Goal: Task Accomplishment & Management: Complete application form

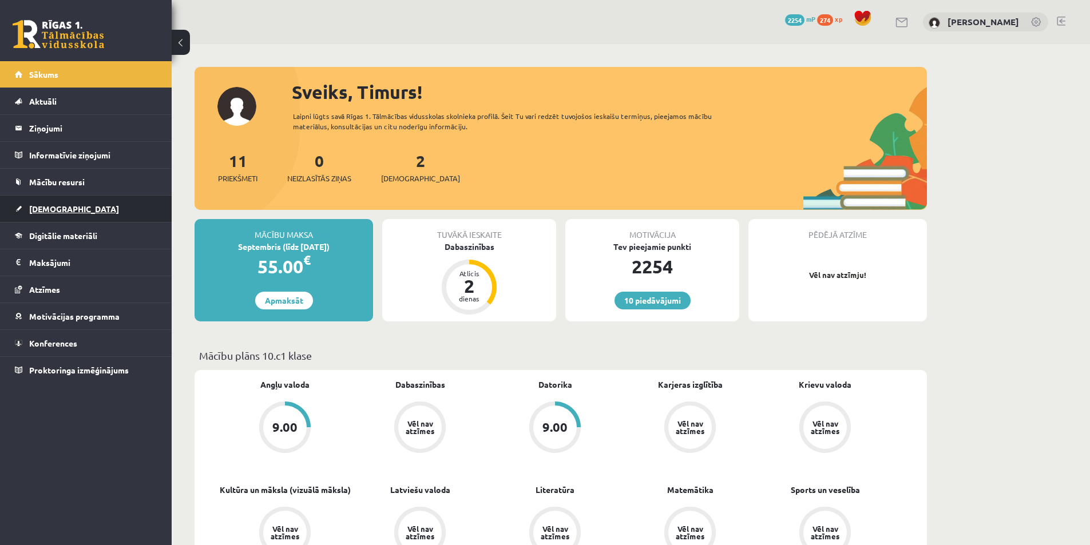
click at [81, 200] on link "[DEMOGRAPHIC_DATA]" at bounding box center [86, 209] width 142 height 26
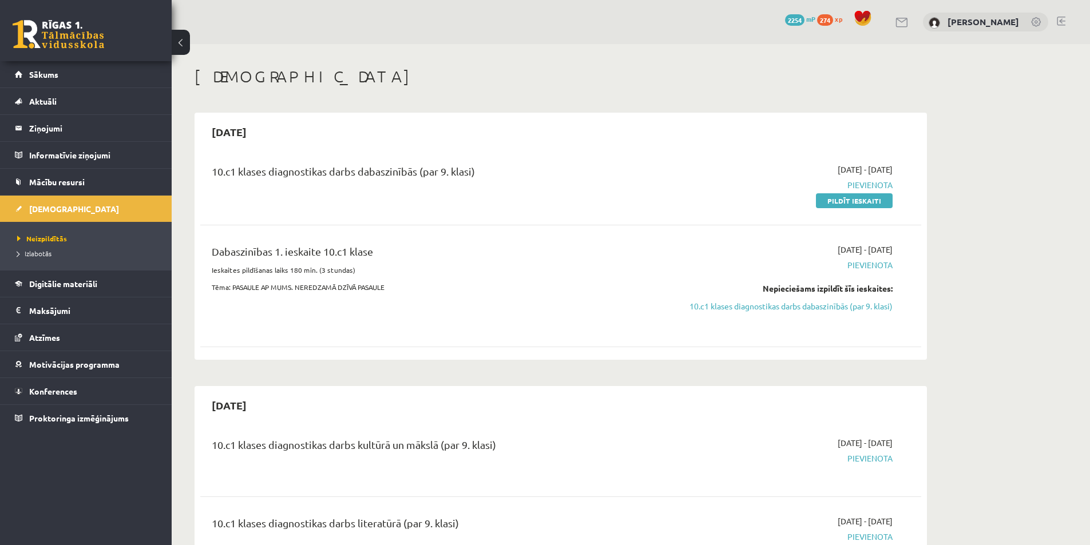
click at [484, 445] on div "10.c1 klases diagnostikas darbs kultūrā un mākslā (par 9. klasi)" at bounding box center [436, 447] width 448 height 21
click at [840, 199] on link "Pildīt ieskaiti" at bounding box center [854, 200] width 77 height 15
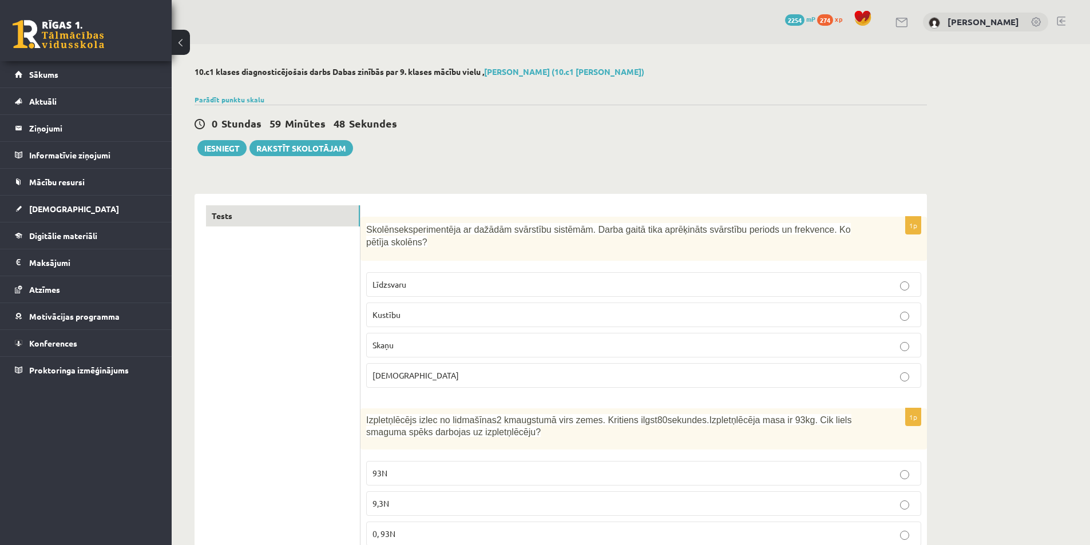
click at [485, 303] on label "Kustību" at bounding box center [643, 315] width 555 height 25
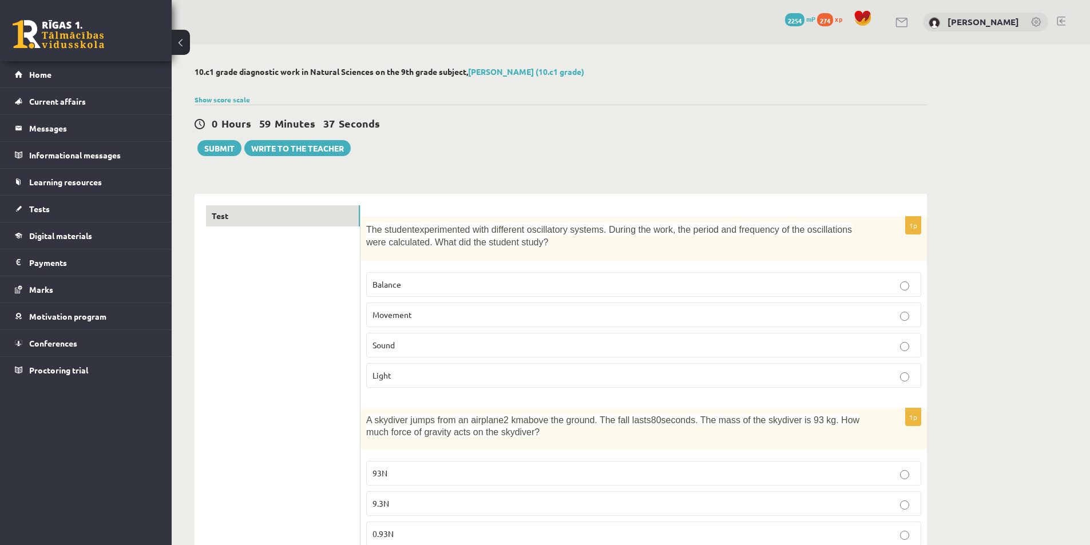
click at [478, 343] on p "Sound" at bounding box center [644, 345] width 542 height 12
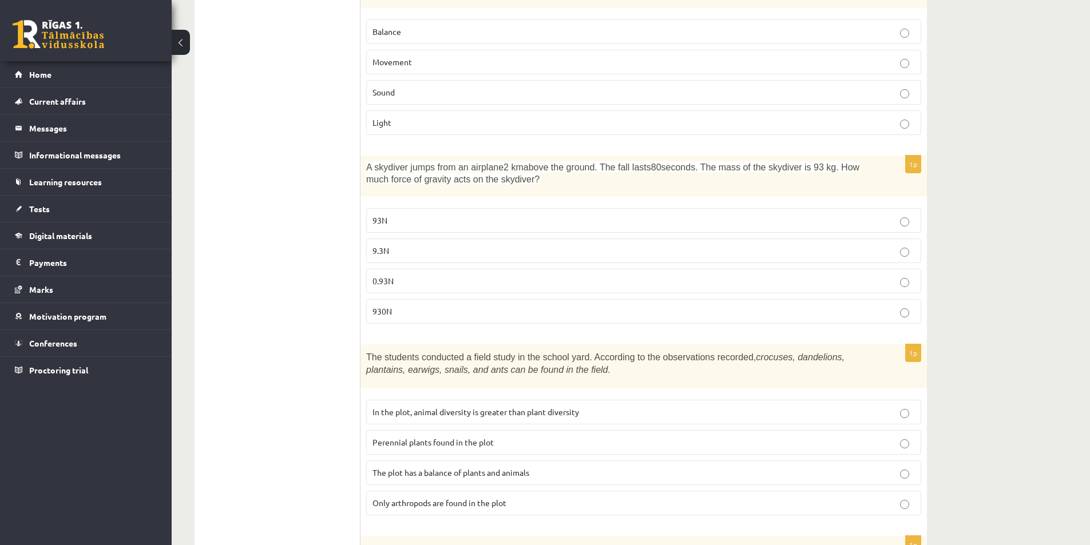
scroll to position [343, 0]
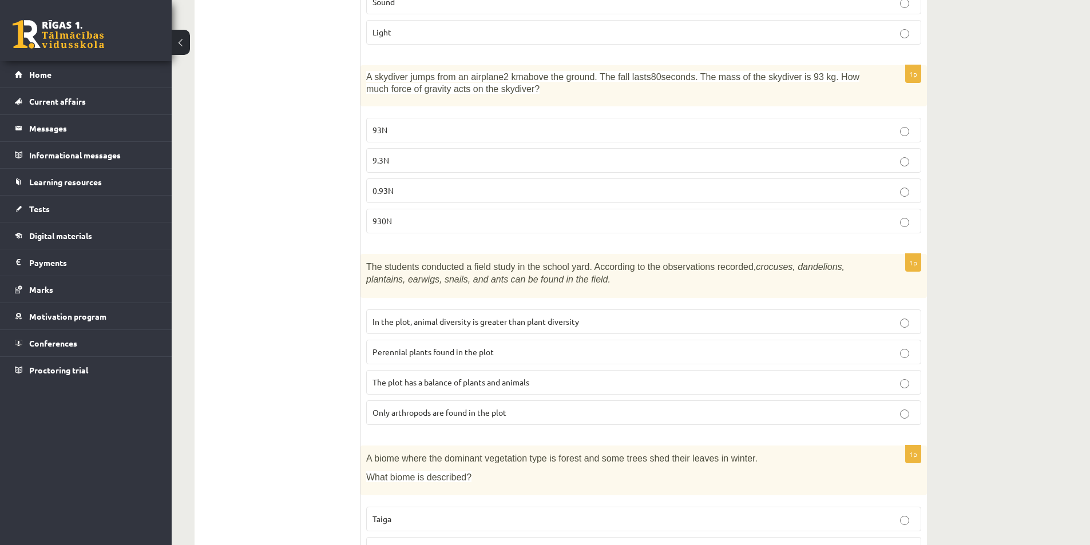
click at [731, 269] on font "crocuses, dandelions, plantains, earwigs, snails, and ants can be found in the …" at bounding box center [605, 273] width 478 height 23
click at [724, 273] on div at bounding box center [724, 273] width 0 height 0
click at [738, 264] on font "crocuses, dandelions, plantains, earwigs, snails, and ants can be found in the …" at bounding box center [605, 273] width 478 height 23
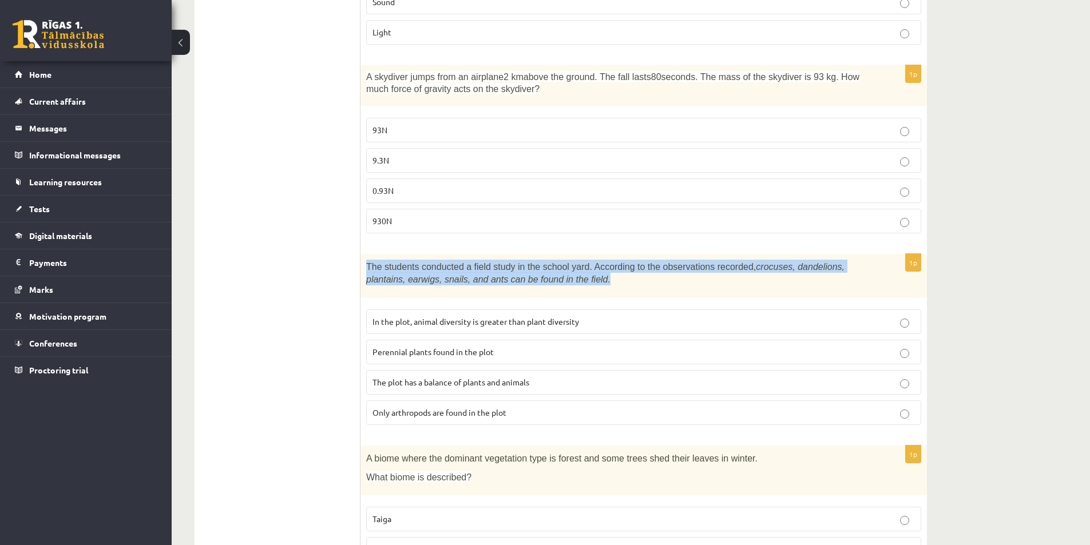
click at [738, 264] on font "crocuses, dandelions, plantains, earwigs, snails, and ants can be found in the …" at bounding box center [605, 273] width 478 height 23
click at [829, 274] on p "The students conducted a field study in the school yard. According to the obser…" at bounding box center [615, 273] width 498 height 26
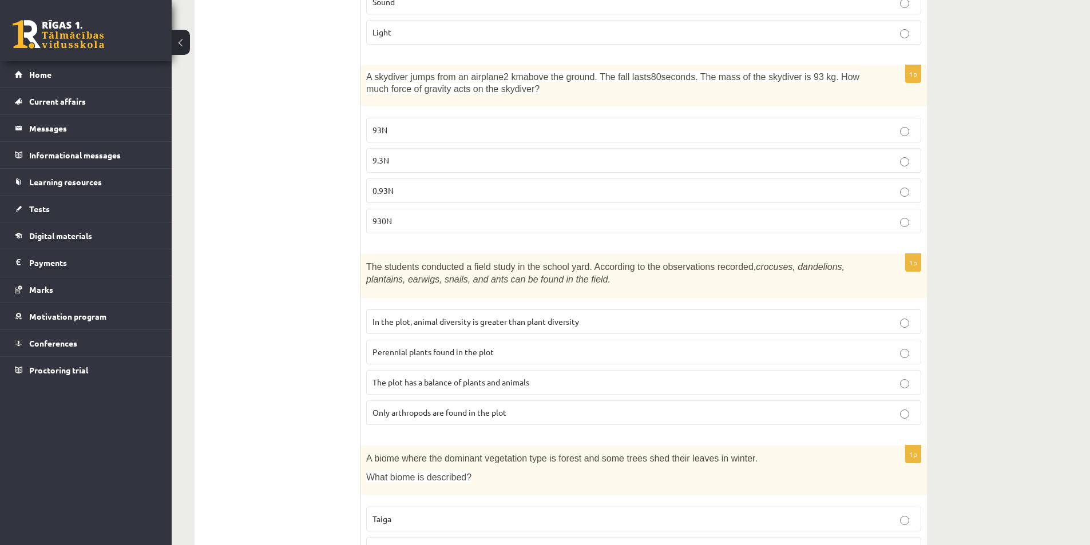
click at [386, 379] on font "The plot has a balance of plants and animals" at bounding box center [451, 382] width 157 height 10
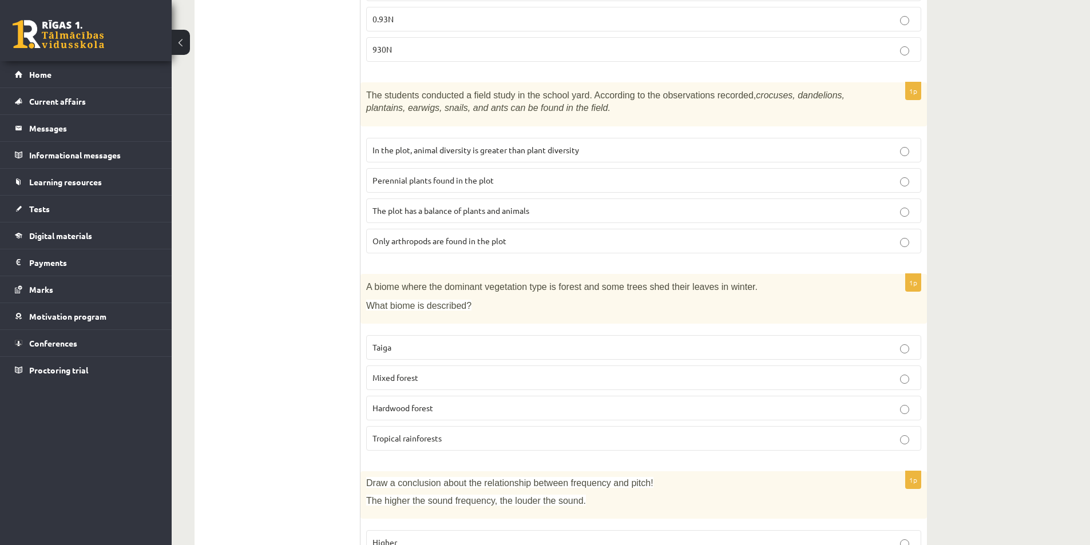
click at [392, 382] on font "Mixed forest" at bounding box center [396, 378] width 46 height 10
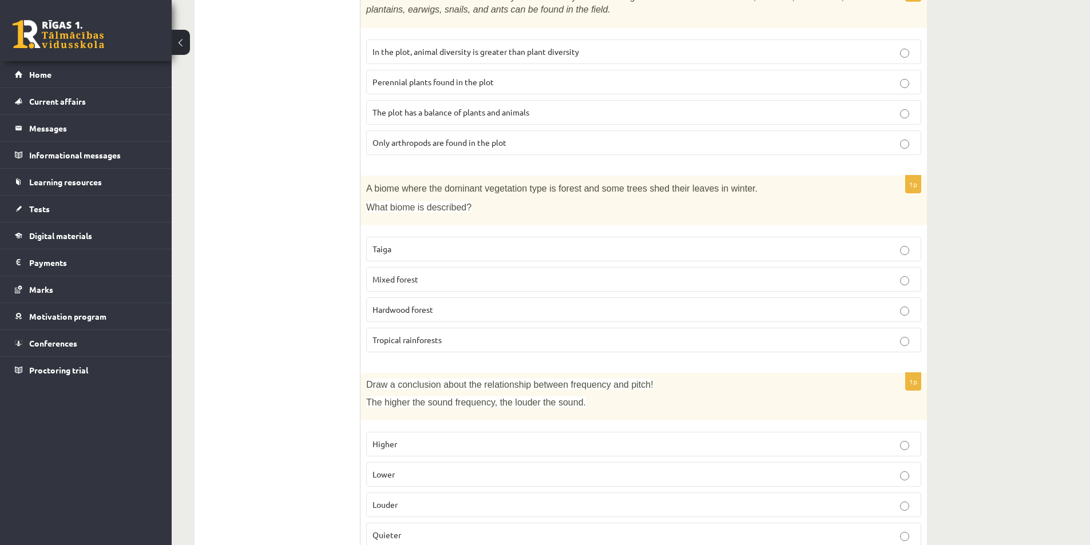
scroll to position [629, 0]
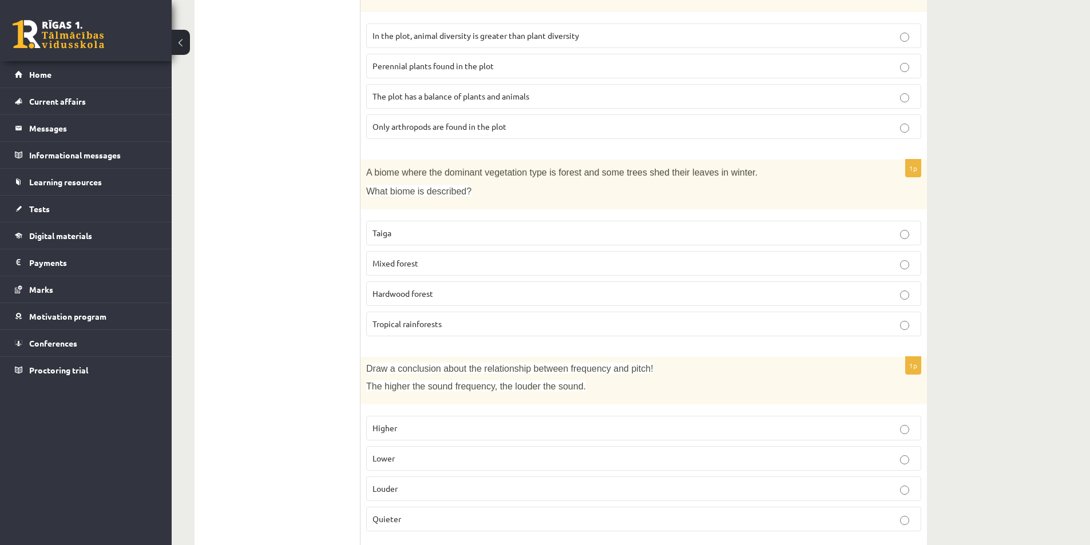
click at [395, 300] on p "Hardwood forest" at bounding box center [644, 294] width 542 height 12
click at [409, 266] on font "Mixed forest" at bounding box center [396, 263] width 46 height 10
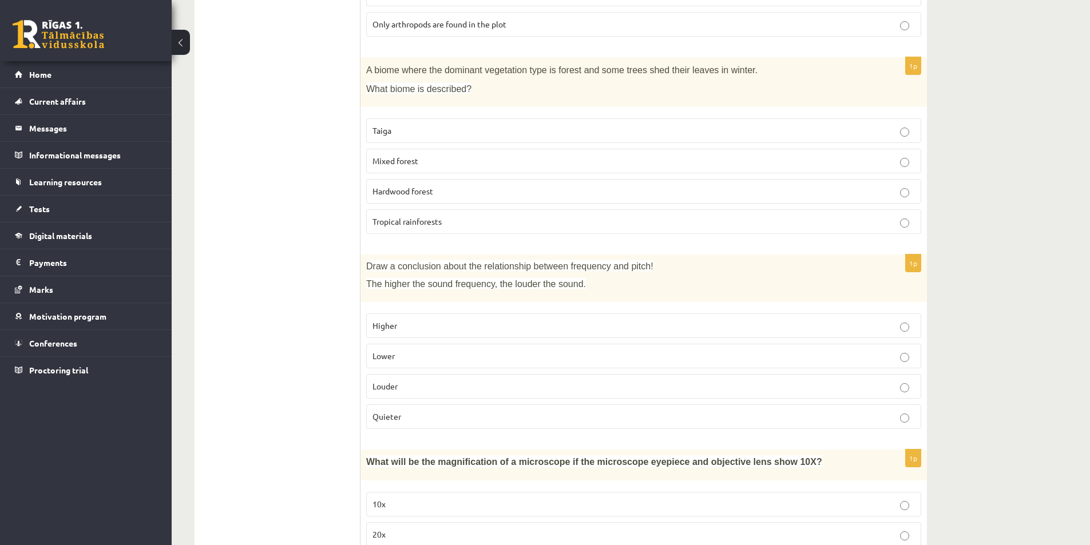
scroll to position [744, 0]
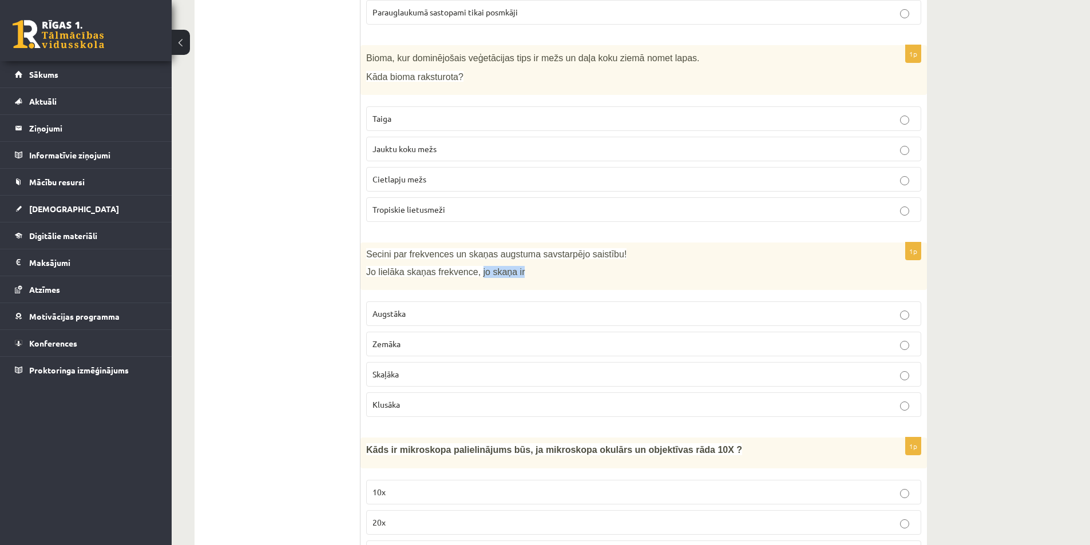
drag, startPoint x: 469, startPoint y: 263, endPoint x: 524, endPoint y: 263, distance: 55.5
click at [524, 266] on p "Jo lielāka skaņas frekvence, jo skaņa ir" at bounding box center [615, 272] width 498 height 12
click at [517, 266] on div at bounding box center [517, 266] width 0 height 0
click at [415, 267] on span "Jo lielāka skaņas frekvence, jo skaņa ir" at bounding box center [445, 272] width 159 height 10
drag, startPoint x: 367, startPoint y: 263, endPoint x: 512, endPoint y: 260, distance: 144.8
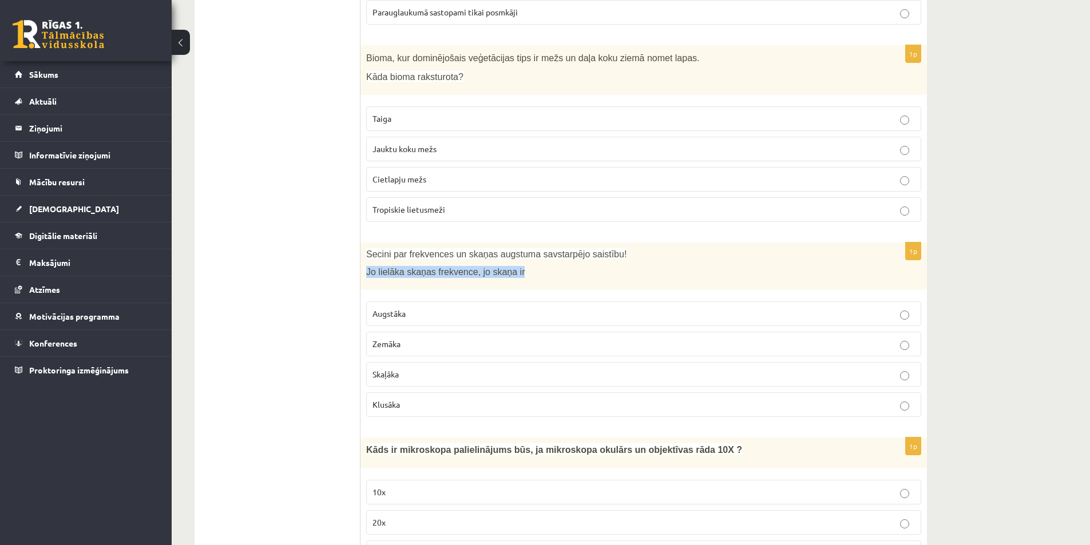
click at [512, 266] on p "Jo lielāka skaņas frekvence, jo skaņa ir" at bounding box center [615, 272] width 498 height 12
click at [504, 266] on div at bounding box center [504, 266] width 0 height 0
click at [519, 266] on p "Jo lielāka skaņas frekvence, jo skaņa ir" at bounding box center [615, 272] width 498 height 12
drag, startPoint x: 466, startPoint y: 263, endPoint x: 363, endPoint y: 261, distance: 103.0
click at [363, 261] on div "Secini par frekvences un skaņas augstuma savstarpējo saistību! Jo lielāka skaņa…" at bounding box center [644, 266] width 567 height 47
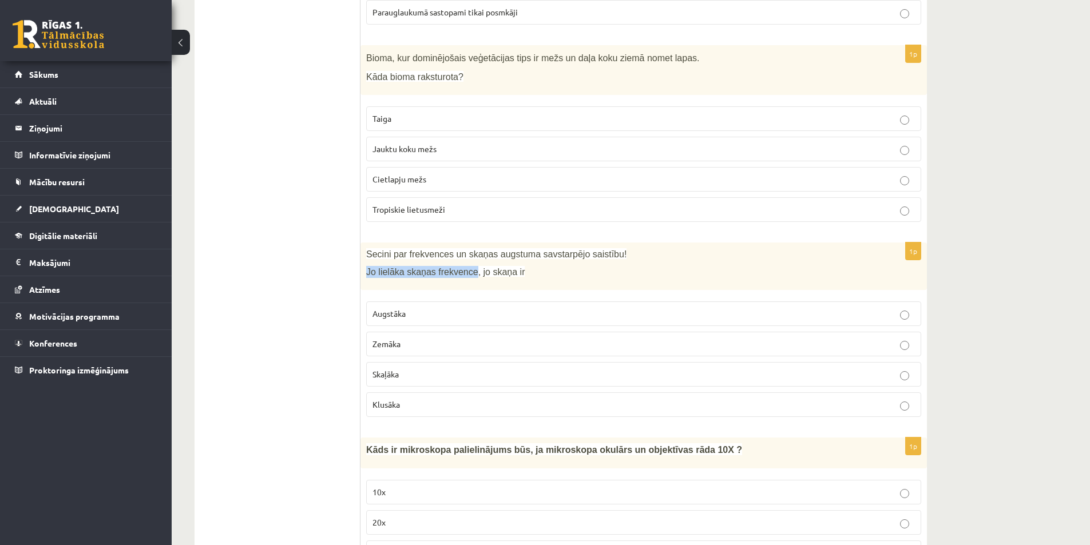
click at [355, 266] on div at bounding box center [355, 266] width 0 height 0
click at [361, 258] on div "Secini par frekvences un skaņas augstuma savstarpējo saistību! Jo lielāka skaņa…" at bounding box center [644, 266] width 567 height 47
click at [468, 369] on p "Skaļāka" at bounding box center [644, 375] width 542 height 12
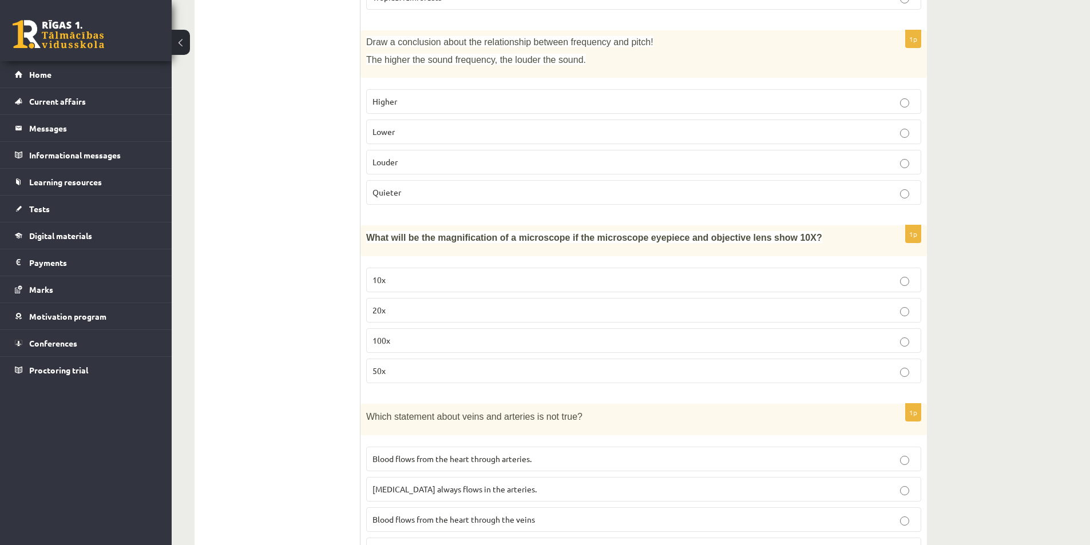
scroll to position [973, 0]
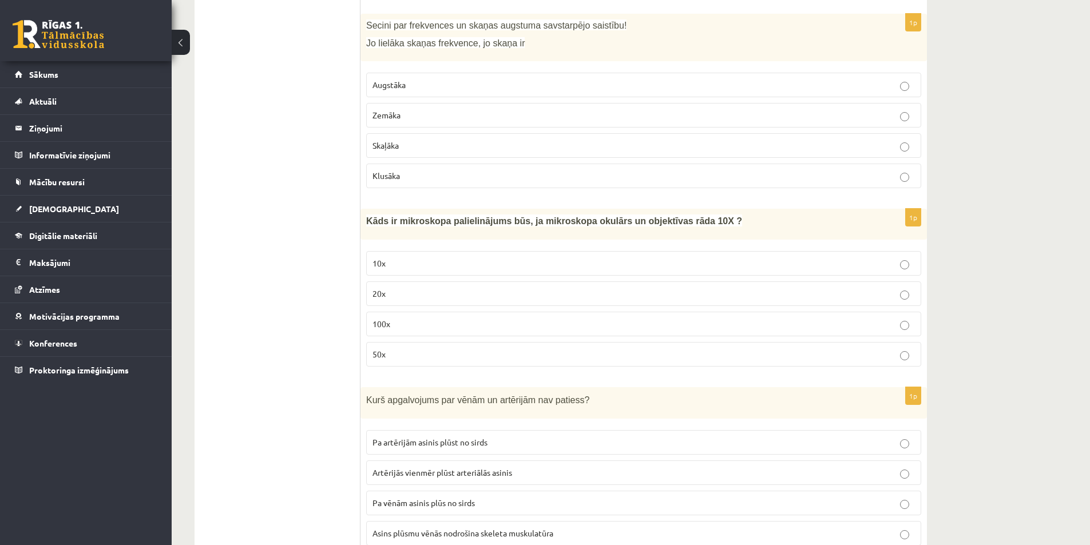
click at [420, 258] on p "10x" at bounding box center [644, 264] width 542 height 12
click at [394, 216] on span "Kāds ir mikroskopa palielinājums būs, ja mikroskopa okulārs un objektīvas rāda …" at bounding box center [554, 221] width 376 height 10
drag, startPoint x: 328, startPoint y: 208, endPoint x: 297, endPoint y: 253, distance: 54.3
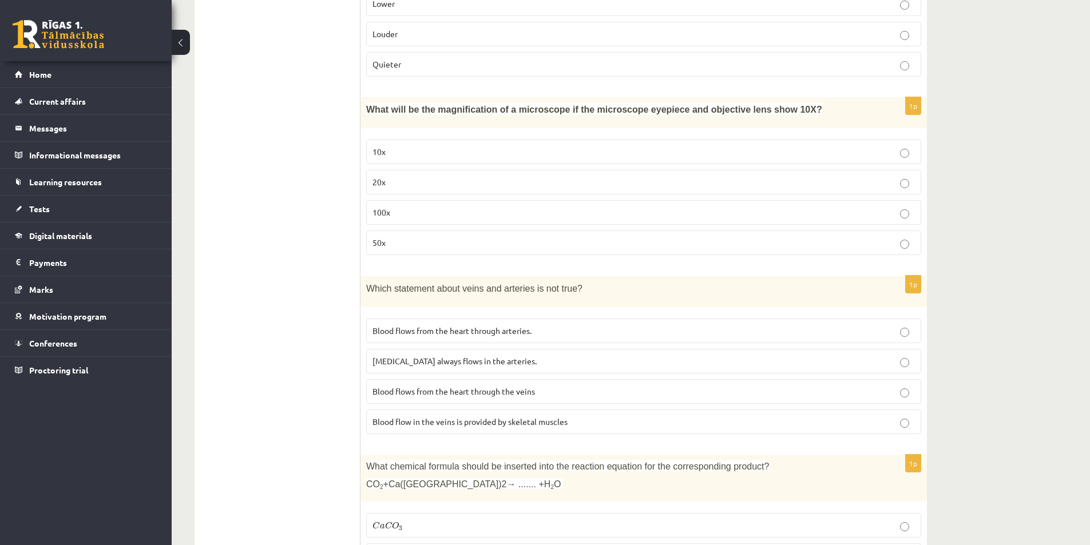
scroll to position [1087, 0]
click at [393, 418] on font "Blood flow in the veins is provided by skeletal muscles" at bounding box center [470, 419] width 195 height 10
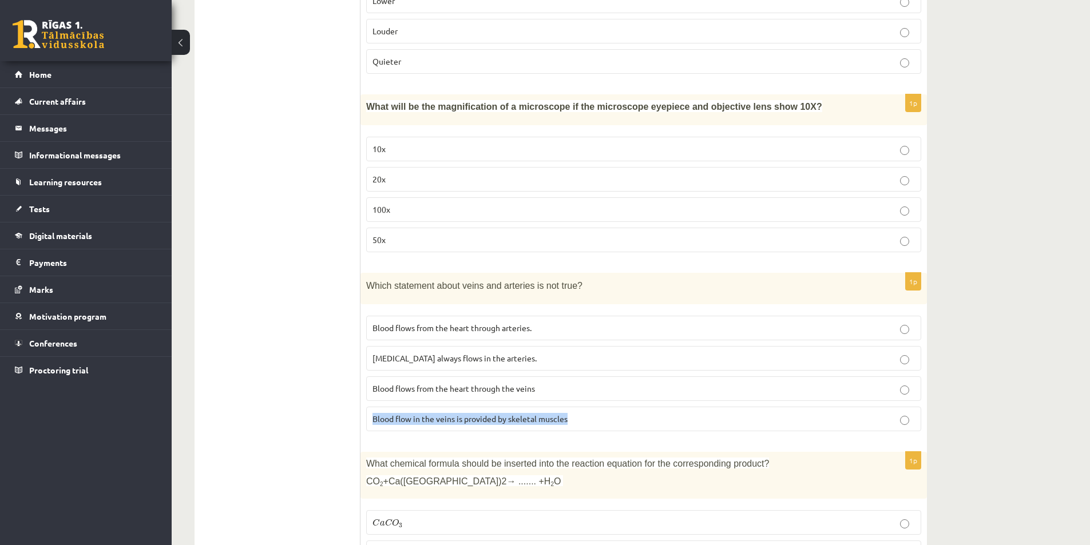
drag, startPoint x: 363, startPoint y: 420, endPoint x: 573, endPoint y: 423, distance: 210.0
click at [573, 423] on div "1p Which statement about veins and arteries is not true? Blood flows from the h…" at bounding box center [644, 357] width 567 height 168
copy font "Blood flow in the veins is provided by skeletal muscles"
click at [417, 324] on font "Blood flows from the heart through arteries." at bounding box center [452, 328] width 159 height 10
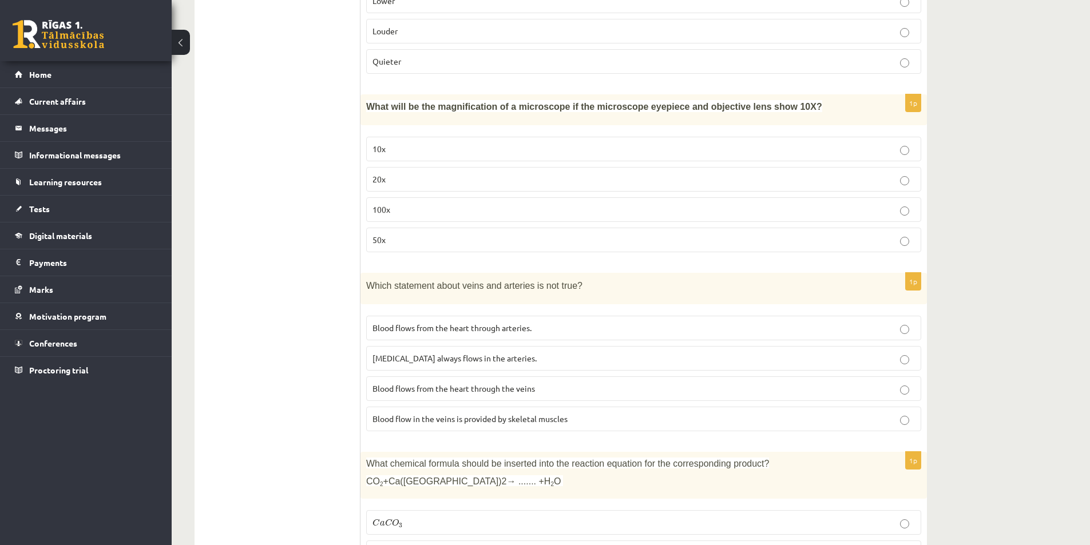
click at [393, 383] on p "Blood flows from the heart through the veins" at bounding box center [644, 389] width 542 height 12
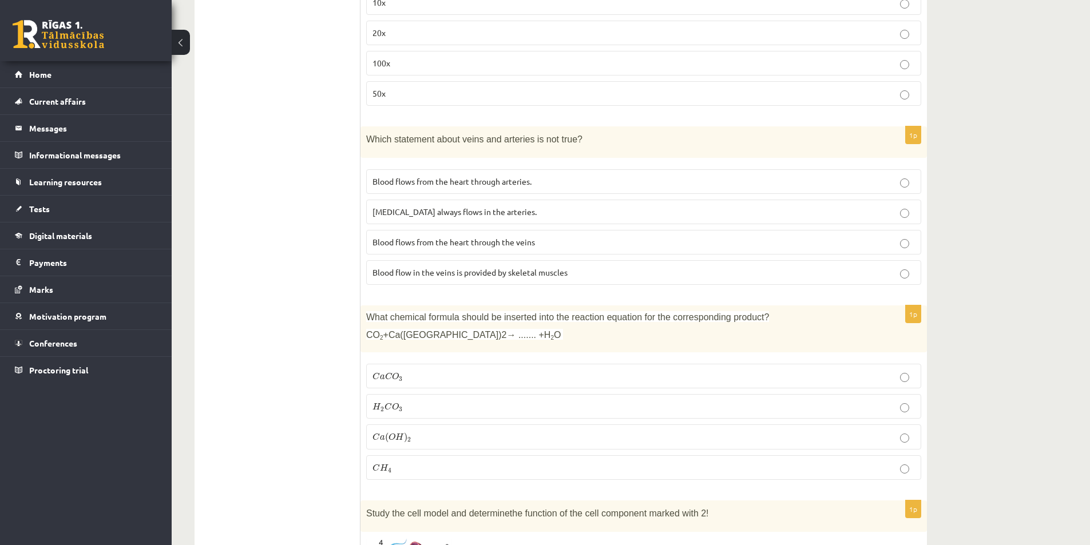
scroll to position [1259, 0]
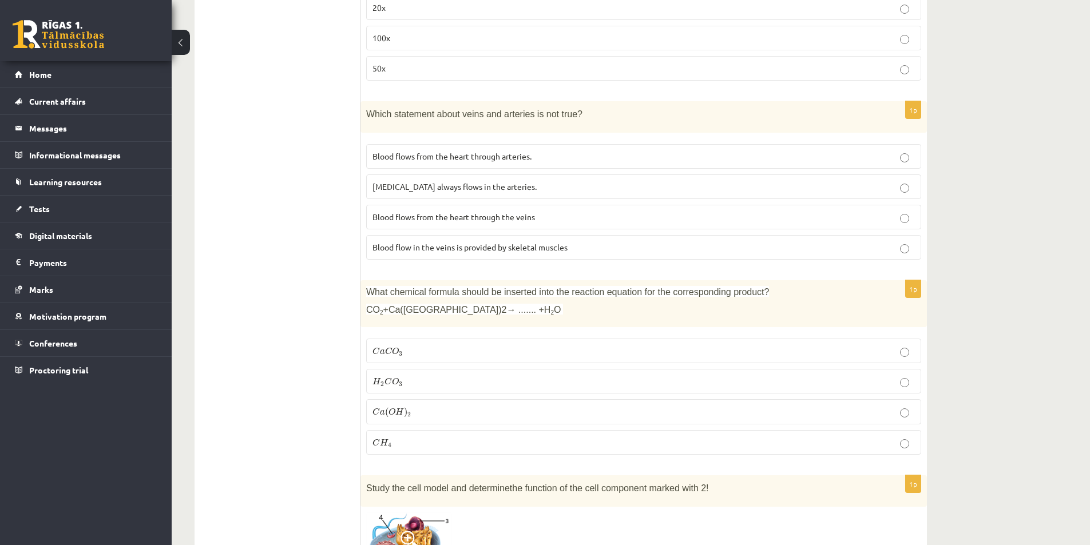
drag, startPoint x: 291, startPoint y: 227, endPoint x: 262, endPoint y: 228, distance: 29.8
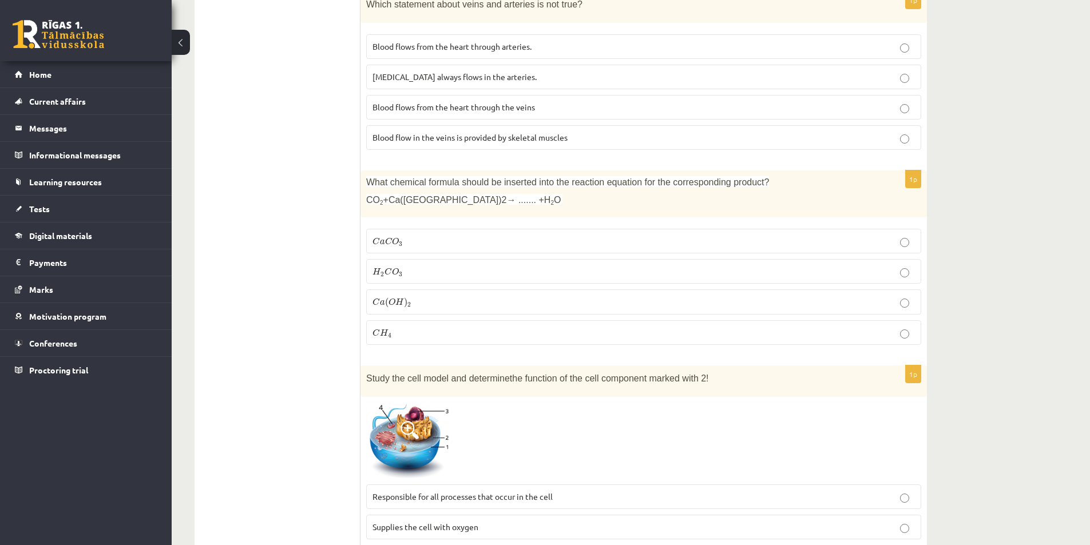
scroll to position [1386, 0]
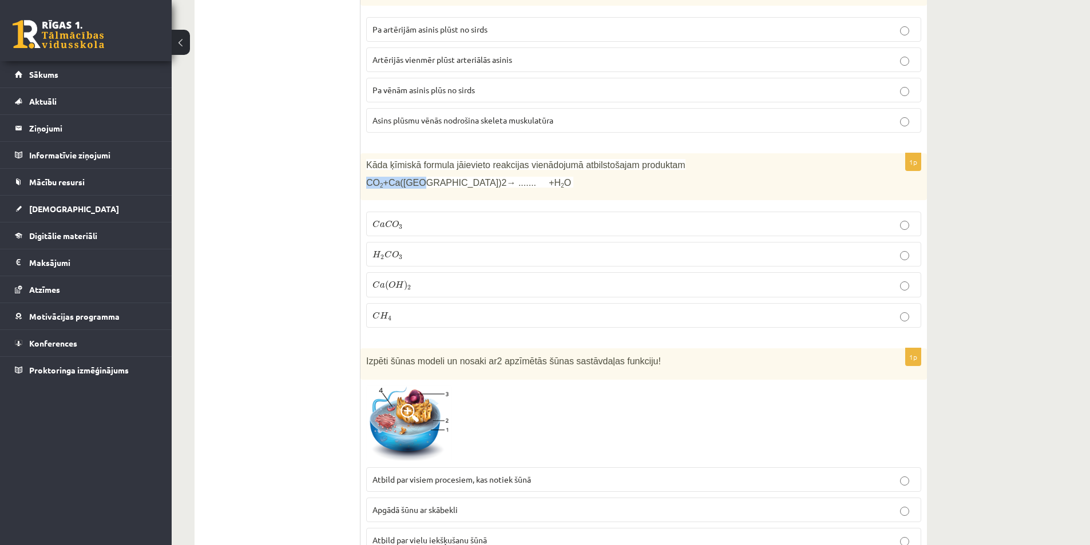
drag, startPoint x: 404, startPoint y: 172, endPoint x: 414, endPoint y: 172, distance: 10.3
click at [414, 178] on span "CO 2 +Ca([GEOGRAPHIC_DATA])2→ ....... +H 2 O" at bounding box center [468, 183] width 205 height 10
copy span "CO 2 +Ca([GEOGRAPHIC_DATA])2"
click at [390, 220] on span "C" at bounding box center [388, 223] width 7 height 7
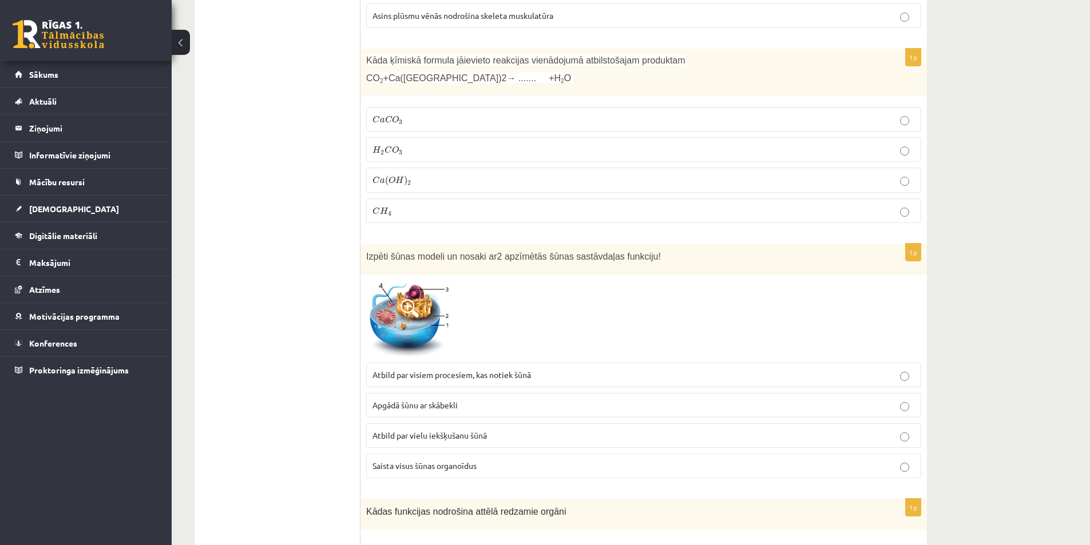
scroll to position [1500, 0]
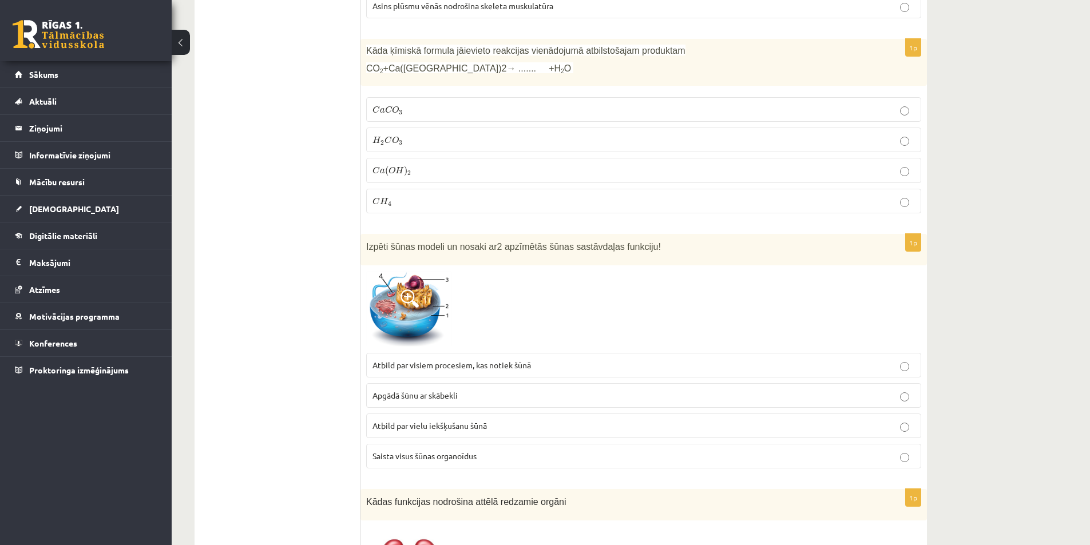
click at [393, 242] on span "Izpēti šūnas modeli un nosaki ar" at bounding box center [431, 247] width 131 height 10
click at [385, 212] on div at bounding box center [385, 212] width 0 height 0
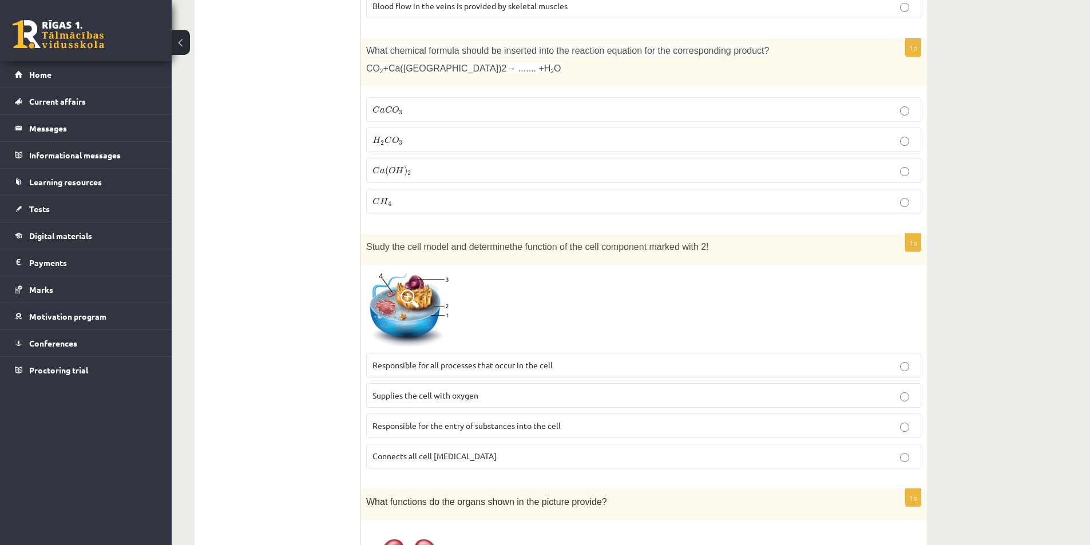
click at [474, 454] on p "Connects all cell [MEDICAL_DATA]" at bounding box center [644, 456] width 542 height 12
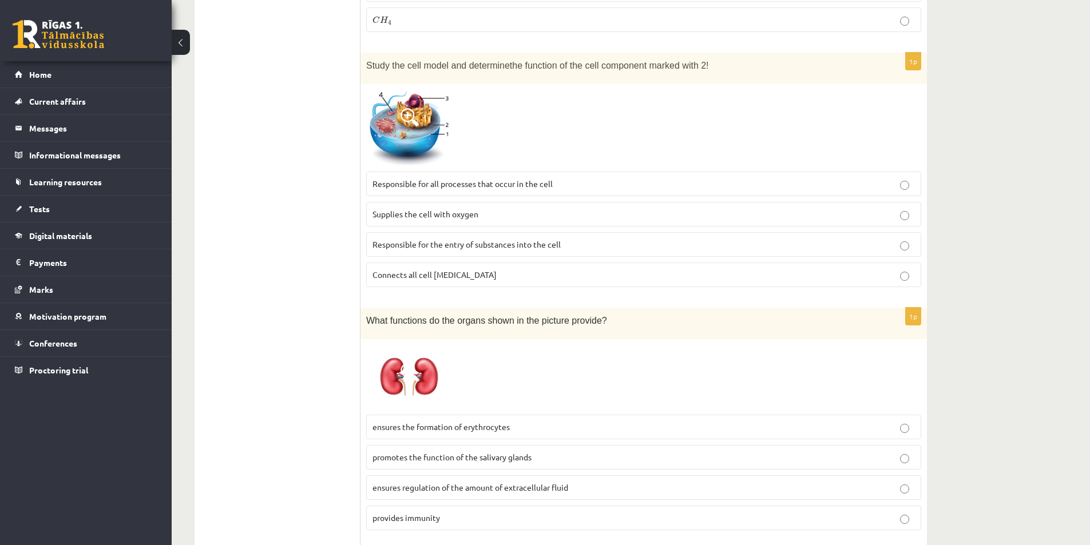
scroll to position [1729, 0]
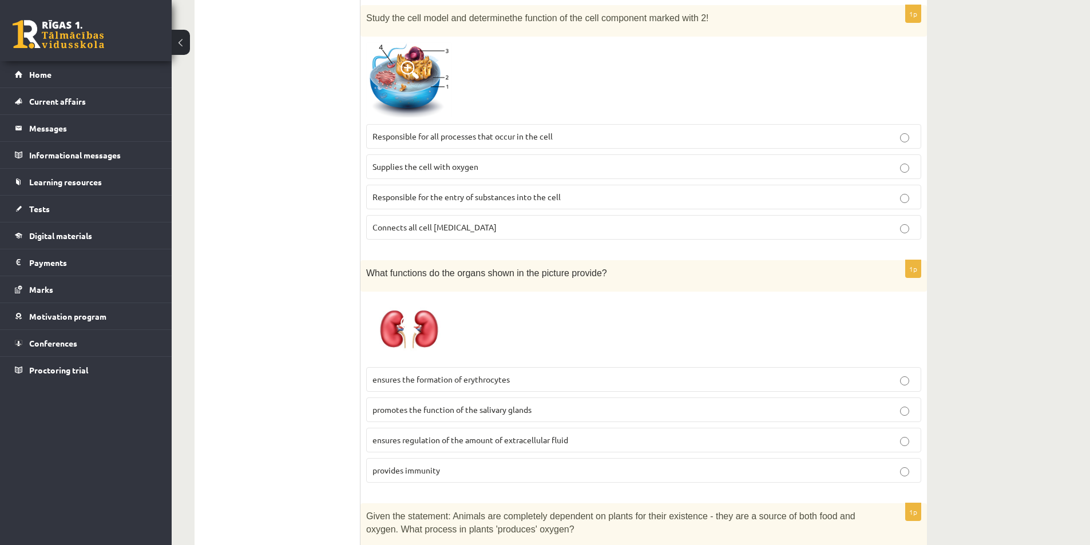
drag, startPoint x: 288, startPoint y: 202, endPoint x: 252, endPoint y: 289, distance: 94.2
click at [403, 443] on font "ensures regulation of the amount of extracellular fluid" at bounding box center [471, 440] width 196 height 10
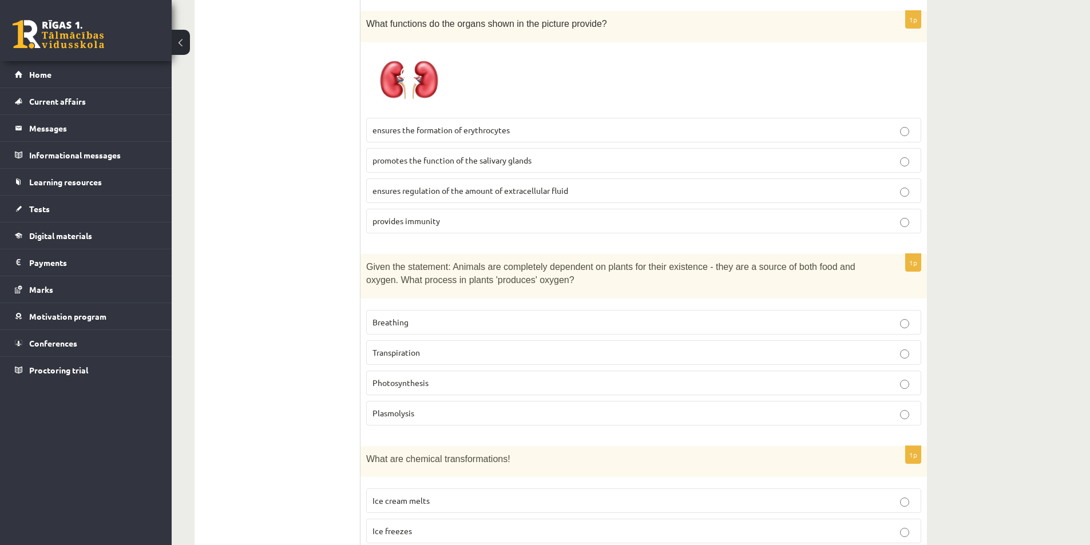
scroll to position [2015, 0]
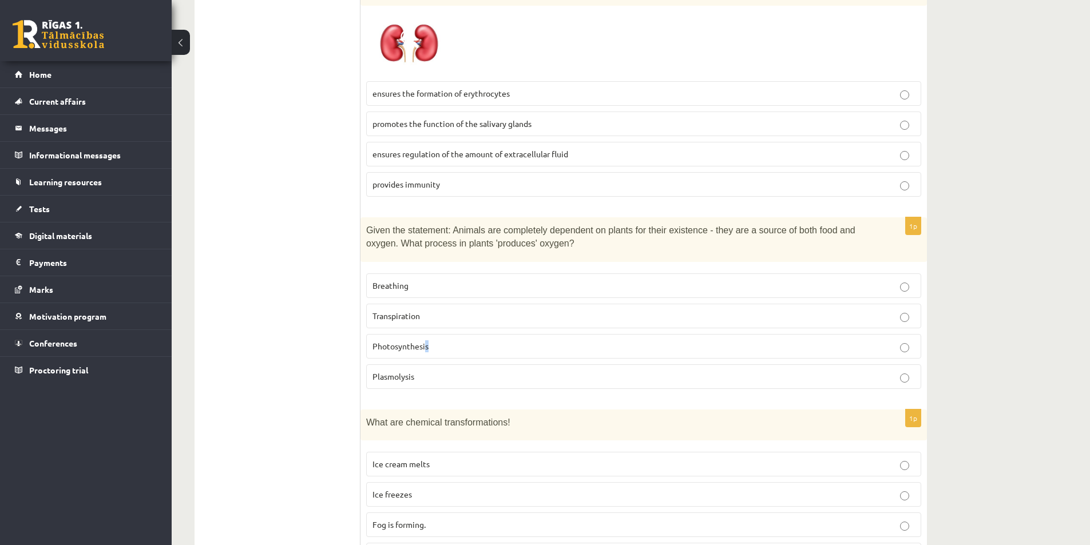
click at [427, 352] on p "Photosynthesis" at bounding box center [644, 346] width 542 height 12
click at [389, 349] on font "Photosynthesis" at bounding box center [401, 346] width 56 height 10
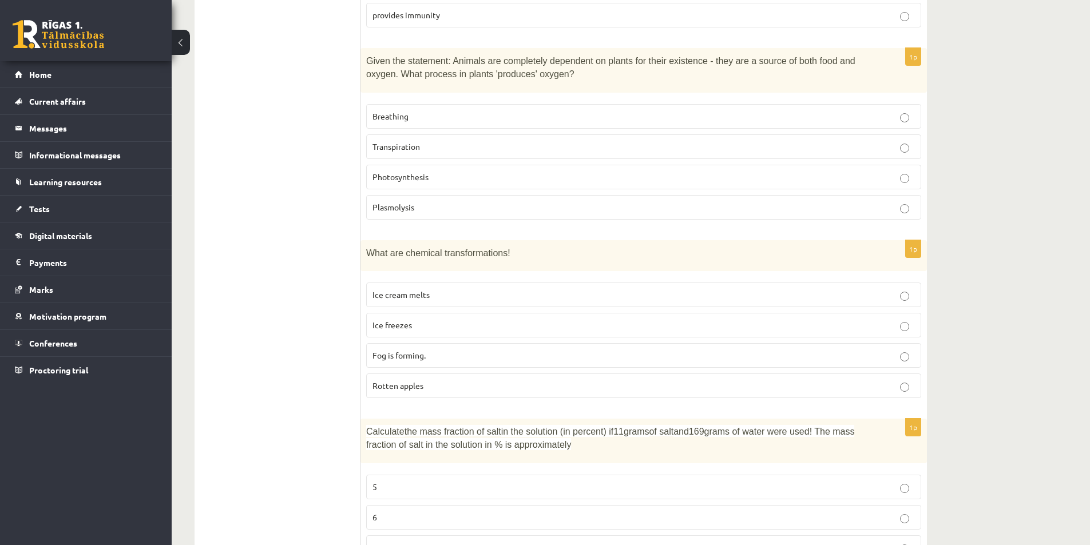
scroll to position [2187, 0]
click at [409, 380] on font "Rotten apples" at bounding box center [398, 383] width 51 height 10
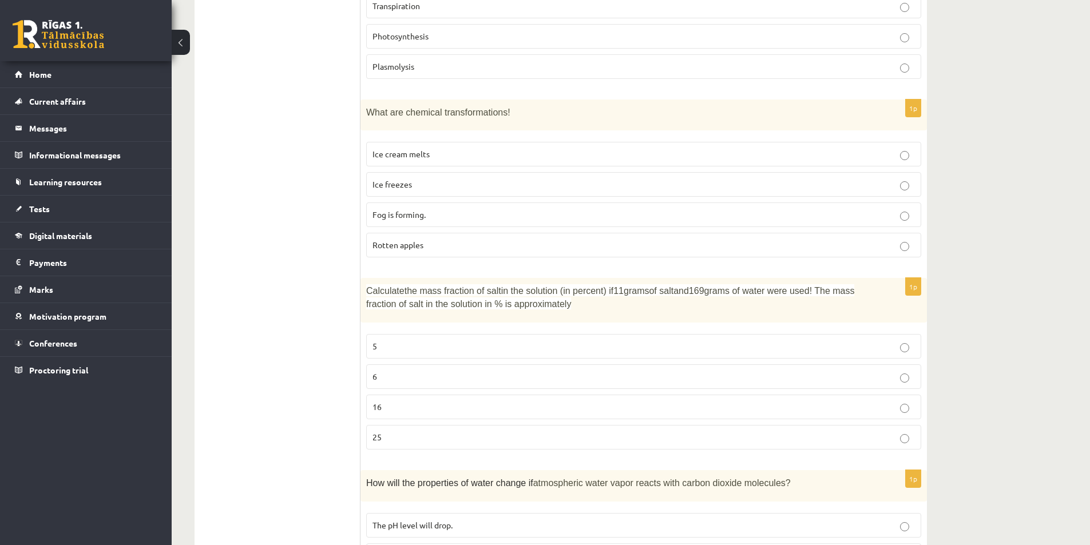
scroll to position [2416, 0]
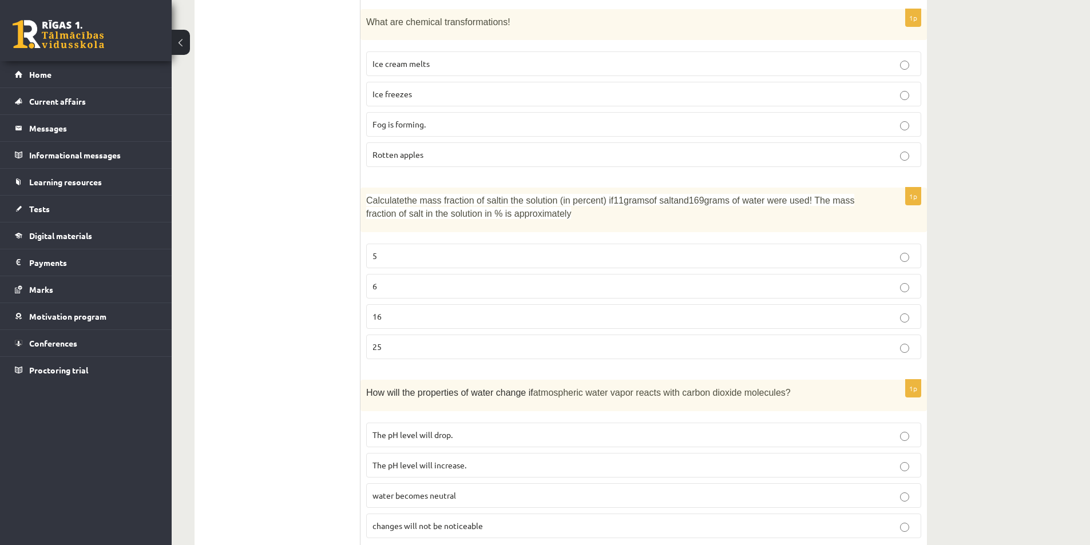
drag, startPoint x: 290, startPoint y: 163, endPoint x: 258, endPoint y: 316, distance: 157.2
click at [373, 279] on label "6" at bounding box center [643, 286] width 555 height 25
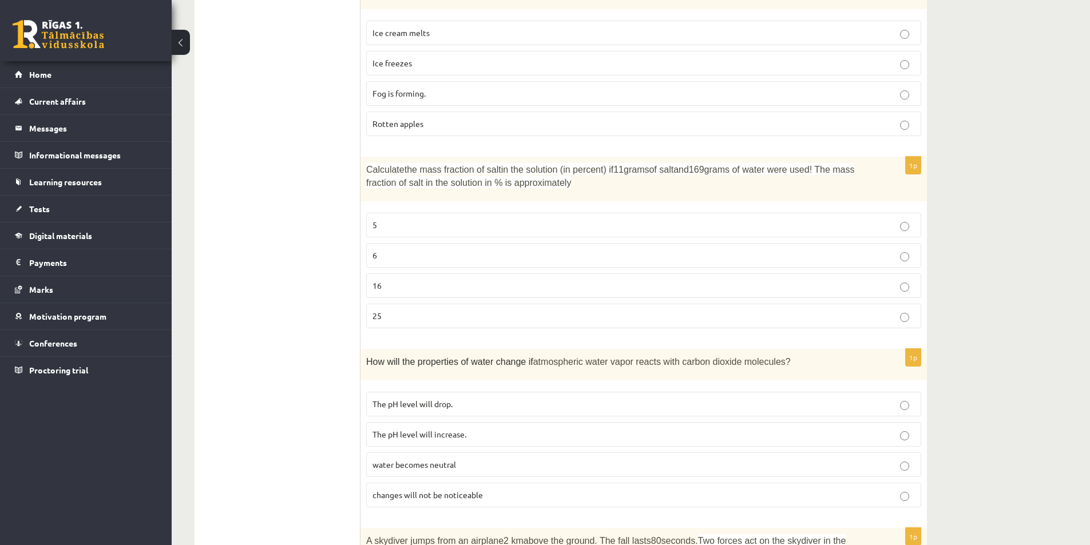
scroll to position [2530, 0]
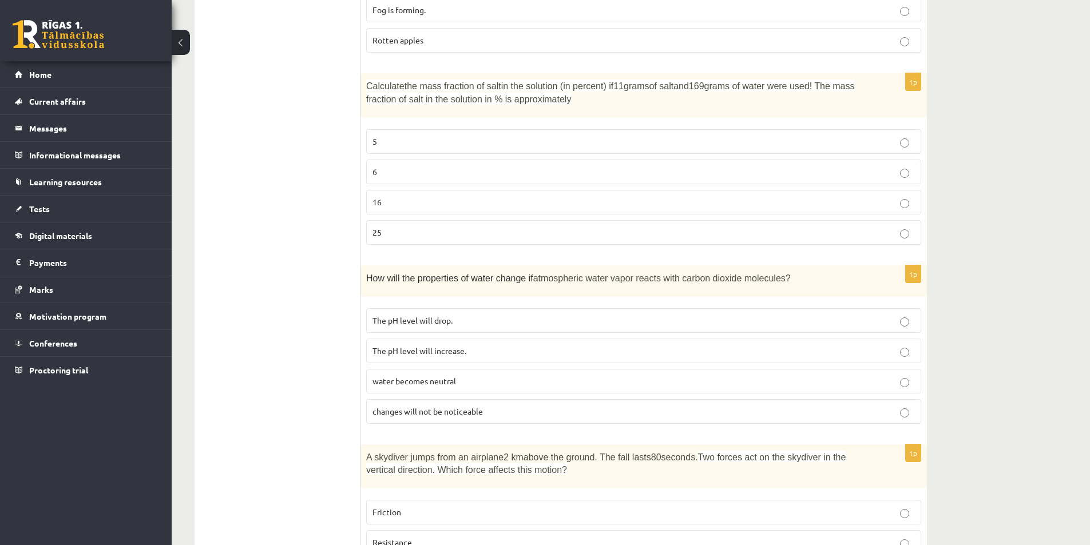
click at [398, 355] on p "The pH level will increase." at bounding box center [644, 351] width 542 height 12
click at [418, 280] on font "How will the properties of water change if" at bounding box center [449, 279] width 167 height 10
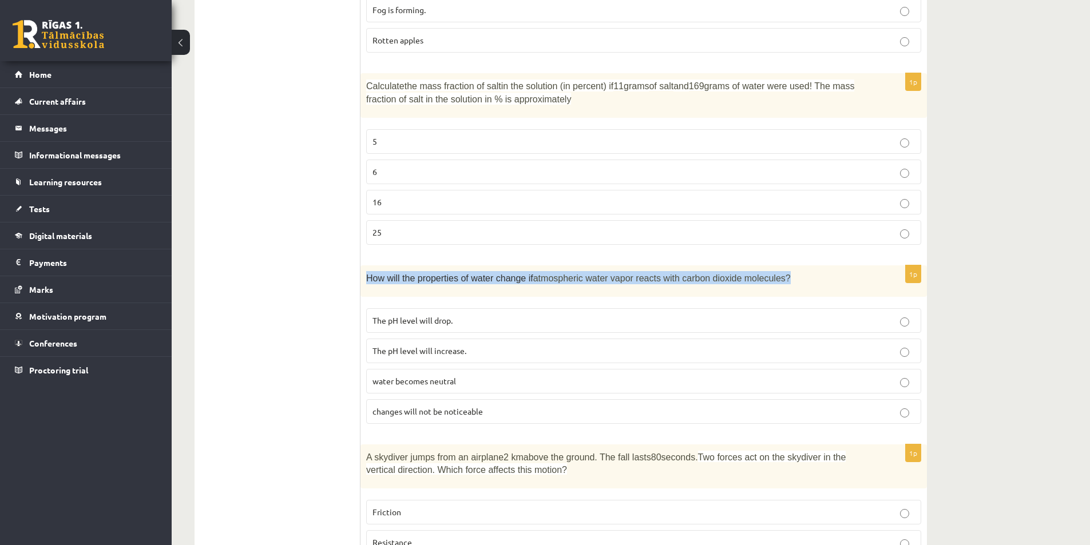
click at [418, 280] on font "How will the properties of water change if" at bounding box center [449, 279] width 167 height 10
copy div "How will the properties of water change if atmospheric water vapor reacts with …"
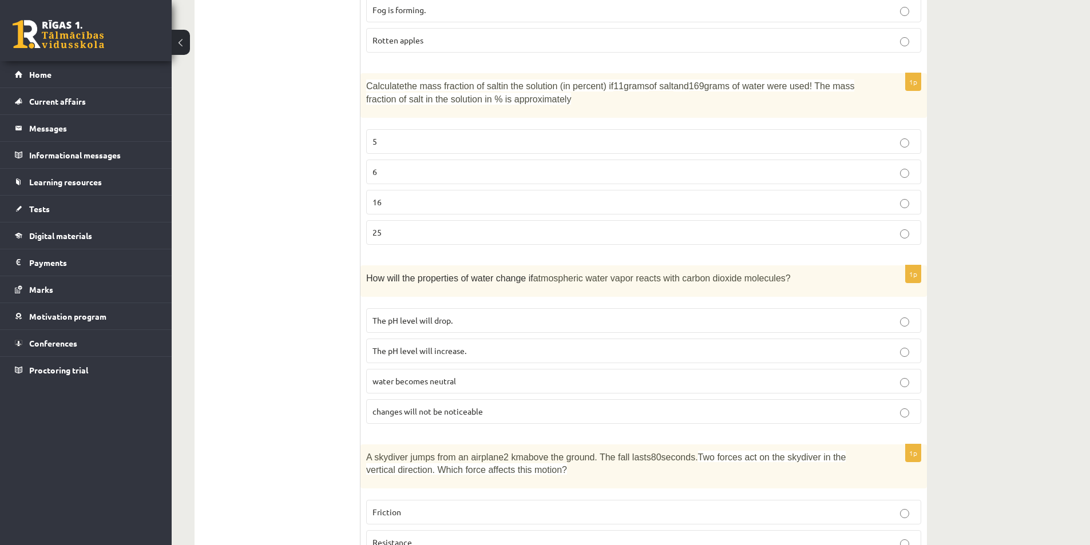
click at [391, 352] on font "The pH level will increase." at bounding box center [420, 351] width 94 height 10
click at [393, 324] on font "The pH level will drop." at bounding box center [413, 320] width 80 height 10
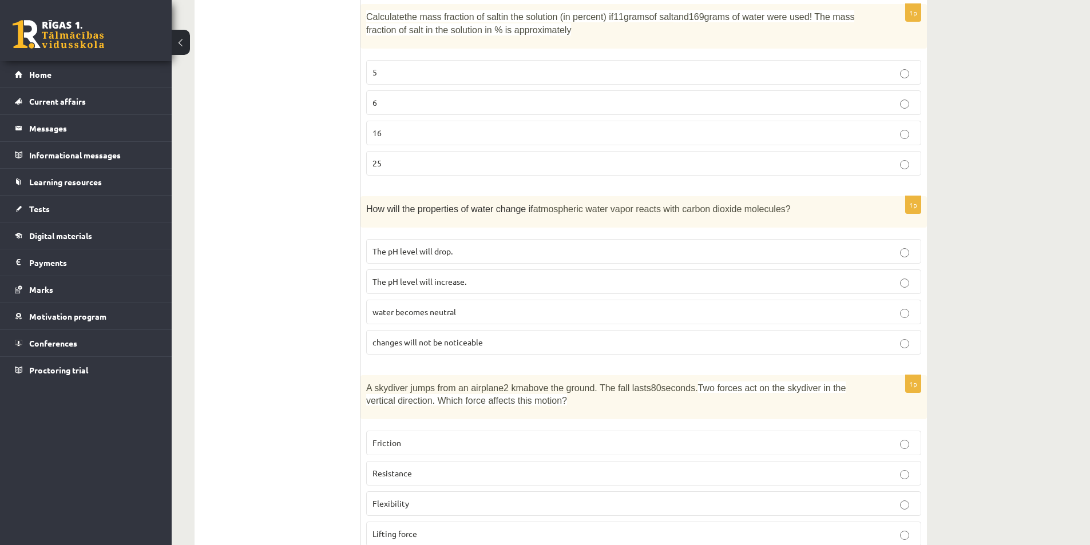
scroll to position [2759, 0]
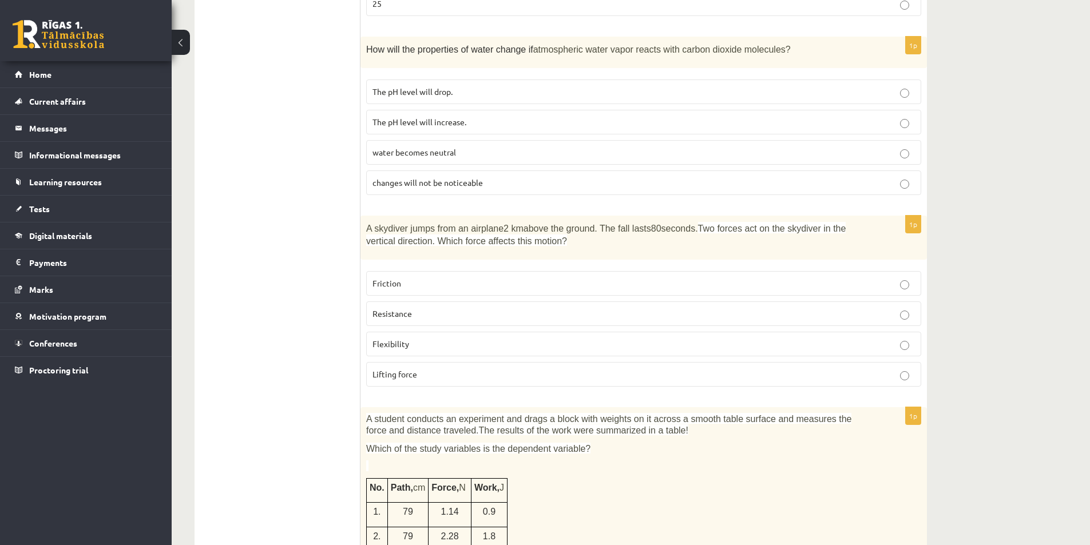
click at [381, 314] on font "Resistance" at bounding box center [392, 313] width 39 height 10
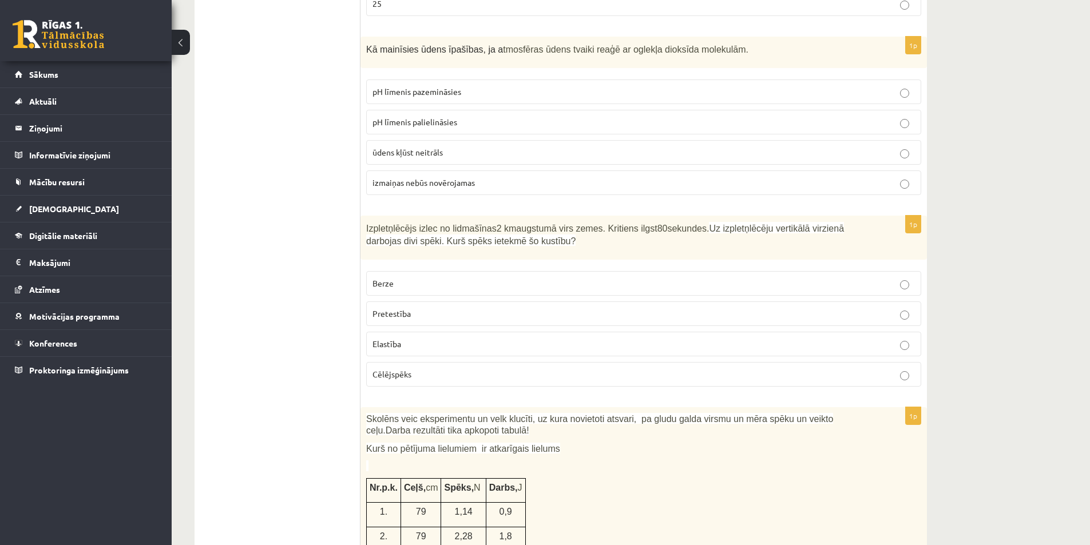
drag, startPoint x: 365, startPoint y: 357, endPoint x: 413, endPoint y: 358, distance: 48.1
click at [413, 358] on div "***** Tests 1p Skolēns eksperimentēja ar dažādām svārstību sistēmām. Darba [PER…" at bounding box center [561, 239] width 732 height 5608
click at [347, 345] on ul "Tests" at bounding box center [283, 239] width 155 height 5586
click at [375, 362] on label "Cēlējspēks" at bounding box center [643, 374] width 555 height 25
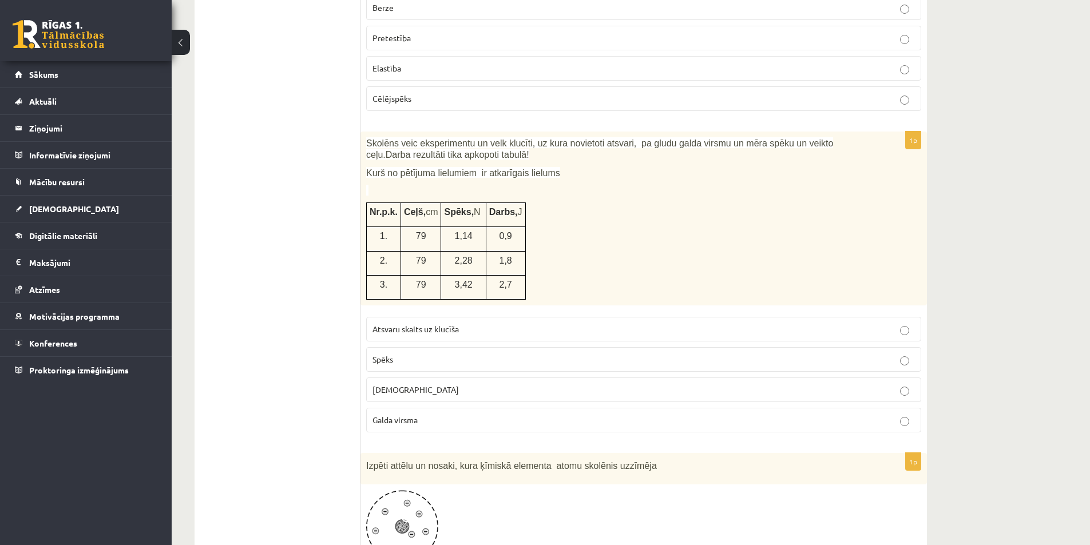
scroll to position [3045, 0]
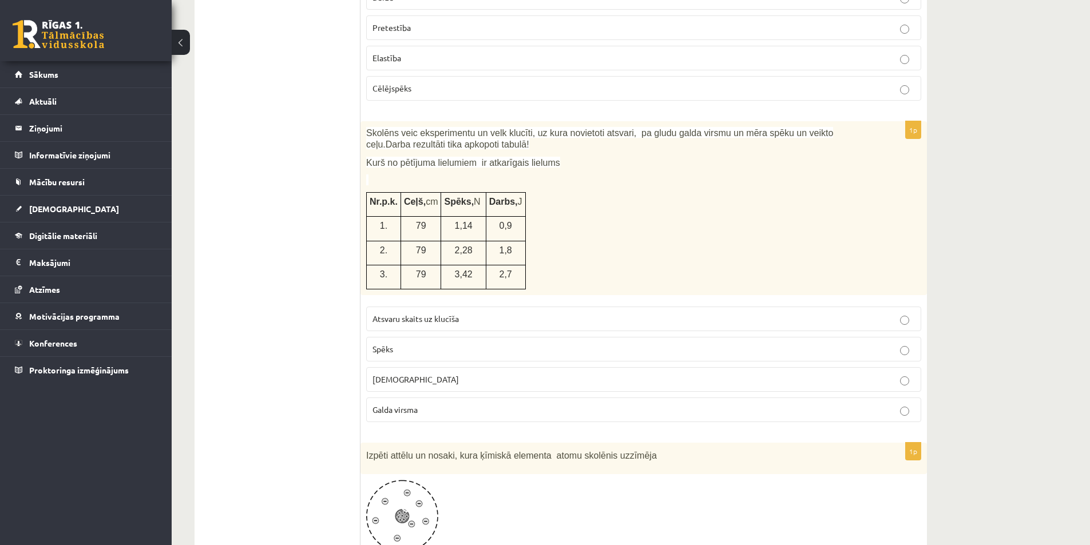
click at [388, 374] on span "[DEMOGRAPHIC_DATA]" at bounding box center [416, 379] width 86 height 10
click at [383, 337] on label "Spēks" at bounding box center [643, 349] width 555 height 25
click at [379, 367] on label "[DEMOGRAPHIC_DATA]" at bounding box center [643, 379] width 555 height 25
click at [373, 374] on span "[DEMOGRAPHIC_DATA]" at bounding box center [416, 379] width 86 height 10
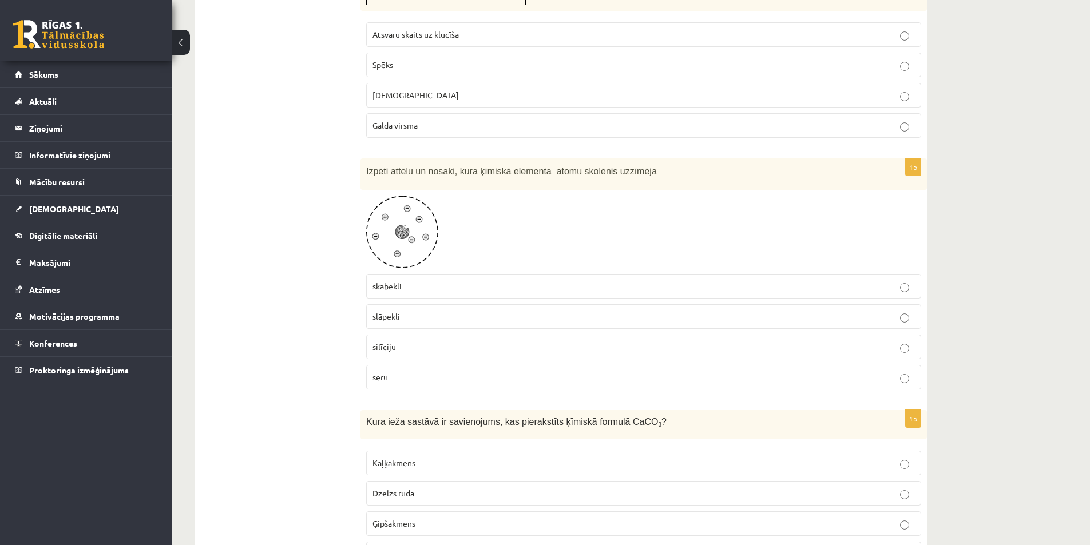
scroll to position [3332, 0]
click at [448, 309] on p "slāpekli" at bounding box center [644, 315] width 542 height 12
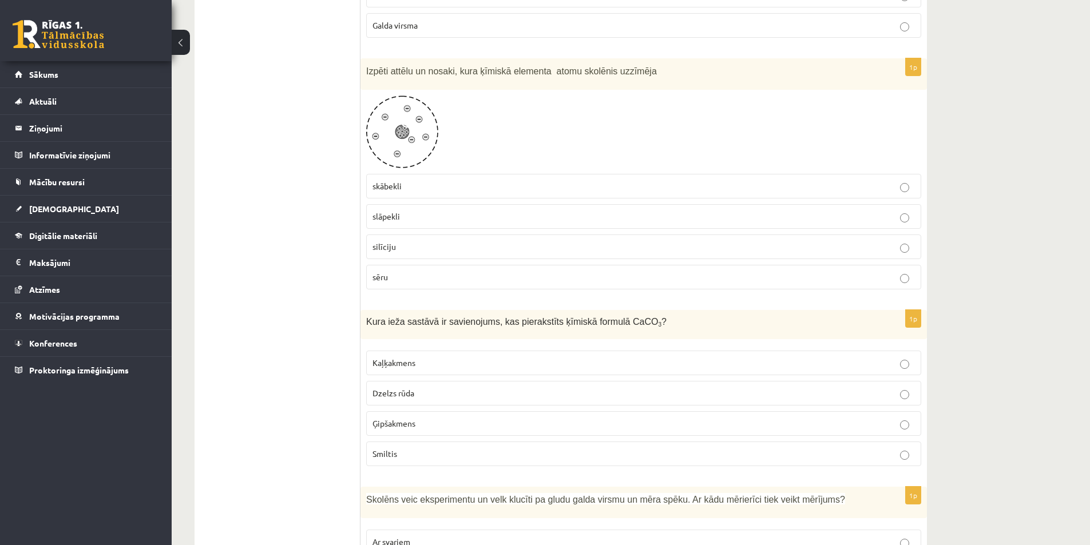
scroll to position [3446, 0]
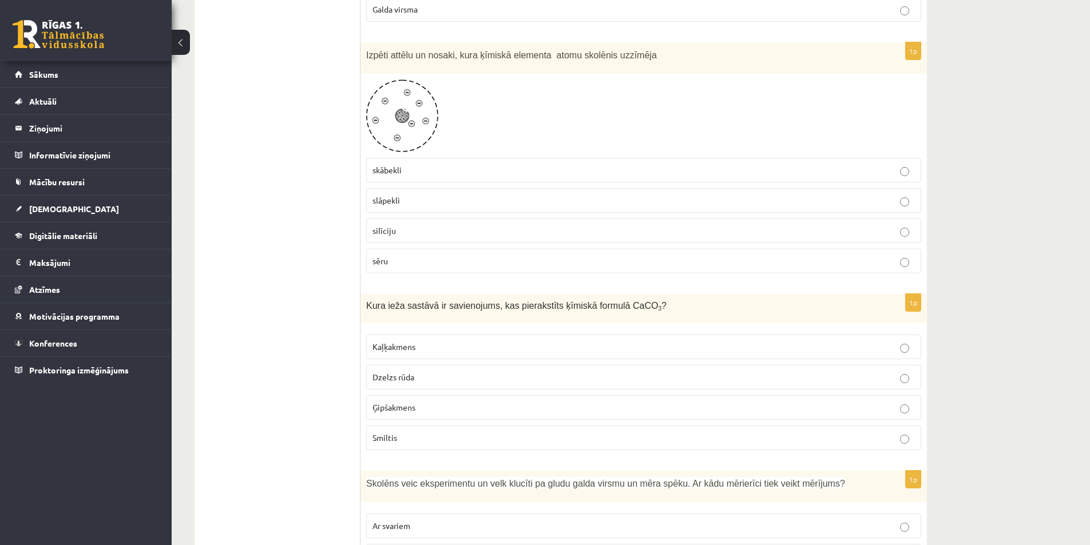
click at [482, 341] on p "Kaļķakmens" at bounding box center [644, 347] width 542 height 12
drag, startPoint x: 600, startPoint y: 282, endPoint x: 621, endPoint y: 283, distance: 20.6
click at [621, 294] on div "Kura ieža sastāvā ir savienojums, kas pierakstīts ķīmiskā formulā CaCO 3 ?" at bounding box center [644, 308] width 567 height 29
click at [619, 301] on span "Kura ieža sastāvā ir savienojums, kas pierakstīts ķīmiskā formulā CaCO 3 ?" at bounding box center [516, 306] width 300 height 10
drag, startPoint x: 604, startPoint y: 280, endPoint x: 626, endPoint y: 284, distance: 22.8
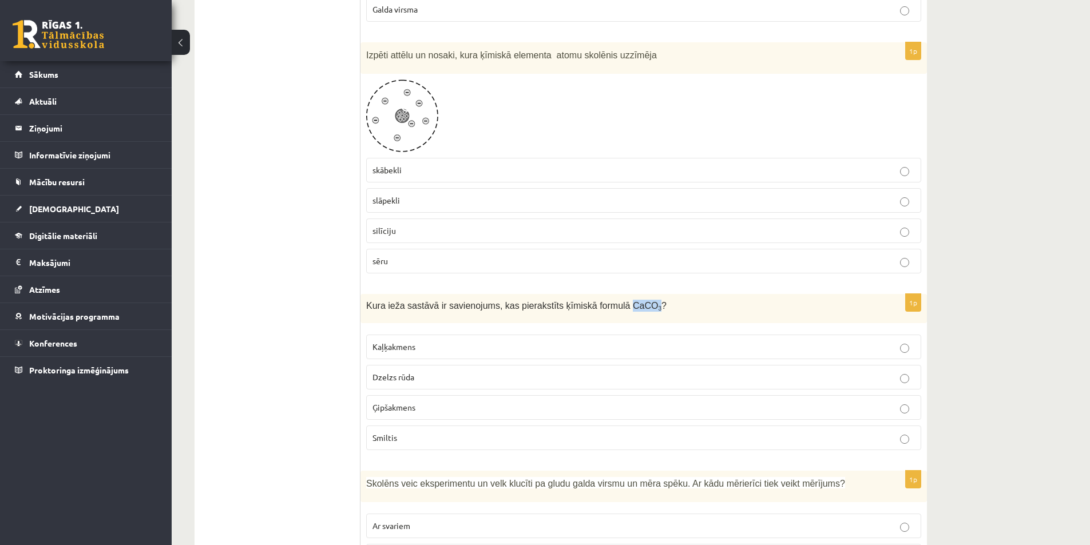
click at [626, 301] on span "Kura ieža sastāvā ir savienojums, kas pierakstīts ķīmiskā formulā CaCO 3 ?" at bounding box center [516, 306] width 300 height 10
copy span "CaCO 3"
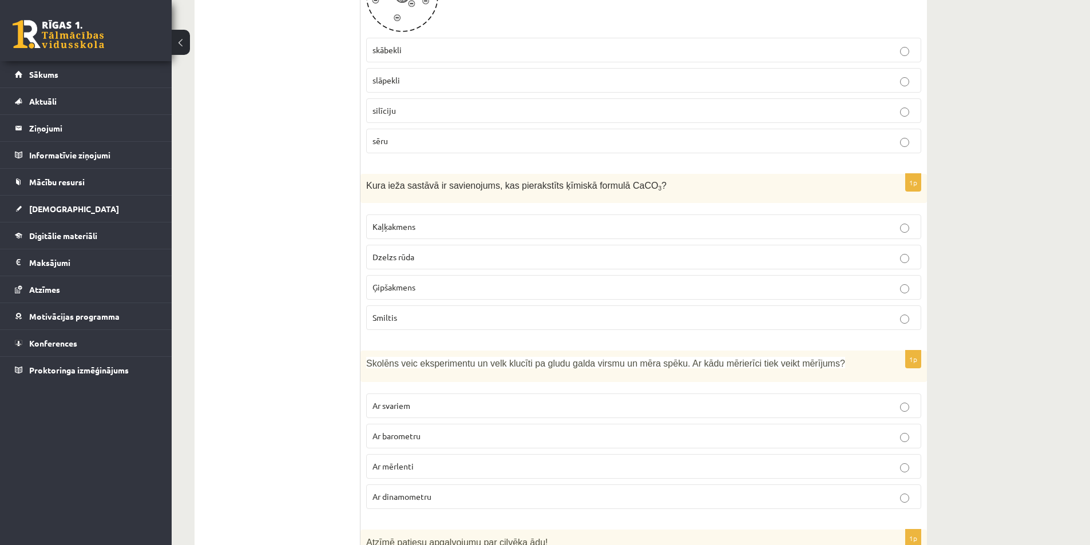
scroll to position [3618, 0]
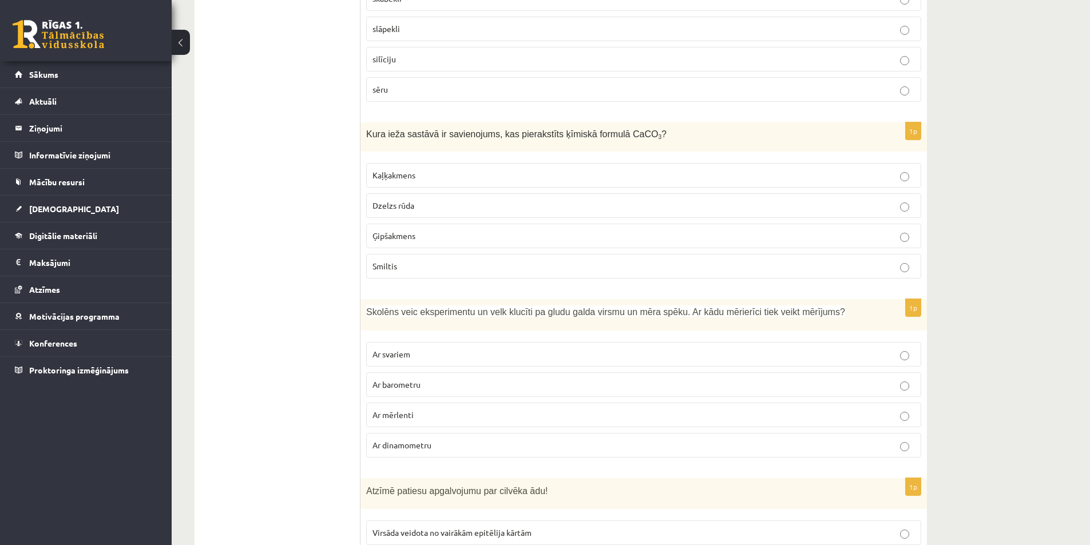
click at [402, 440] on span "Ar dinamometru" at bounding box center [402, 445] width 59 height 10
click at [394, 410] on span "Ar mērlenti" at bounding box center [393, 415] width 41 height 10
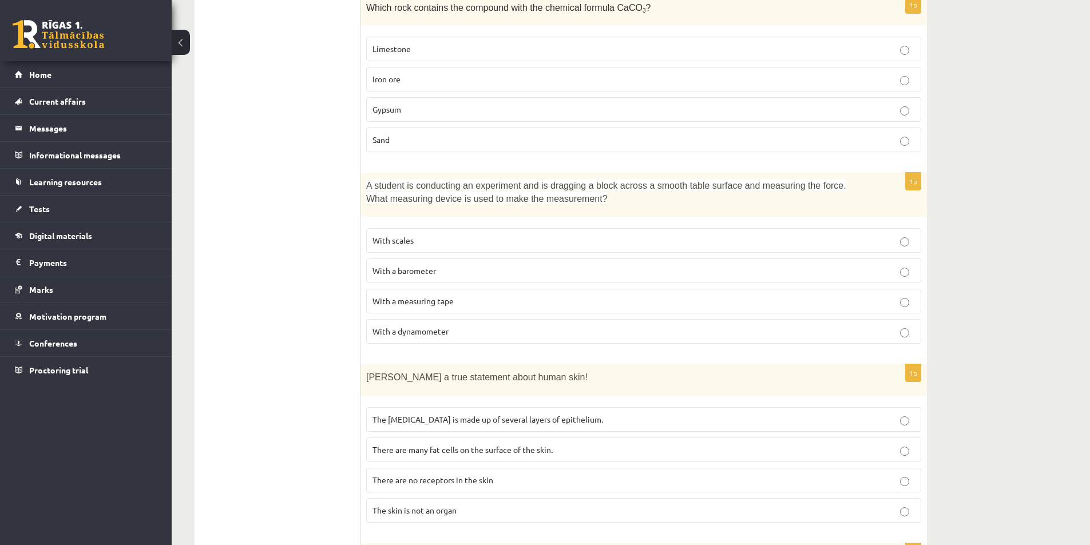
scroll to position [3789, 0]
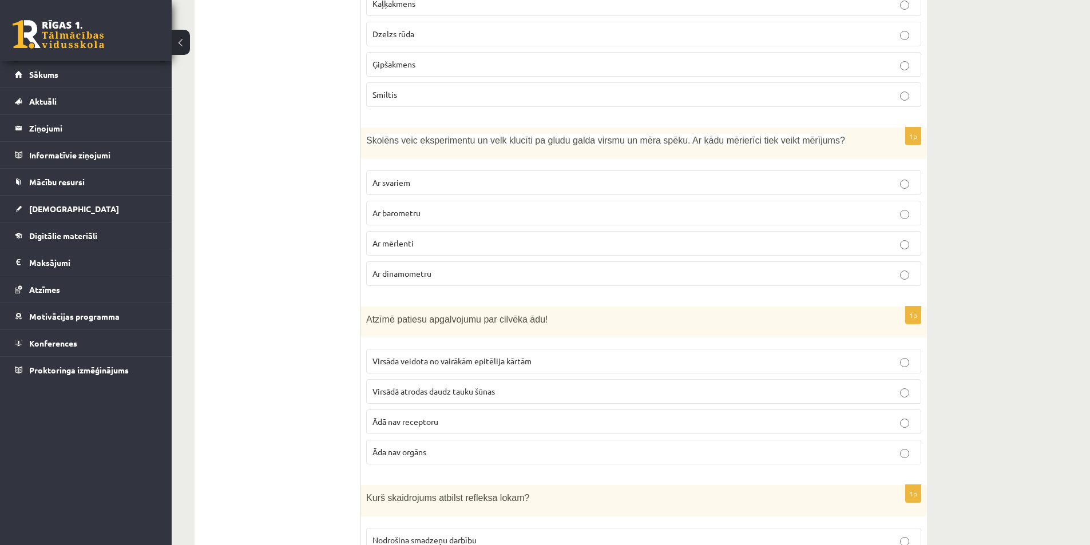
click at [670, 136] on span "Skolēns veic eksperimentu un velk klucīti pa gludu galda virsmu un mēra spēku. …" at bounding box center [605, 141] width 479 height 10
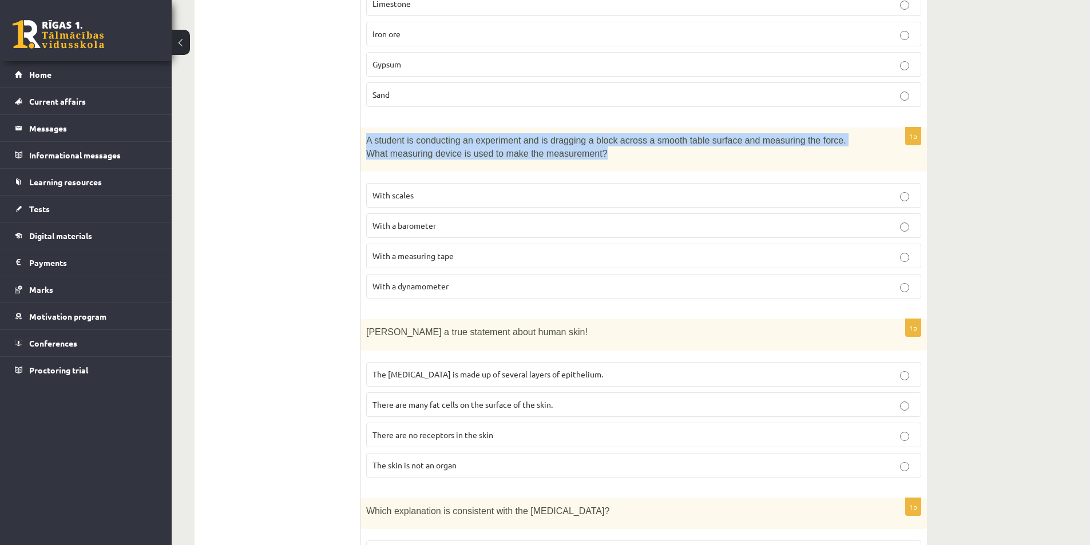
drag, startPoint x: 583, startPoint y: 153, endPoint x: 363, endPoint y: 141, distance: 219.5
click at [363, 141] on div "A student is conducting an experiment and is dragging a block across a smooth t…" at bounding box center [644, 150] width 567 height 44
copy font "A student is conducting an experiment and is dragging a block across a smooth t…"
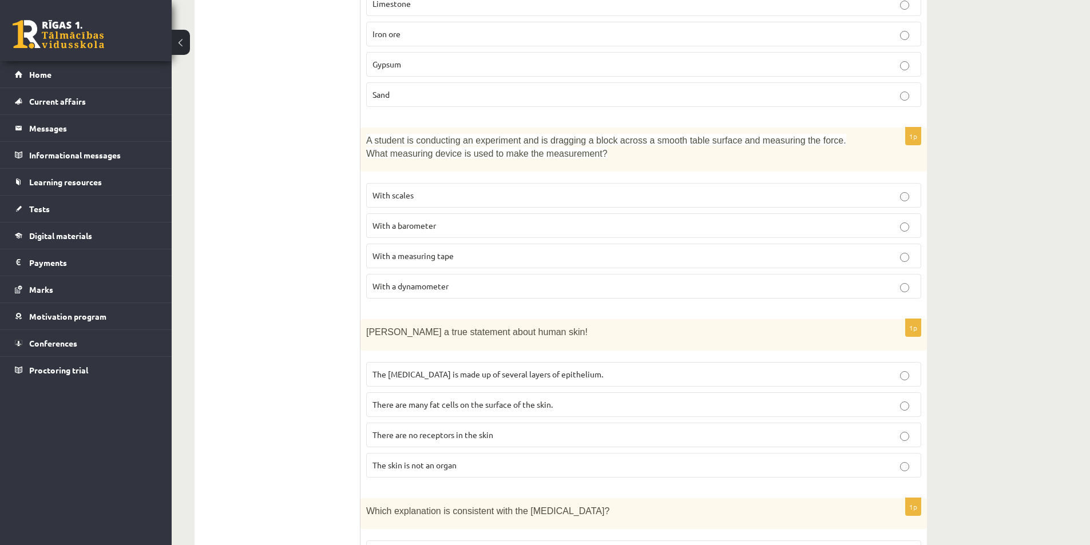
click at [414, 183] on label "With scales" at bounding box center [643, 195] width 555 height 25
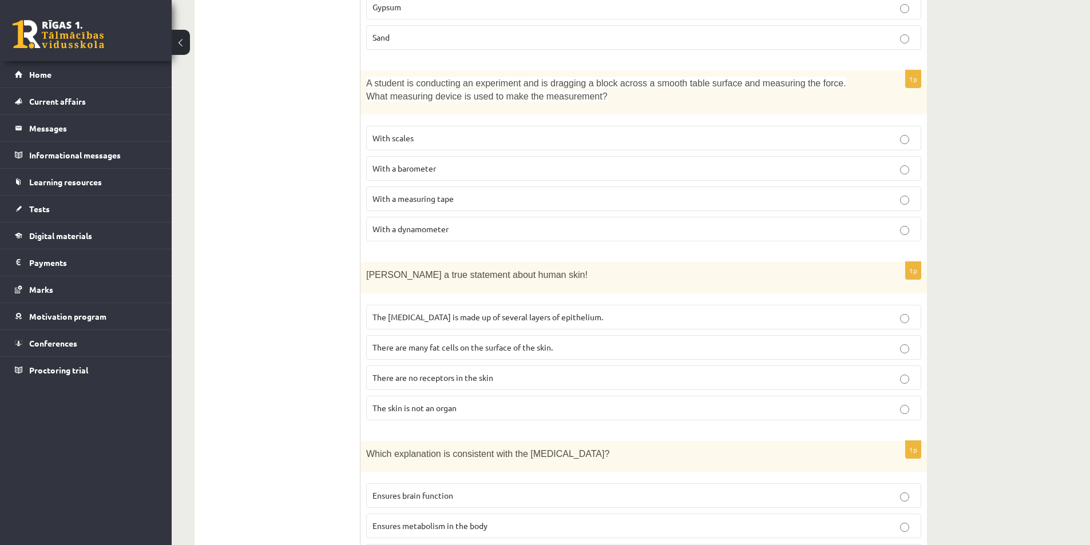
scroll to position [3904, 0]
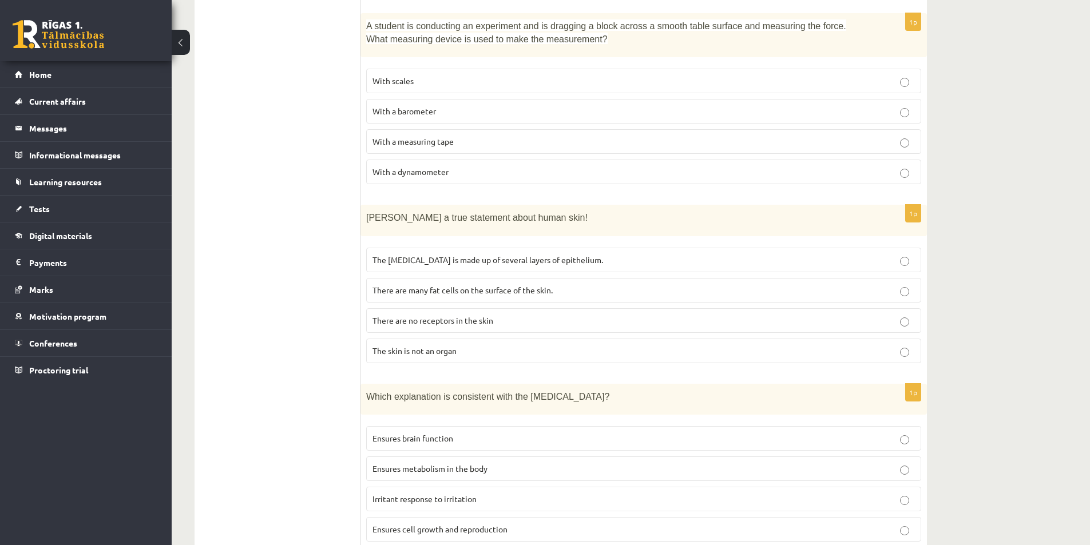
click at [419, 353] on font "The skin is not an organ" at bounding box center [415, 351] width 84 height 10
click at [395, 284] on p "There are many fat cells on the surface of the skin." at bounding box center [644, 290] width 542 height 12
click at [475, 262] on font "The [MEDICAL_DATA] is made up of several layers of epithelium." at bounding box center [488, 260] width 231 height 10
drag, startPoint x: 352, startPoint y: 256, endPoint x: 582, endPoint y: 259, distance: 230.1
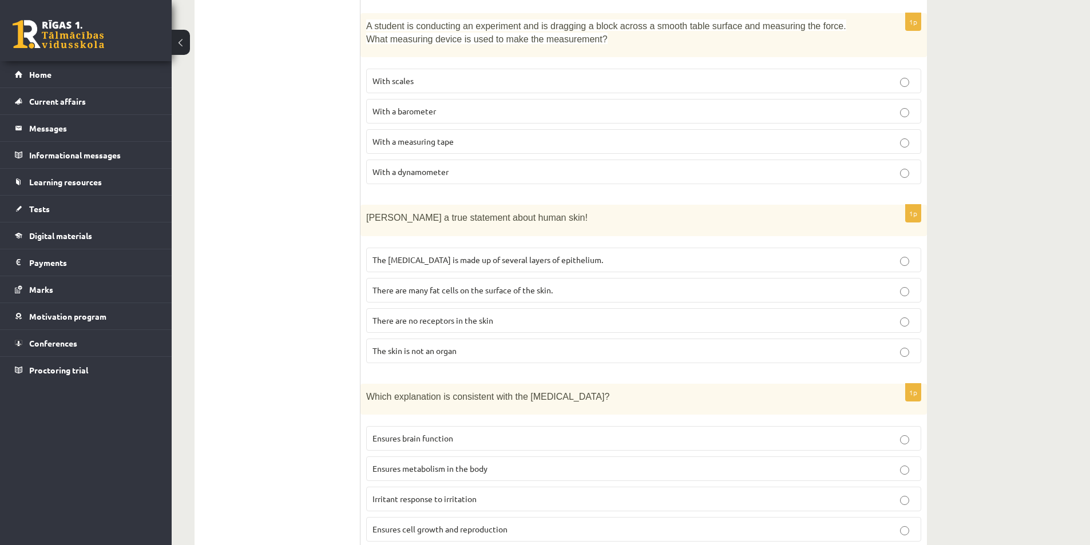
drag, startPoint x: 394, startPoint y: 259, endPoint x: 594, endPoint y: 258, distance: 200.3
click at [594, 258] on div "1p [PERSON_NAME] a true statement about human skin! The [MEDICAL_DATA] is made …" at bounding box center [644, 289] width 567 height 168
copy font "The [MEDICAL_DATA] is made up of several layers of epithelium."
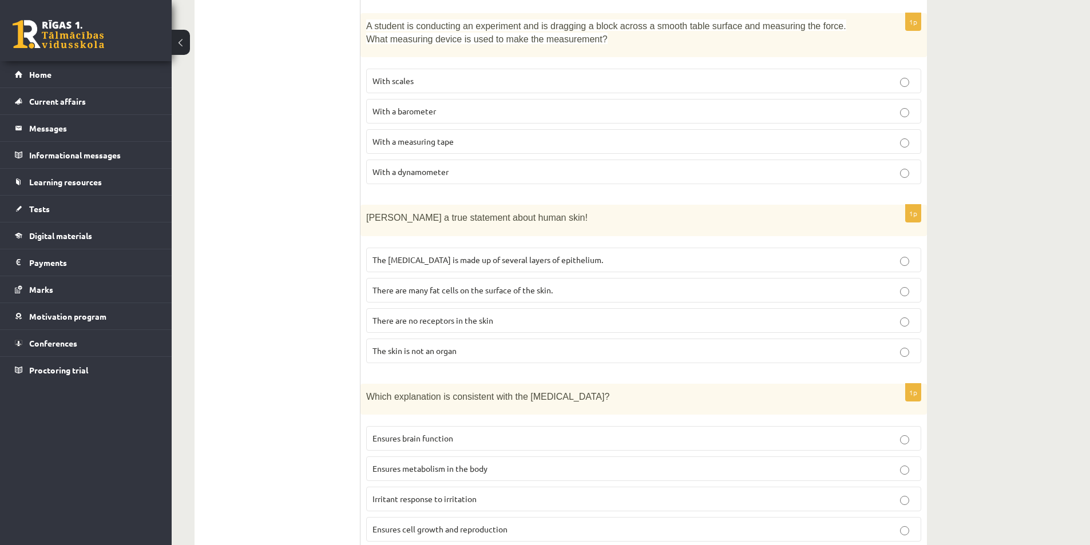
click at [433, 289] on font "There are many fat cells on the surface of the skin." at bounding box center [463, 290] width 180 height 10
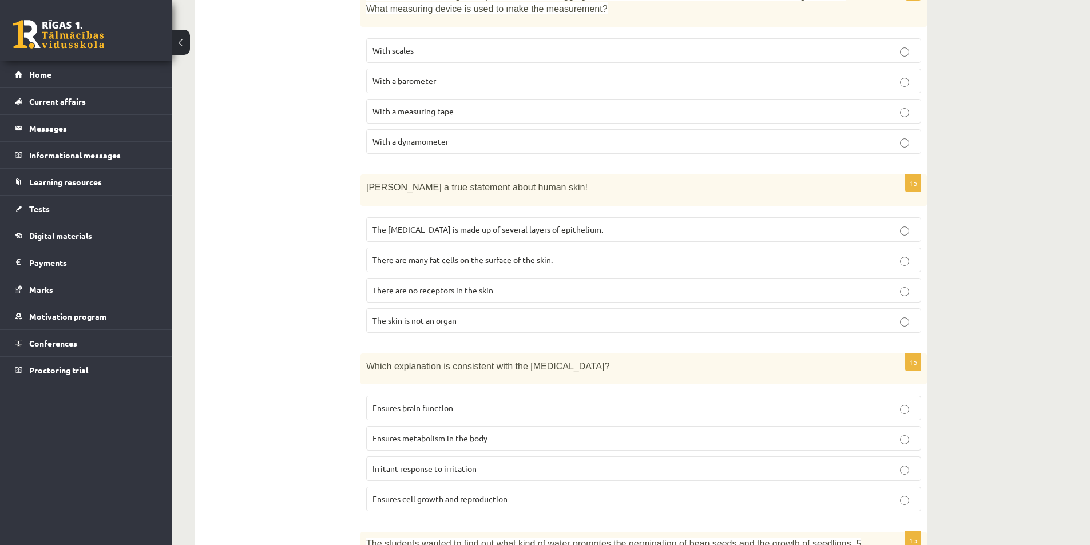
scroll to position [4075, 0]
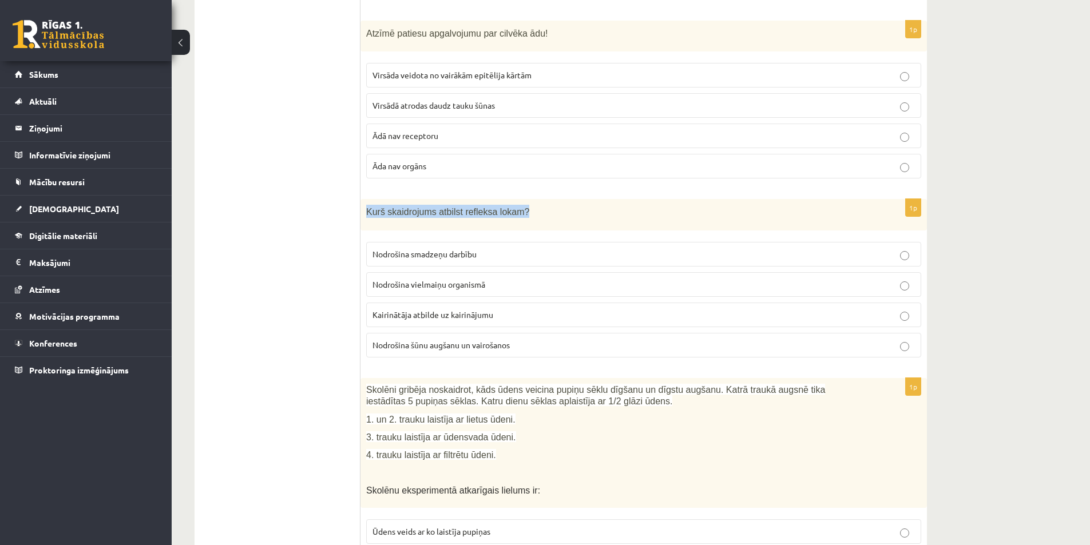
drag, startPoint x: 361, startPoint y: 185, endPoint x: 541, endPoint y: 187, distance: 180.3
click at [541, 199] on div "Kurš skaidrojums atbilst refleksa lokam?" at bounding box center [644, 214] width 567 height 31
click at [541, 205] on p "Kurš skaidrojums atbilst refleksa lokam?" at bounding box center [615, 211] width 498 height 13
drag, startPoint x: 527, startPoint y: 184, endPoint x: 361, endPoint y: 187, distance: 166.0
click at [361, 199] on div "Kurš skaidrojums atbilst refleksa lokam?" at bounding box center [644, 214] width 567 height 31
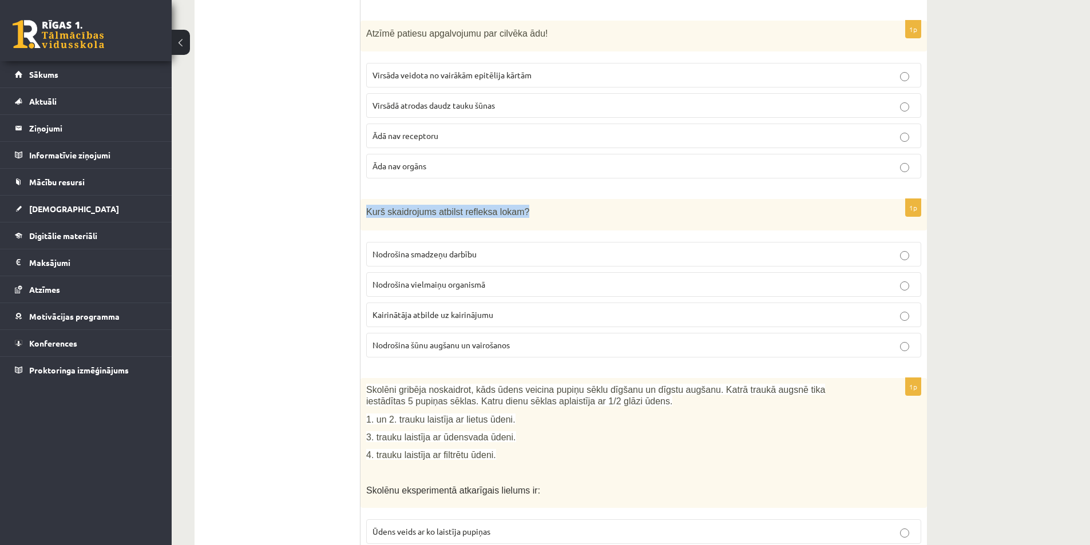
click at [354, 192] on div at bounding box center [354, 192] width 0 height 0
click at [427, 207] on span "Kurš skaidrojums atbilst refleksa lokam?" at bounding box center [447, 212] width 163 height 10
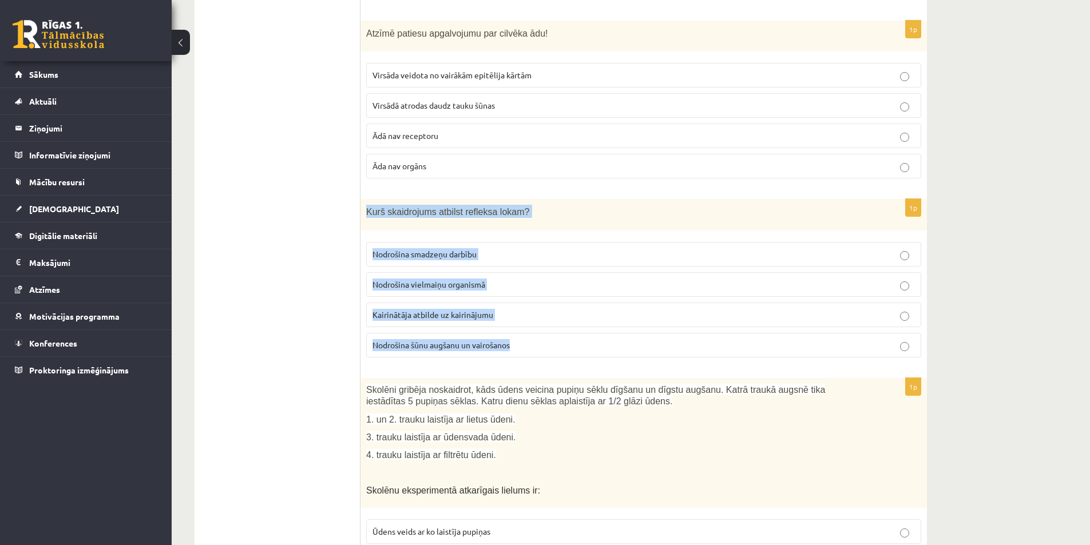
drag, startPoint x: 367, startPoint y: 187, endPoint x: 529, endPoint y: 317, distance: 208.0
click at [529, 317] on div "1p Kurš skaidrojums atbilst refleksa lokam? Nodrošina smadzeņu darbību Nodrošin…" at bounding box center [644, 283] width 567 height 168
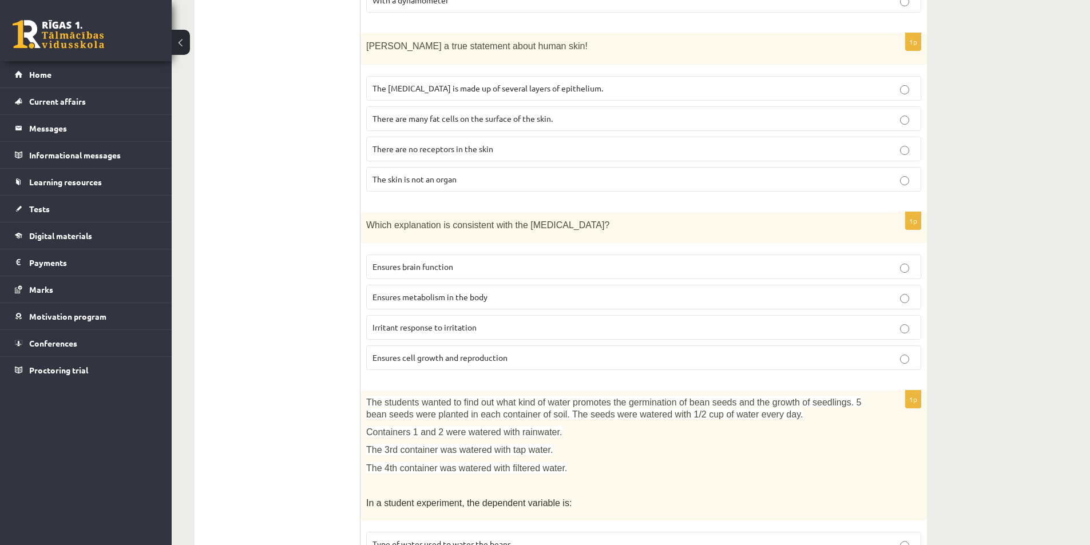
click at [379, 326] on font "Irritant response to irritation" at bounding box center [425, 327] width 104 height 10
drag, startPoint x: 259, startPoint y: 249, endPoint x: 292, endPoint y: 190, distance: 68.4
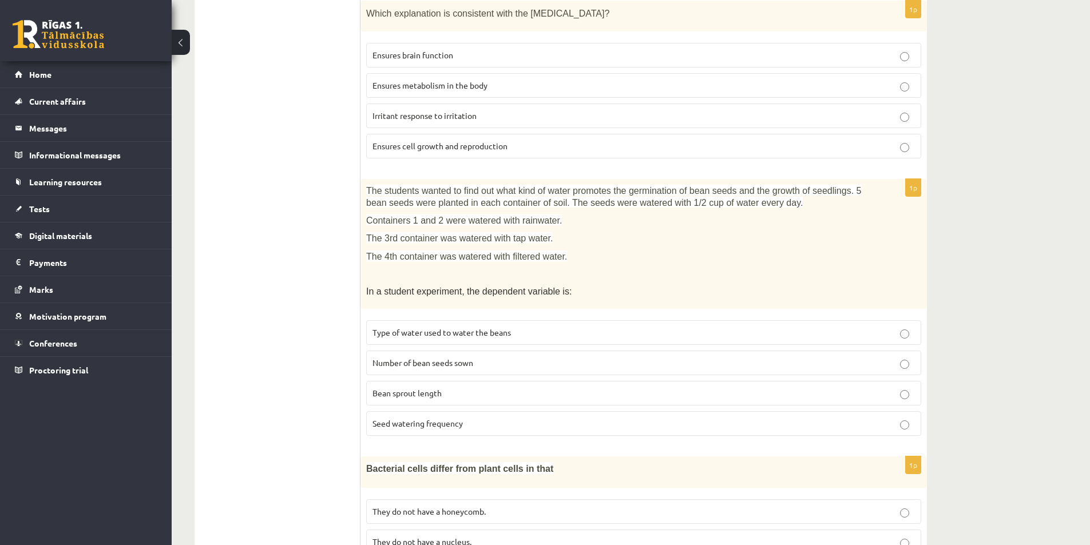
scroll to position [4304, 0]
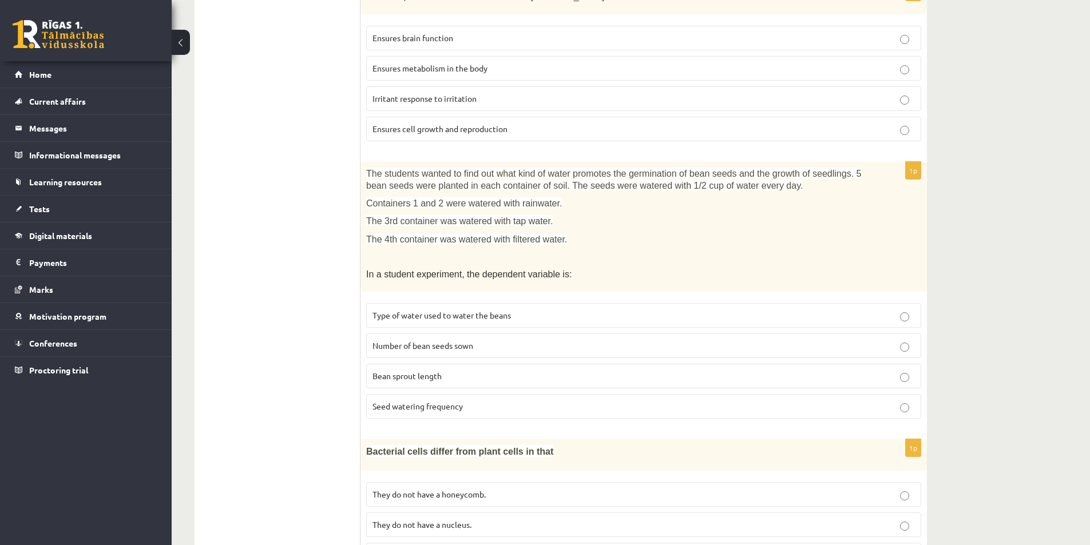
click at [434, 318] on font "Type of water used to water the beans" at bounding box center [442, 315] width 138 height 10
click at [408, 381] on font "Bean sprout length" at bounding box center [407, 376] width 69 height 10
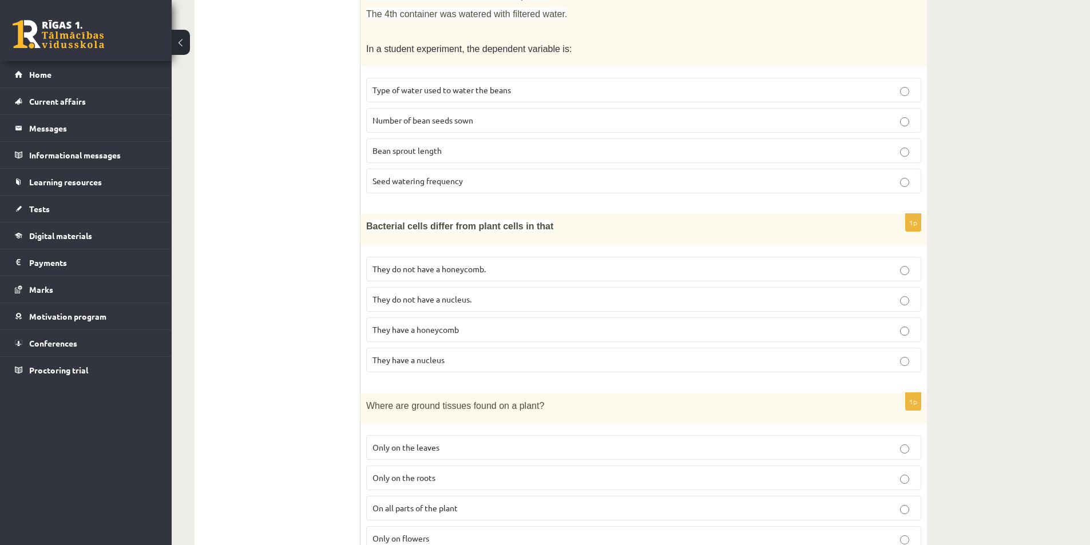
scroll to position [4533, 0]
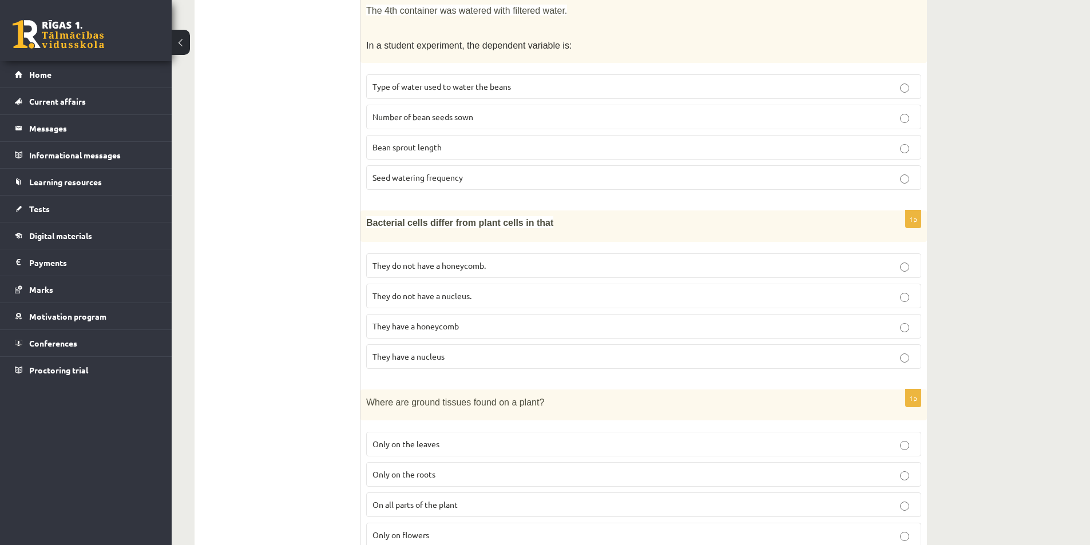
click at [394, 353] on font "They have a nucleus" at bounding box center [409, 356] width 72 height 10
click at [387, 359] on font "They have a nucleus" at bounding box center [409, 356] width 72 height 10
click at [399, 295] on font "They do not have a nucleus." at bounding box center [422, 296] width 99 height 10
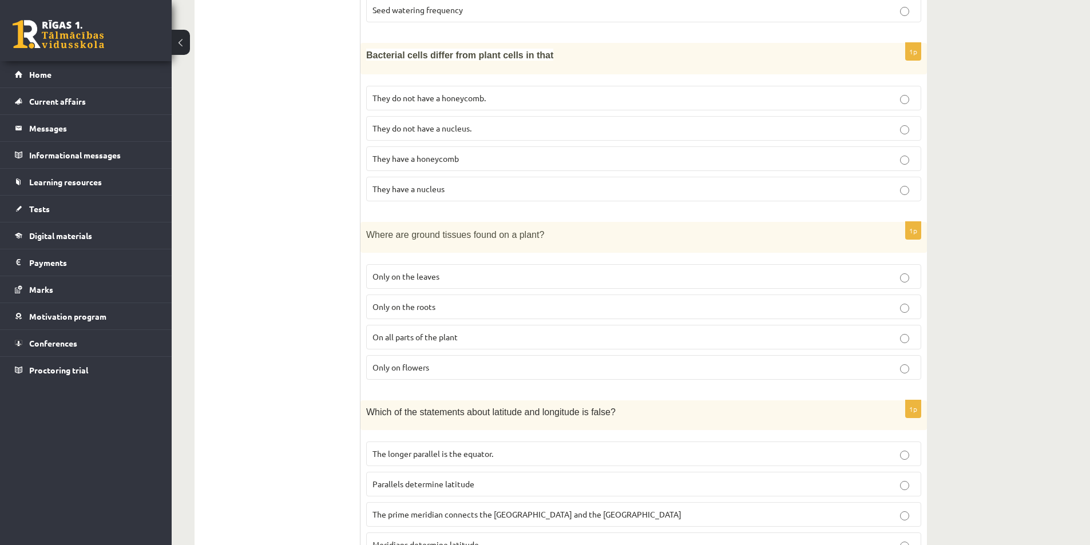
scroll to position [4705, 0]
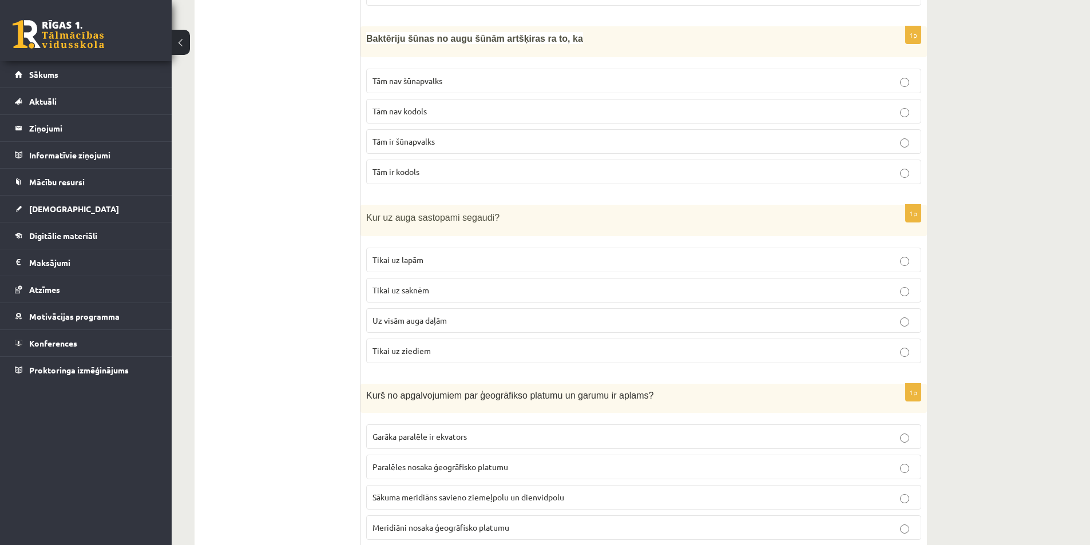
click at [444, 315] on p "Uz visām auga daļām" at bounding box center [644, 321] width 542 height 12
drag, startPoint x: 342, startPoint y: 199, endPoint x: 338, endPoint y: 186, distance: 13.2
drag, startPoint x: 365, startPoint y: 185, endPoint x: 498, endPoint y: 194, distance: 133.6
click at [498, 205] on div "Kur uz auga sastopami segaudi?" at bounding box center [644, 220] width 567 height 31
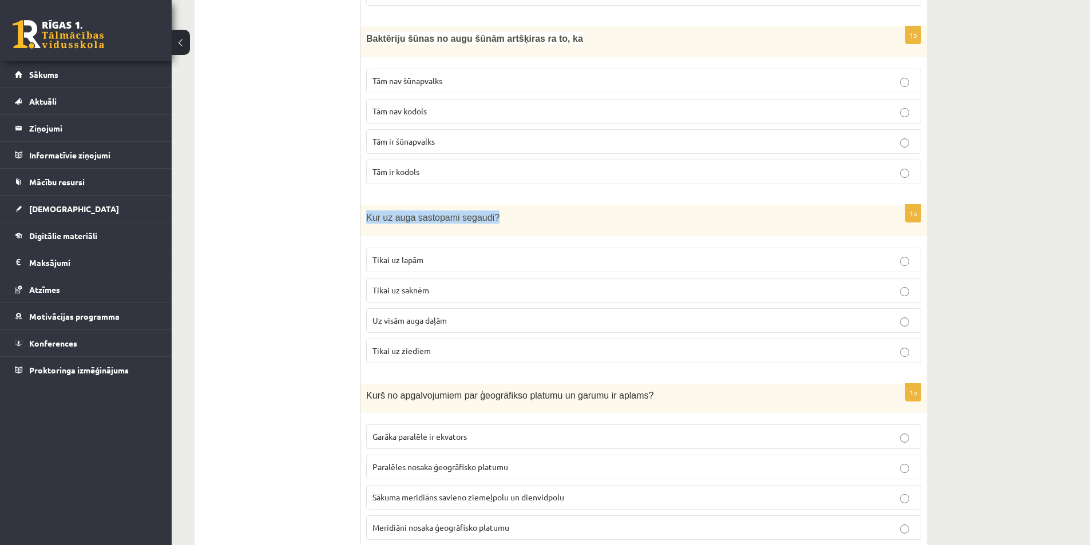
click at [490, 197] on div at bounding box center [490, 197] width 0 height 0
click at [500, 211] on p "Kur uz auga sastopami segaudi?" at bounding box center [615, 217] width 498 height 13
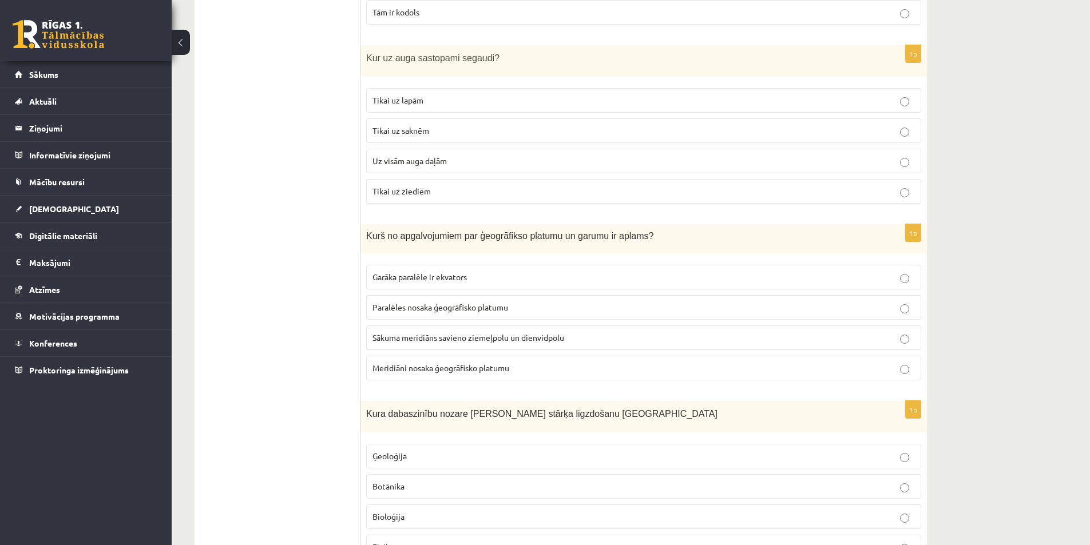
scroll to position [4877, 0]
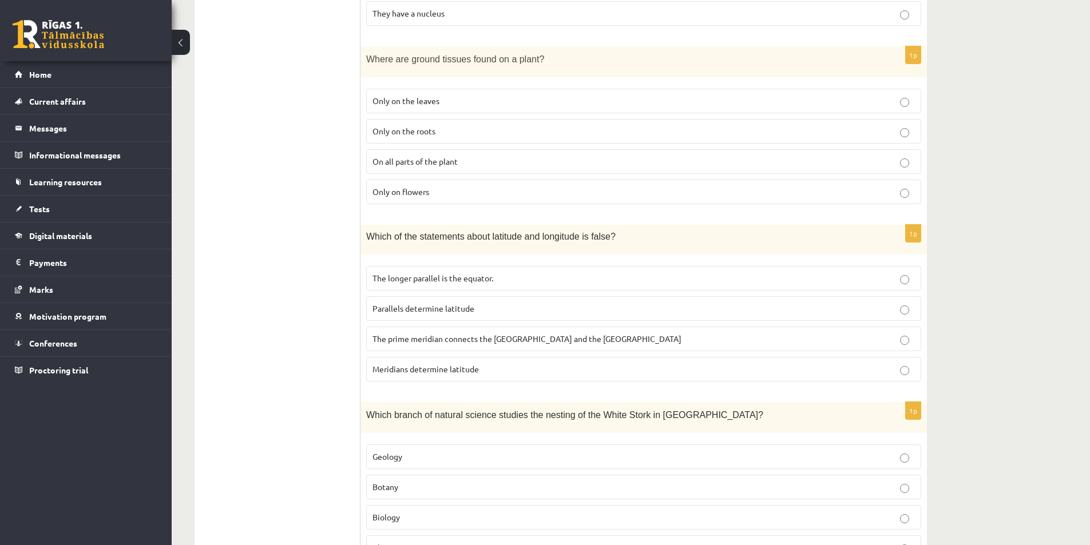
click at [436, 363] on p "Meridians determine latitude" at bounding box center [644, 369] width 542 height 12
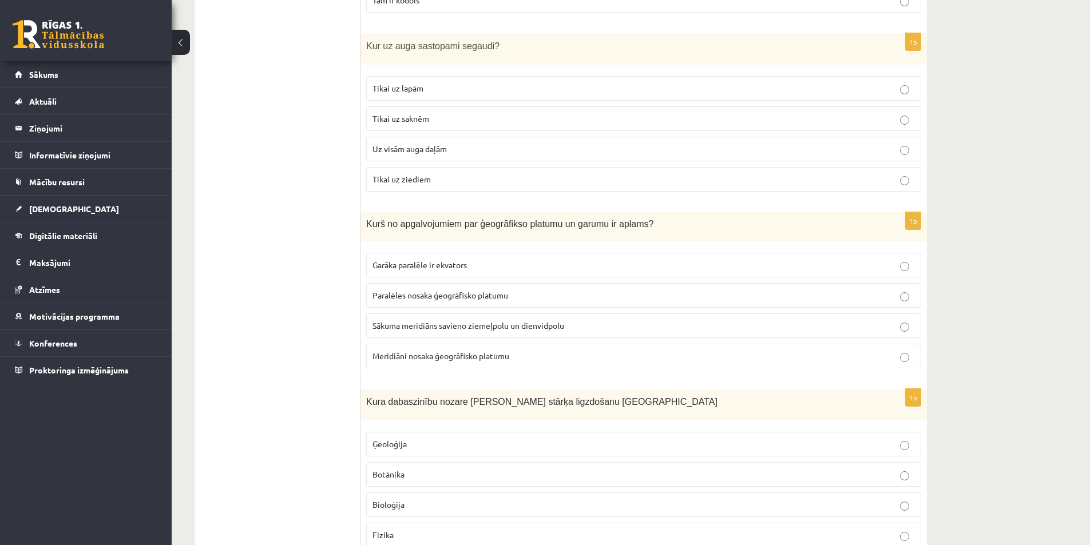
drag, startPoint x: 359, startPoint y: 332, endPoint x: 395, endPoint y: 334, distance: 36.1
drag, startPoint x: 402, startPoint y: 336, endPoint x: 516, endPoint y: 330, distance: 114.6
click at [516, 330] on div "1p Kurš no apgalvojumiem par ģeogrāfikso platumu un garumu ir aplams? Garāka pa…" at bounding box center [644, 294] width 567 height 165
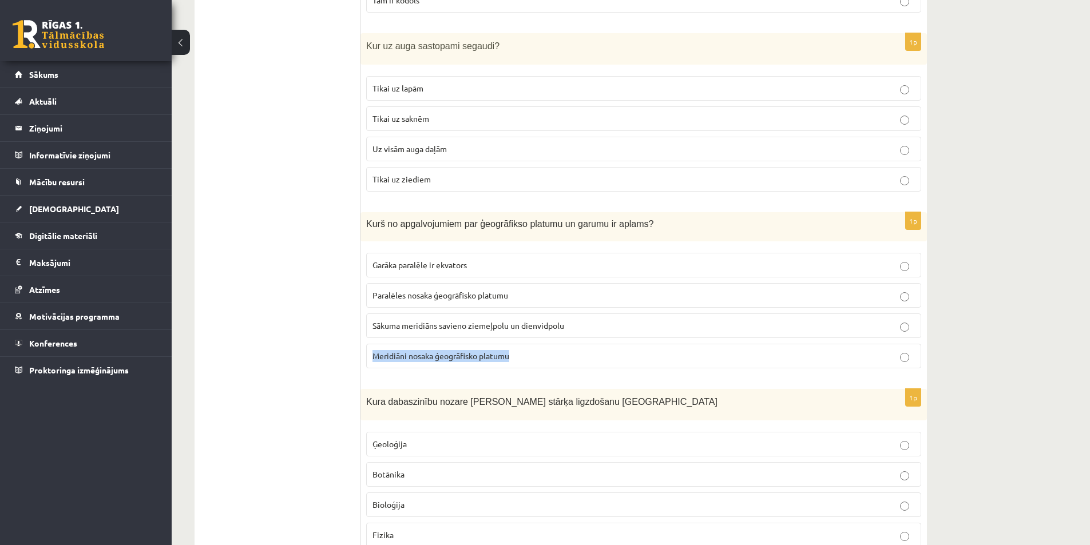
click at [509, 310] on div at bounding box center [509, 310] width 0 height 0
drag, startPoint x: 365, startPoint y: 274, endPoint x: 548, endPoint y: 270, distance: 183.2
click at [548, 270] on div "1p Kurš no apgalvojumiem par ģeogrāfikso platumu un garumu ir aplams? Garāka pa…" at bounding box center [644, 294] width 567 height 165
click at [540, 275] on div at bounding box center [540, 275] width 0 height 0
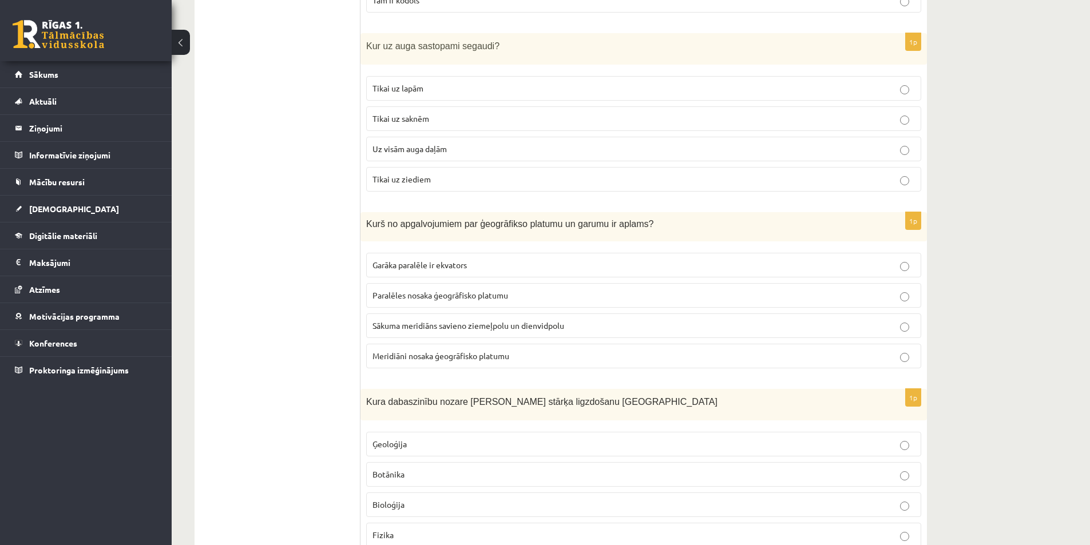
click at [378, 290] on span "Paralēles nosaka ģeogrāfisko platumu" at bounding box center [441, 295] width 136 height 10
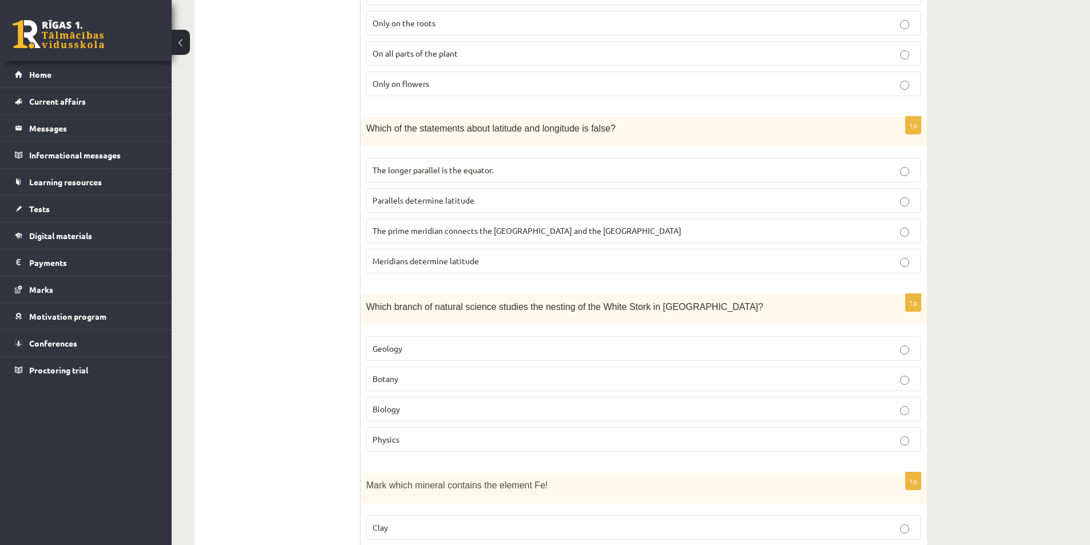
scroll to position [5048, 0]
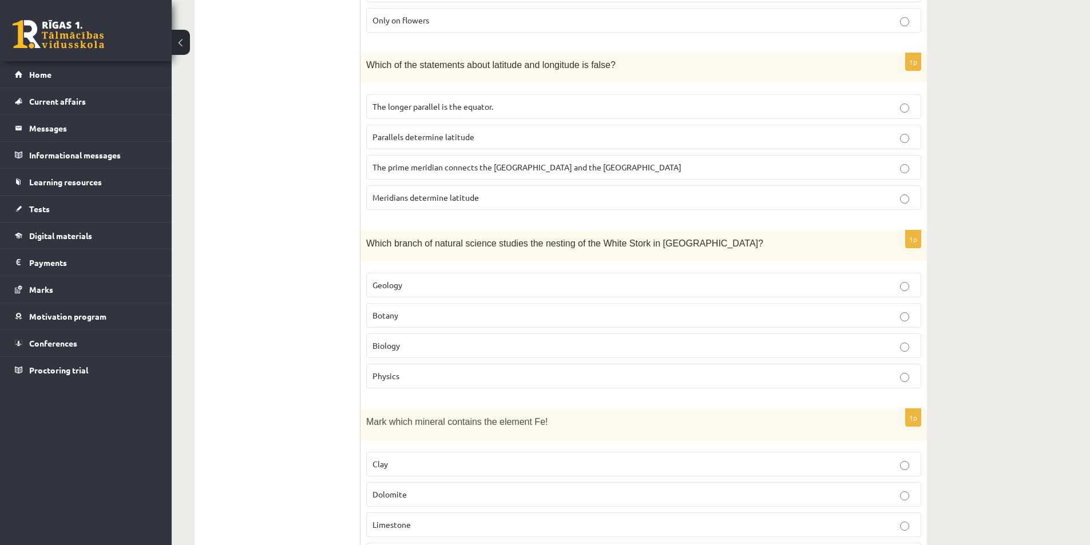
click at [421, 344] on p "Biology" at bounding box center [644, 346] width 542 height 12
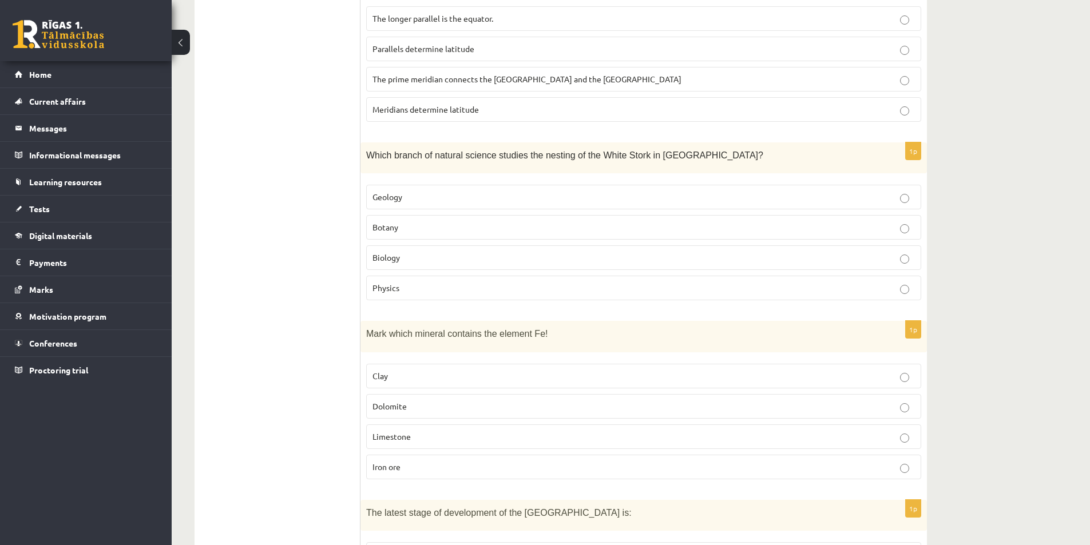
scroll to position [5163, 0]
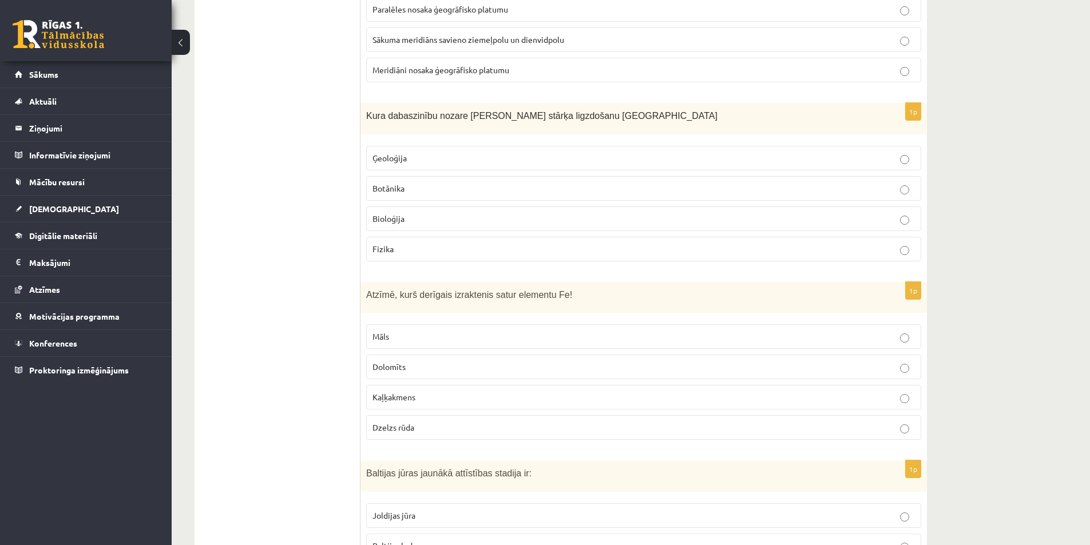
click at [541, 111] on span "Kura dabaszinību nozare [PERSON_NAME] stārķa ligzdošanu [GEOGRAPHIC_DATA]" at bounding box center [541, 116] width 351 height 10
click at [533, 96] on div at bounding box center [533, 96] width 0 height 0
click at [543, 111] on span "Kura dabaszinību nozare [PERSON_NAME] stārķa ligzdošanu [GEOGRAPHIC_DATA]" at bounding box center [541, 116] width 351 height 10
drag, startPoint x: 599, startPoint y: 85, endPoint x: 362, endPoint y: 89, distance: 237.5
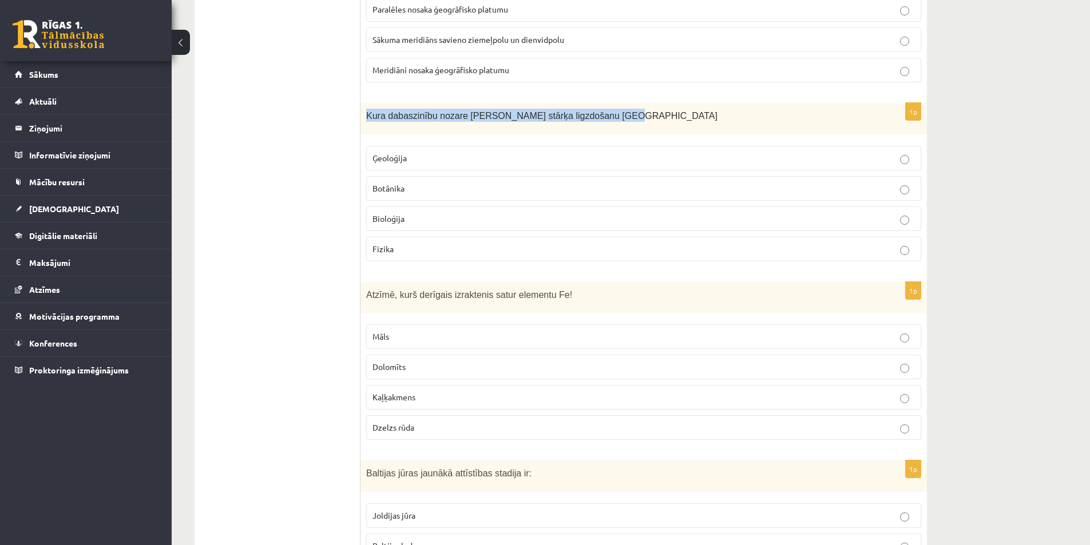
click at [362, 103] on div "Kura dabaszinību nozare [PERSON_NAME] stārķa ligzdošanu [GEOGRAPHIC_DATA]" at bounding box center [644, 118] width 567 height 31
click at [354, 68] on div at bounding box center [354, 68] width 0 height 0
click at [384, 290] on span "Atzīmē, kurš derīgais izraktenis satur elementu Fe!" at bounding box center [469, 295] width 206 height 10
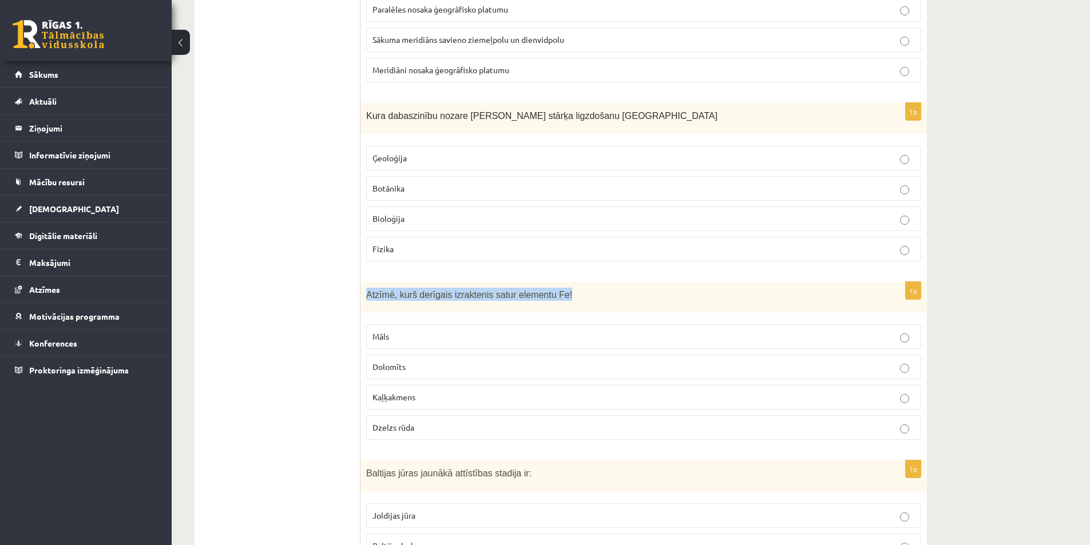
click at [384, 290] on span "Atzīmē, kurš derīgais izraktenis satur elementu Fe!" at bounding box center [469, 295] width 206 height 10
click at [385, 290] on span "Atzīmē, kurš derīgais izraktenis satur elementu Fe!" at bounding box center [469, 295] width 206 height 10
click at [407, 422] on p "Dzelzs rūda" at bounding box center [644, 428] width 542 height 12
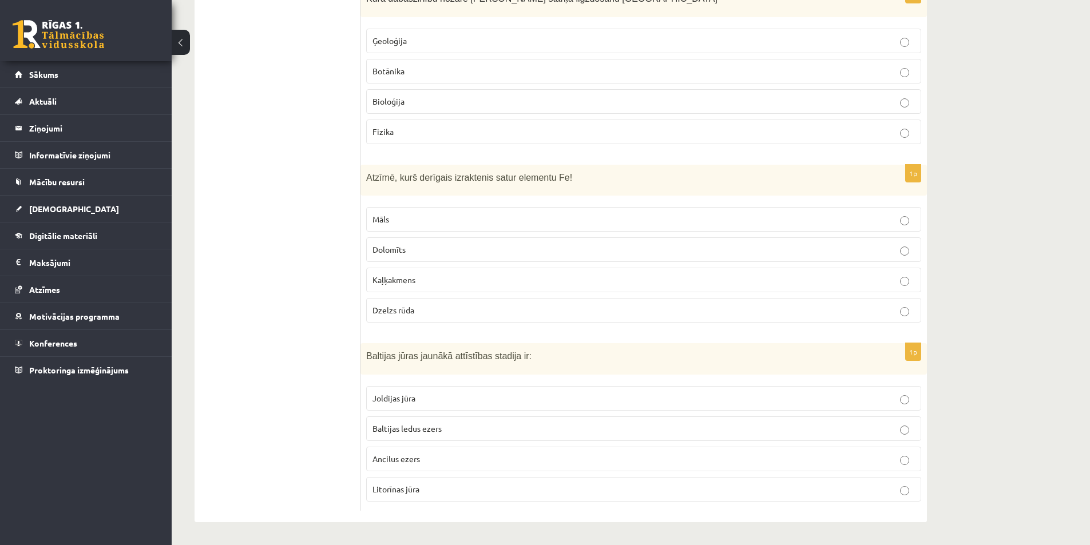
scroll to position [5254, 0]
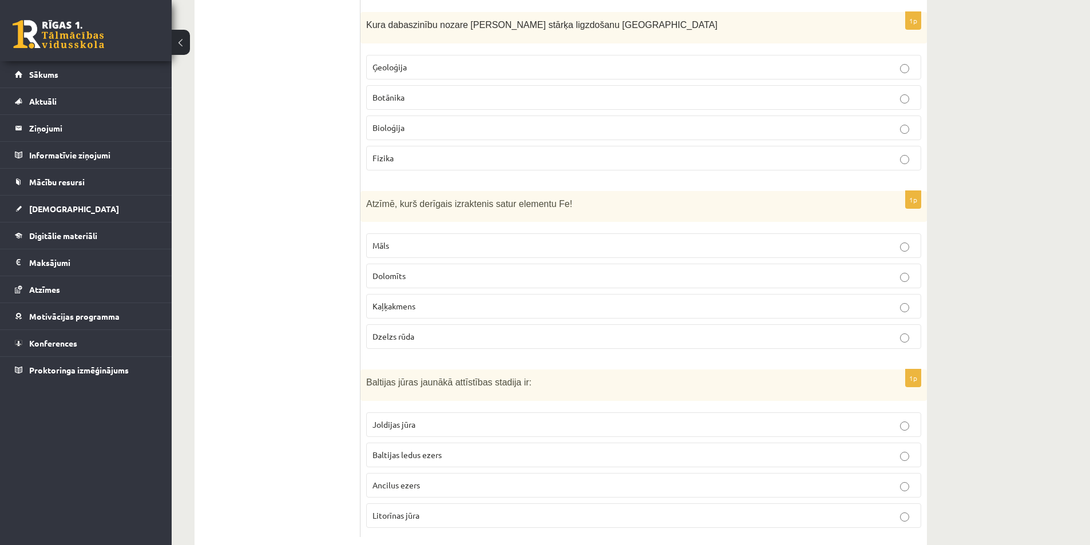
drag, startPoint x: 349, startPoint y: 358, endPoint x: 527, endPoint y: 358, distance: 178.0
click at [502, 378] on span "Baltijas jūras jaunākā attīstības stadija ir:" at bounding box center [448, 383] width 165 height 10
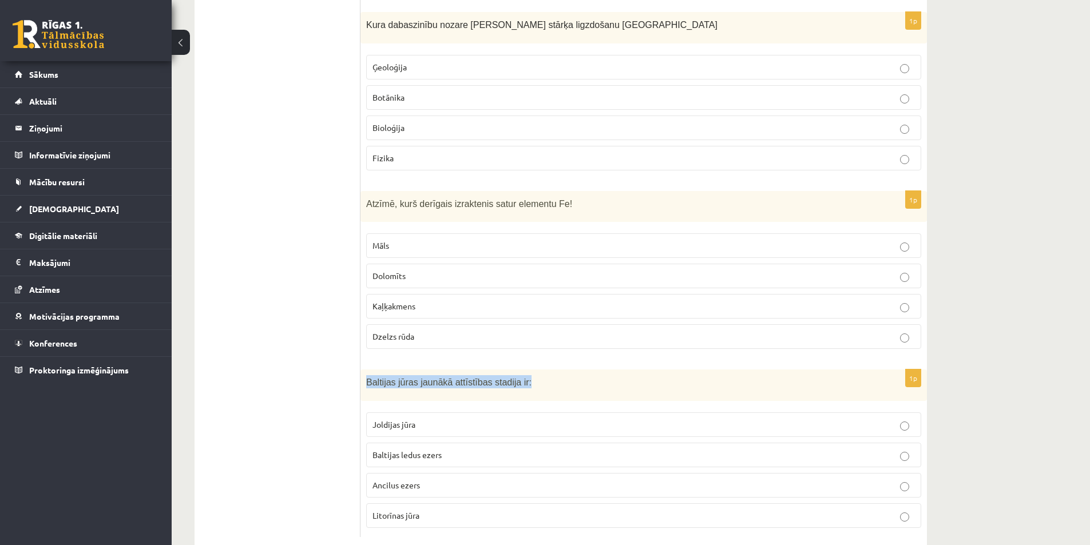
click at [495, 362] on div at bounding box center [495, 362] width 0 height 0
click at [482, 370] on div "Baltijas jūras jaunākā attīstības stadija ir:" at bounding box center [644, 385] width 567 height 31
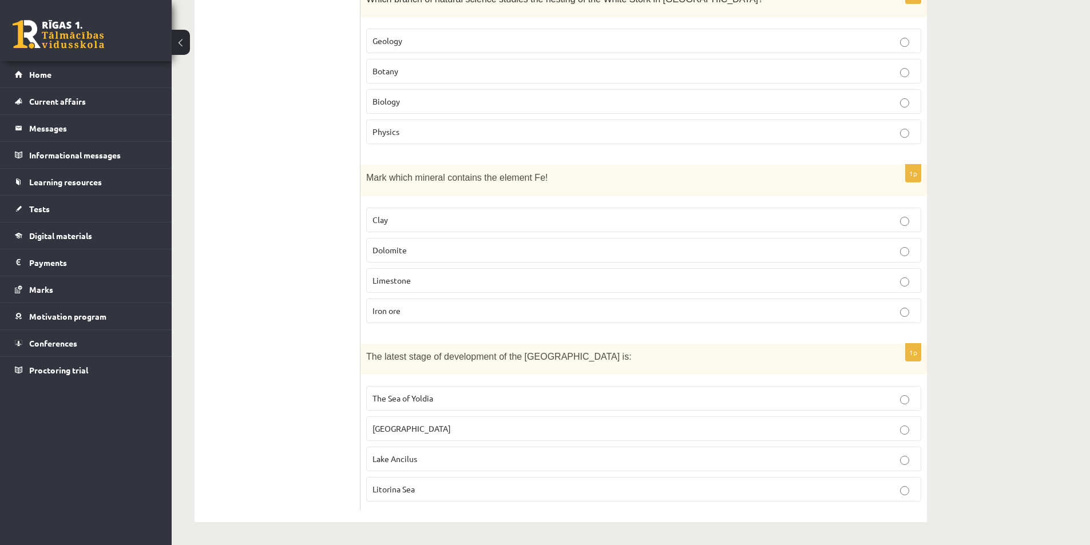
click at [385, 455] on font "Lake Ancilus" at bounding box center [395, 459] width 45 height 10
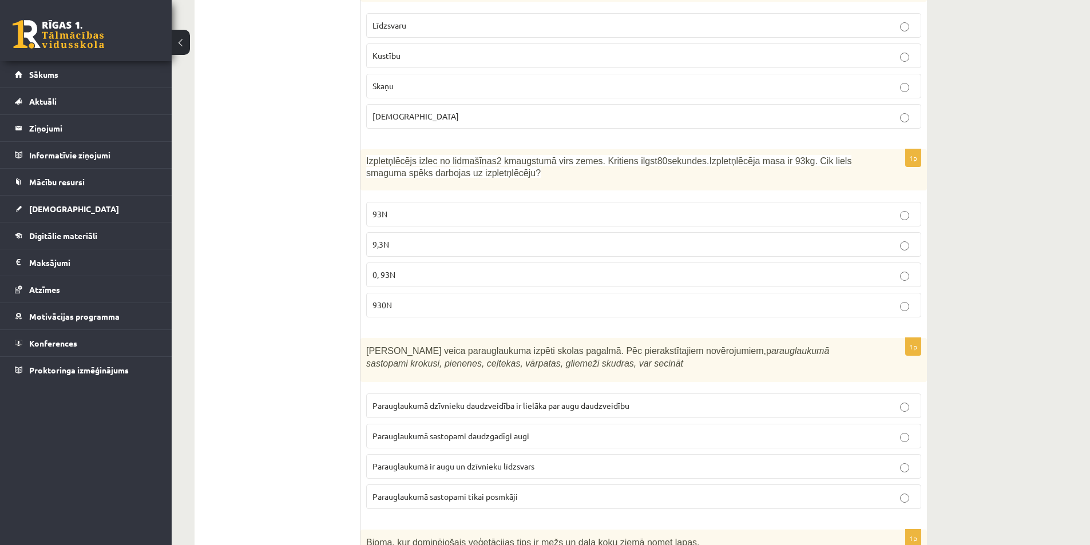
scroll to position [228, 0]
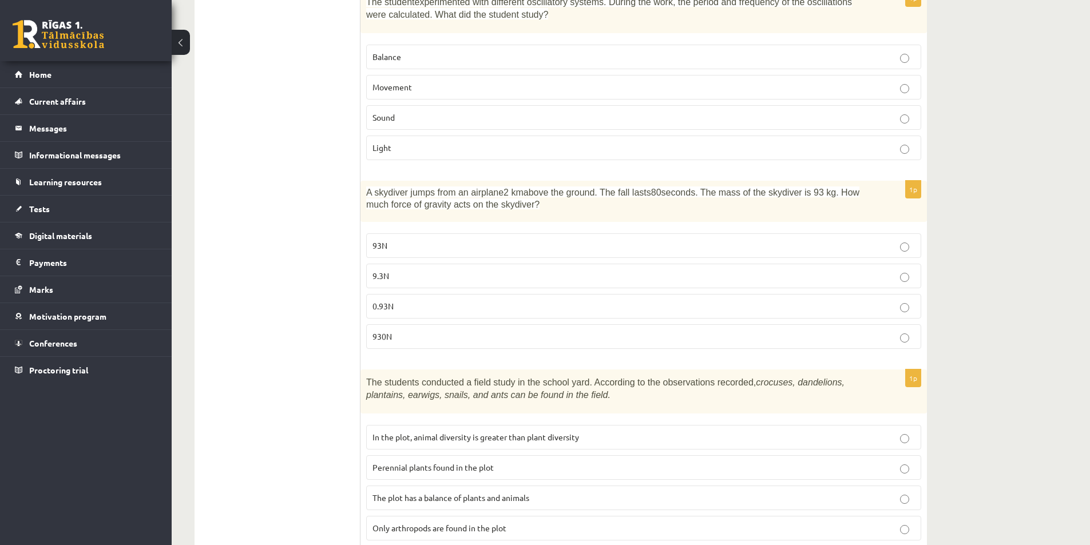
drag, startPoint x: 362, startPoint y: 188, endPoint x: 515, endPoint y: 206, distance: 154.4
click at [515, 206] on div "A skydiver jumps from an airplane 2 km above the ground. The fall lasts 80 seco…" at bounding box center [644, 201] width 567 height 41
copy span "A skydiver jumps from an airplane 2 km above the ground. The fall lasts 80 seco…"
click at [406, 334] on p "930N" at bounding box center [644, 337] width 542 height 12
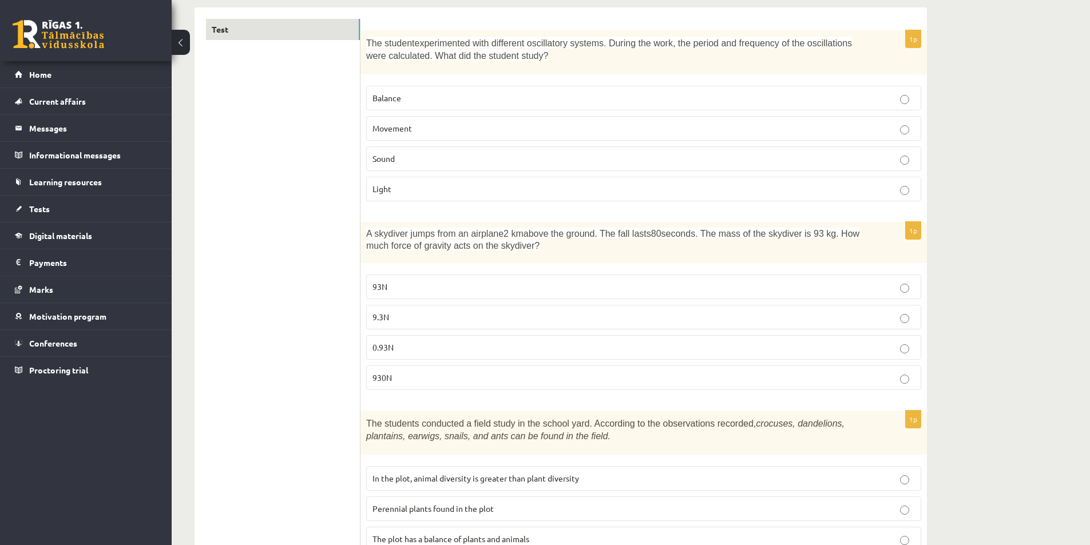
scroll to position [0, 0]
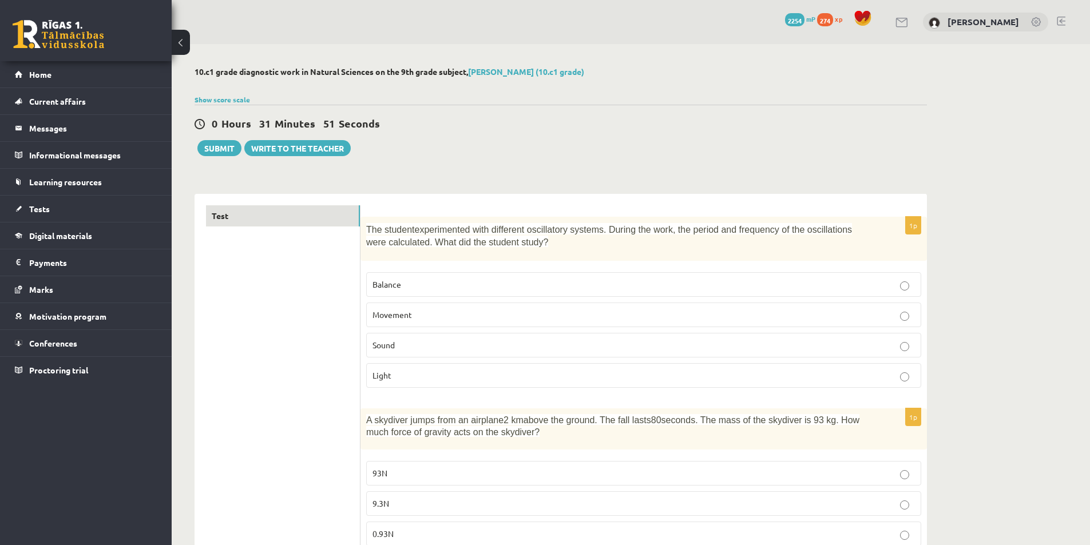
drag, startPoint x: 534, startPoint y: 255, endPoint x: 365, endPoint y: 229, distance: 171.4
click at [365, 229] on div "The student experimented with different oscillatory systems. During the work, t…" at bounding box center [644, 239] width 567 height 44
copy p "The student experimented with different oscillatory systems. During the work, t…"
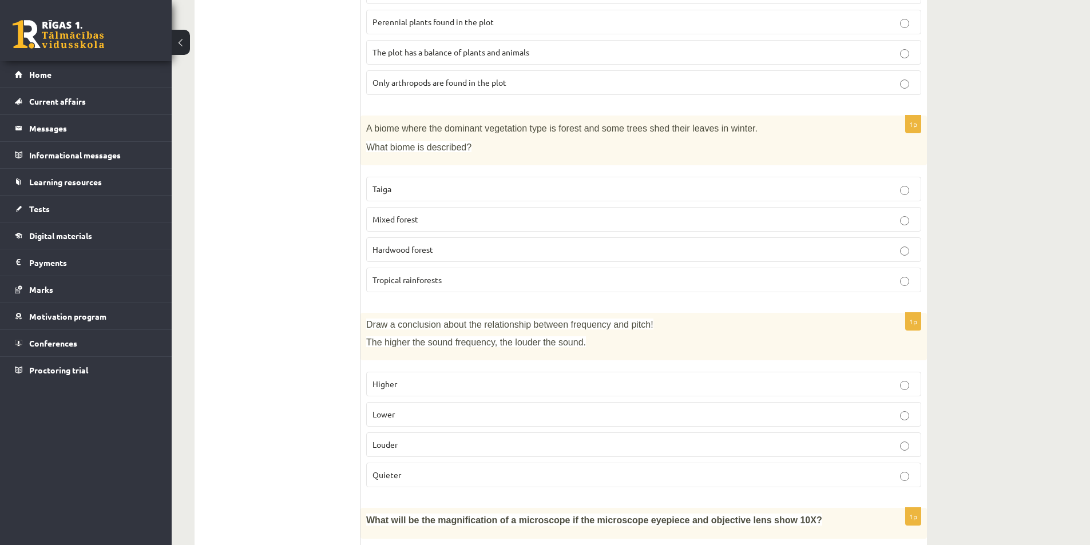
scroll to position [687, 0]
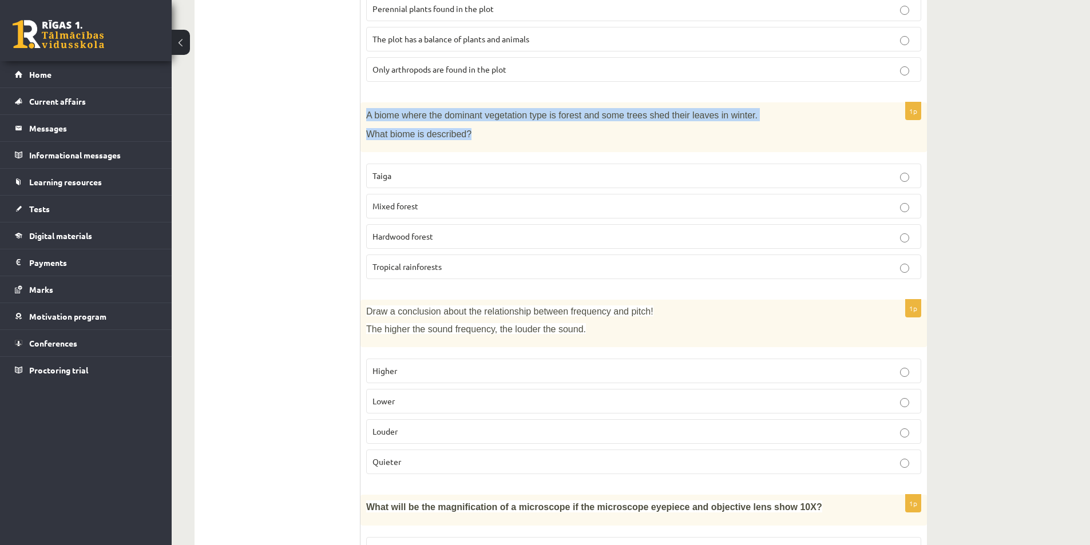
drag, startPoint x: 475, startPoint y: 126, endPoint x: 362, endPoint y: 118, distance: 113.0
click at [362, 118] on div "A biome where the dominant vegetation type is forest and some trees shed their …" at bounding box center [644, 127] width 567 height 50
copy div "A biome where the dominant vegetation type is forest and some trees shed their …"
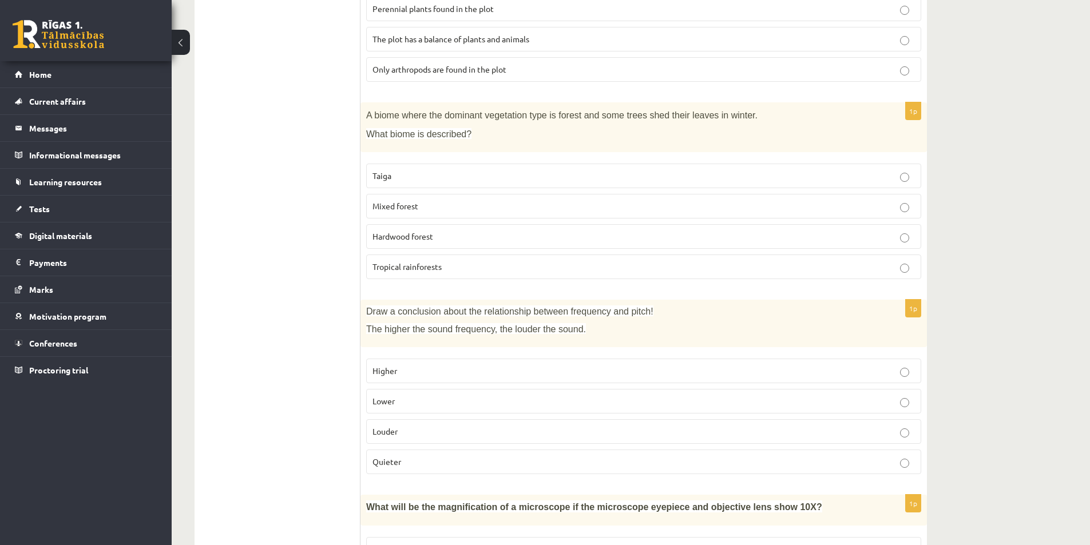
click at [395, 240] on font "Hardwood forest" at bounding box center [403, 236] width 61 height 10
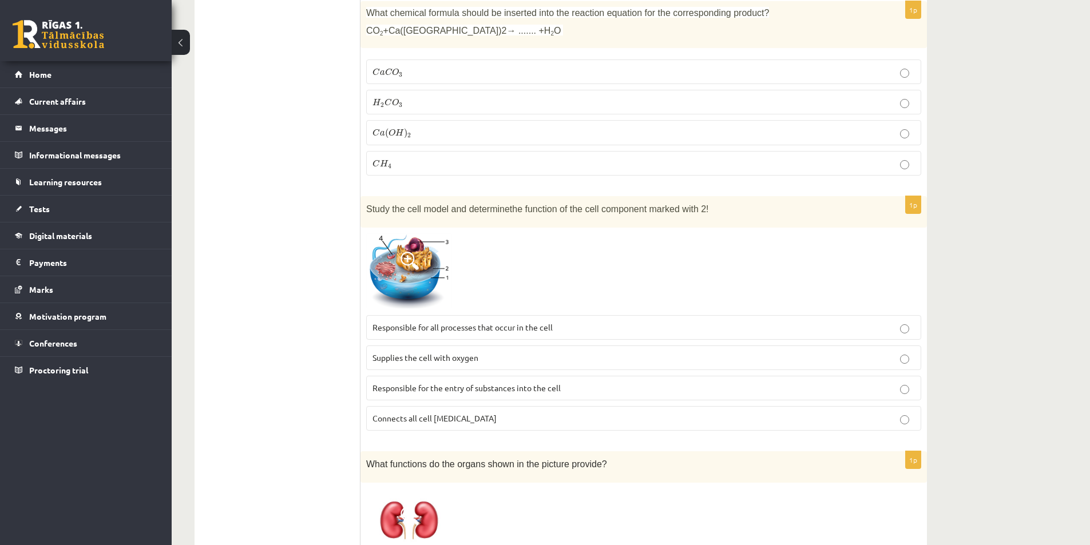
scroll to position [1545, 0]
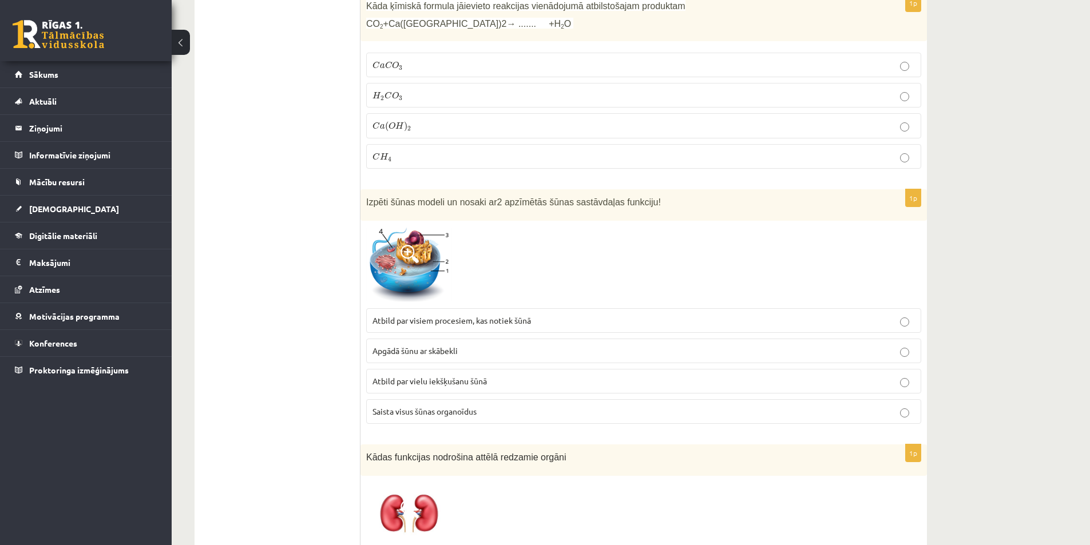
drag, startPoint x: 490, startPoint y: 373, endPoint x: 496, endPoint y: 362, distance: 12.8
click at [490, 375] on p "Atbild par vielu iekšķušanu šūnā" at bounding box center [644, 381] width 542 height 12
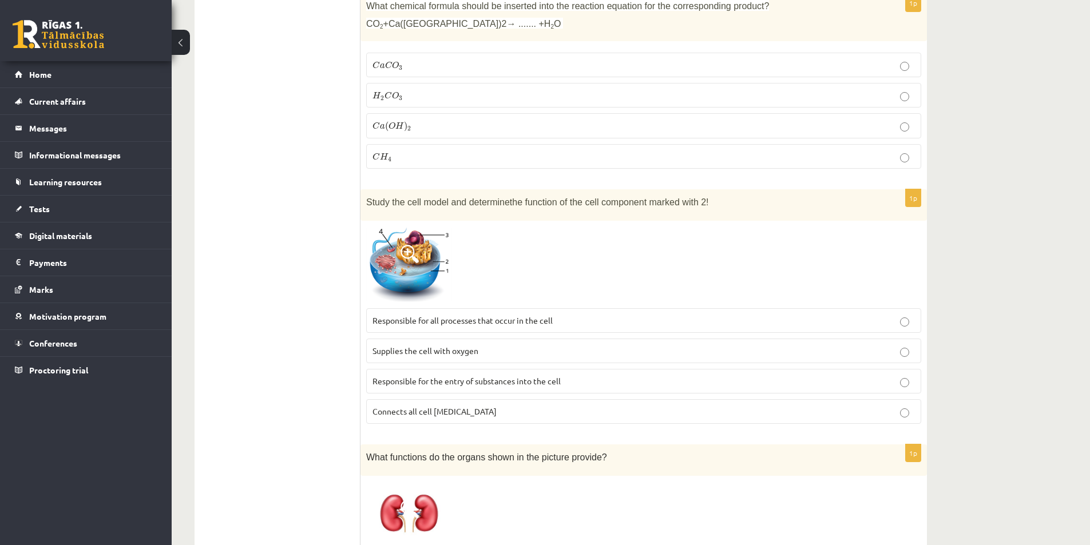
drag, startPoint x: 355, startPoint y: 319, endPoint x: 445, endPoint y: 328, distance: 90.3
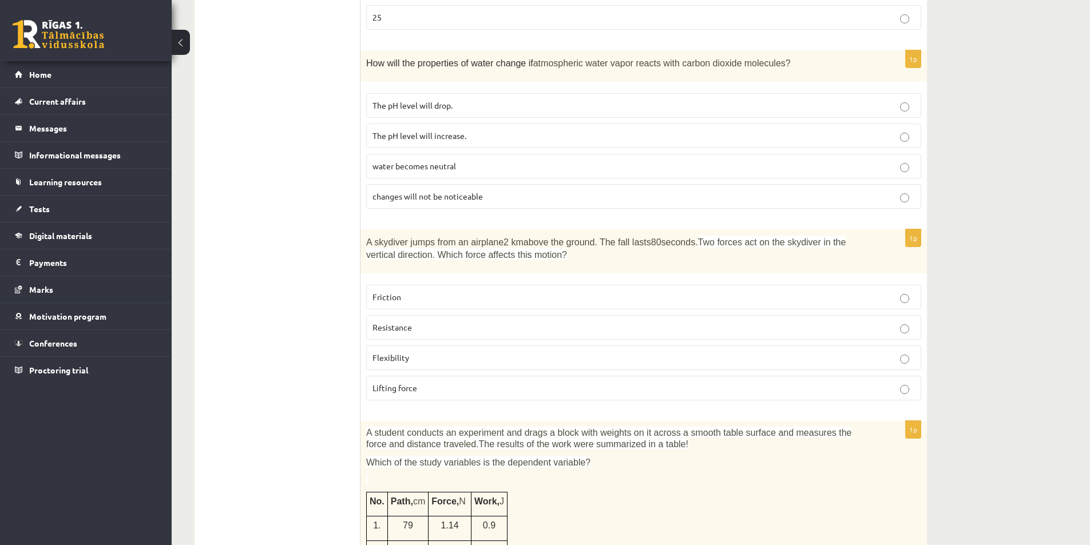
scroll to position [2747, 0]
drag, startPoint x: 532, startPoint y: 254, endPoint x: 360, endPoint y: 239, distance: 172.9
click at [360, 239] on div "**** Test 1p The student experimented with different oscillatory systems. Durin…" at bounding box center [561, 258] width 732 height 5622
click at [361, 237] on div "A skydiver jumps from an airplane 2 km above the ground. The fall lasts 80 seco…" at bounding box center [644, 250] width 567 height 44
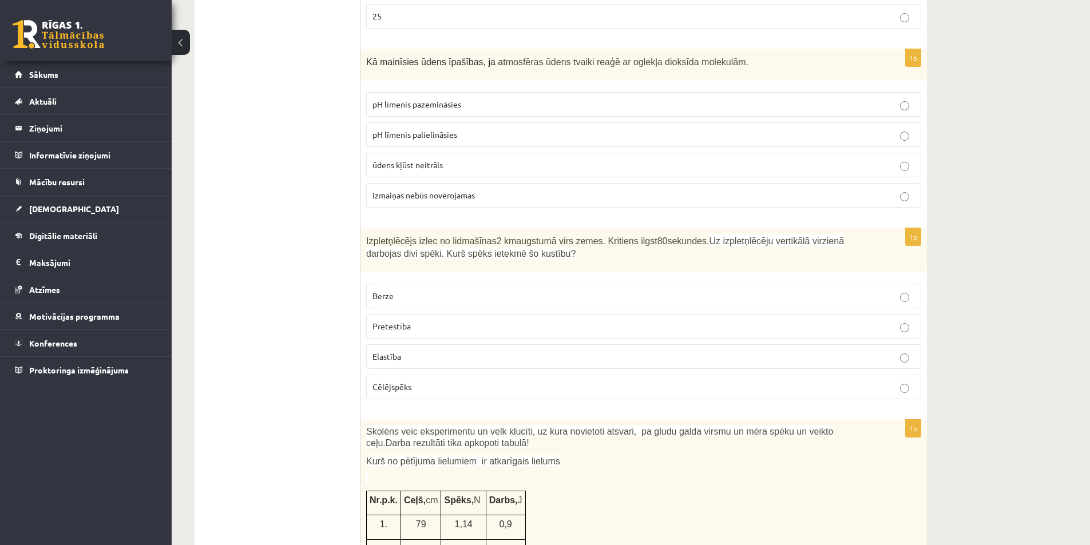
click at [360, 234] on ul "Tests" at bounding box center [283, 252] width 155 height 5586
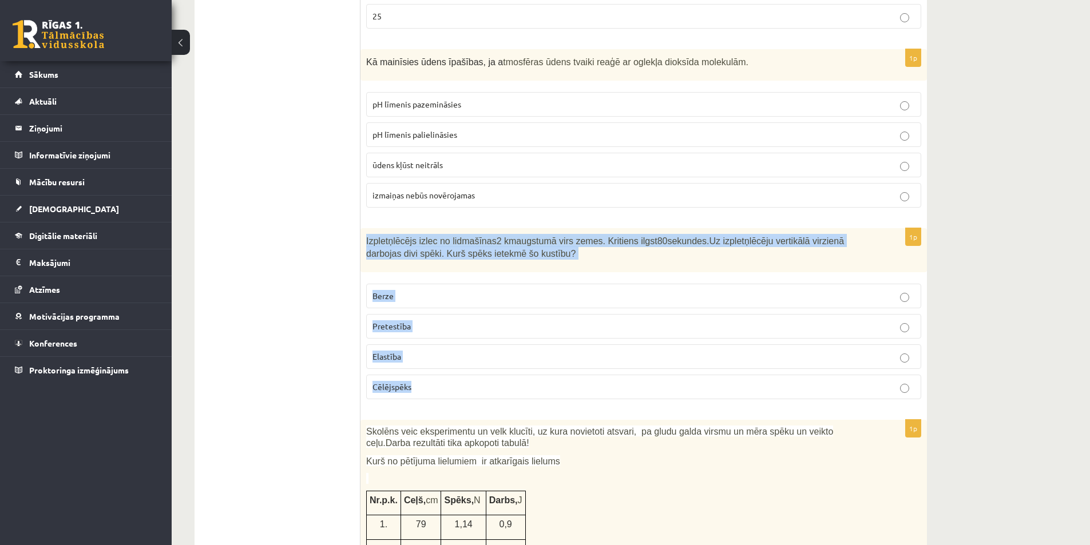
drag, startPoint x: 365, startPoint y: 216, endPoint x: 492, endPoint y: 346, distance: 181.7
click at [492, 346] on div "1p Izpletņlēcējs izlec no lidmašīnas 2 km augstumā virs zemes. Kritiens ilgst 8…" at bounding box center [644, 318] width 567 height 180
copy div "Izpletņlēcējs izlec no lidmašīnas 2 km augstumā virs zemes. Kritiens ilgst 80 s…"
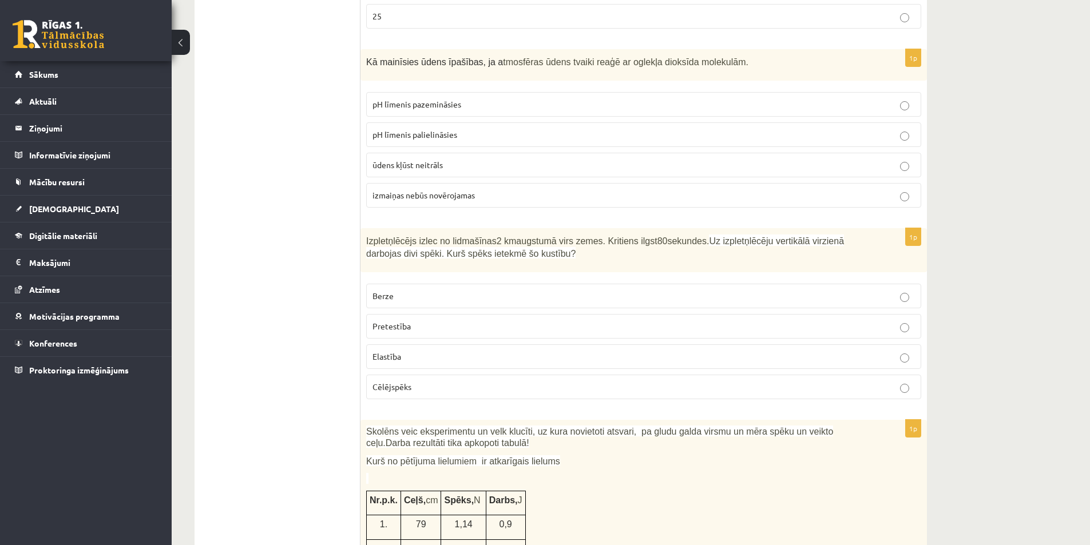
click at [351, 301] on ul "Tests" at bounding box center [283, 252] width 155 height 5586
click at [386, 321] on span "Pretestība" at bounding box center [392, 326] width 38 height 10
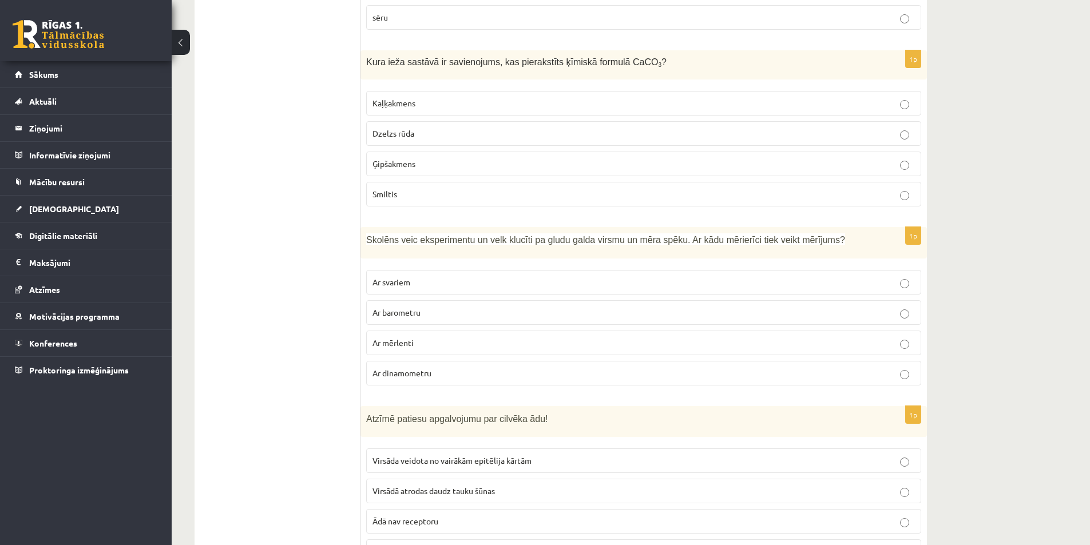
scroll to position [3720, 0]
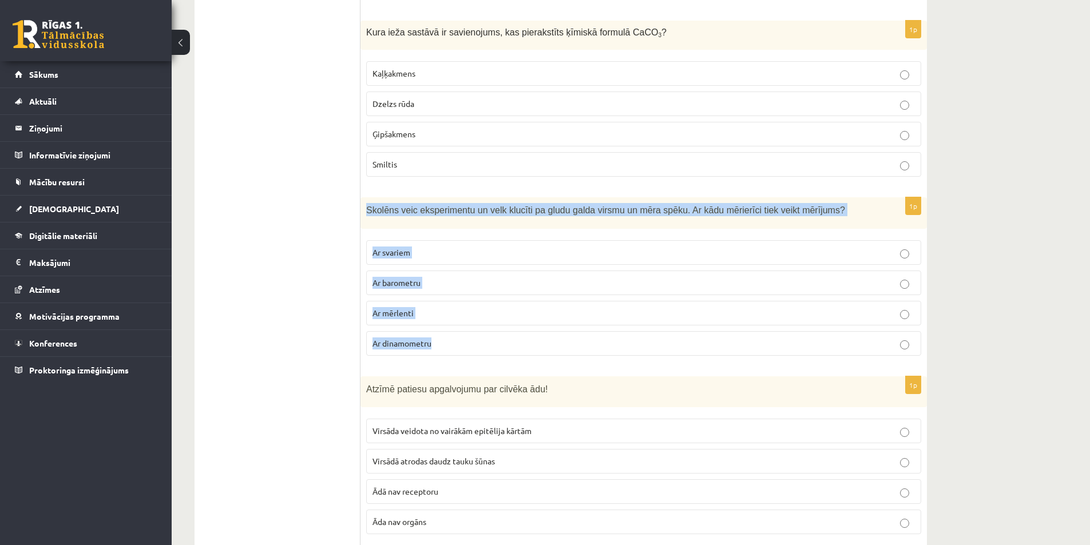
drag, startPoint x: 408, startPoint y: 205, endPoint x: 483, endPoint y: 308, distance: 126.9
click at [483, 308] on div "1p Skolēns veic eksperimentu un velk klucīti pa gludu galda virsmu un mēra spēk…" at bounding box center [644, 281] width 567 height 168
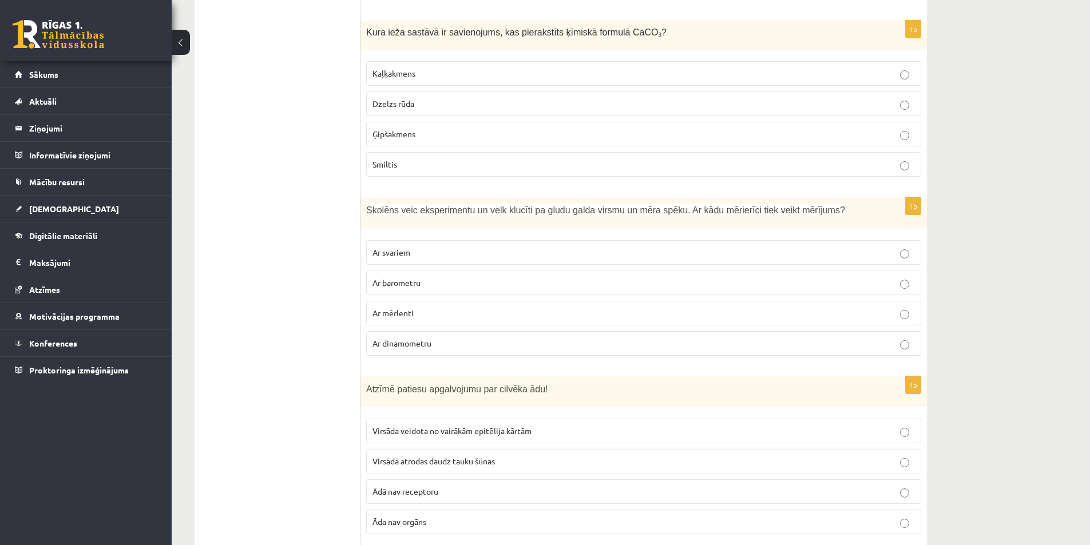
click at [402, 205] on span "Skolēns veic eksperimentu un velk klucīti pa gludu galda virsmu un mēra spēku. …" at bounding box center [605, 210] width 479 height 10
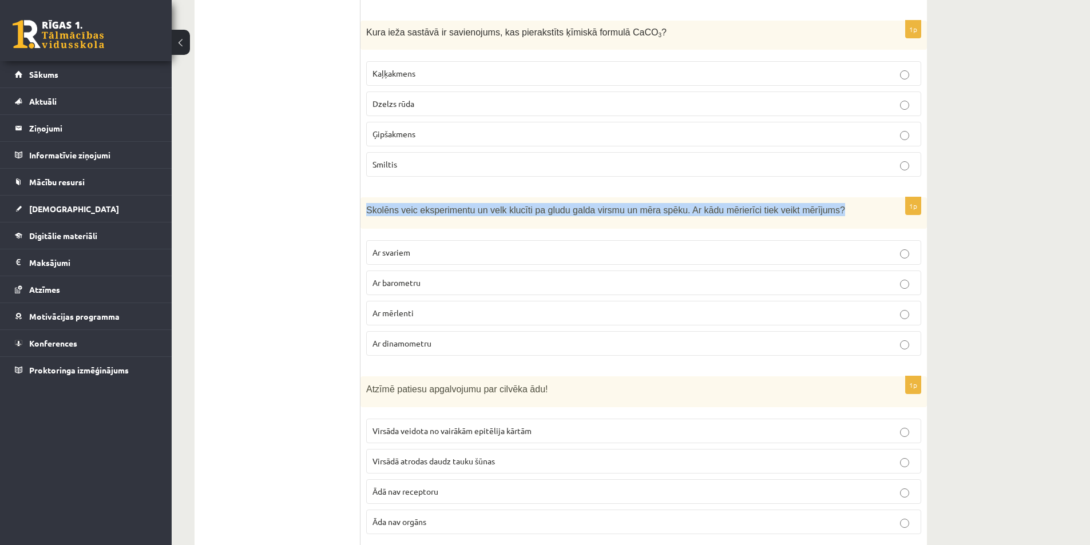
click at [402, 205] on span "Skolēns veic eksperimentu un velk klucīti pa gludu galda virsmu un mēra spēku. …" at bounding box center [605, 210] width 479 height 10
click at [394, 189] on div at bounding box center [394, 189] width 0 height 0
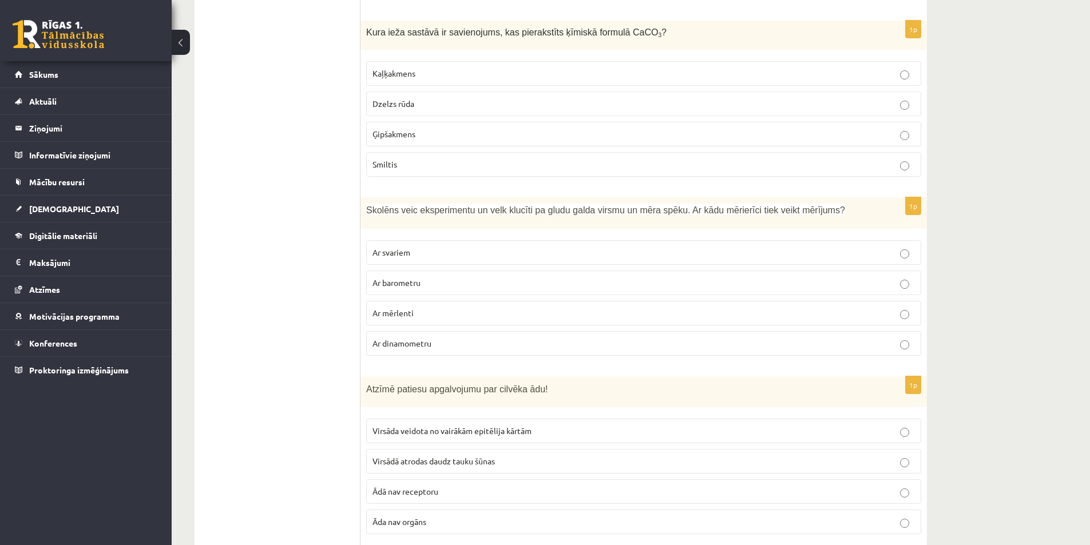
click at [386, 338] on p "Ar dinamometru" at bounding box center [644, 344] width 542 height 12
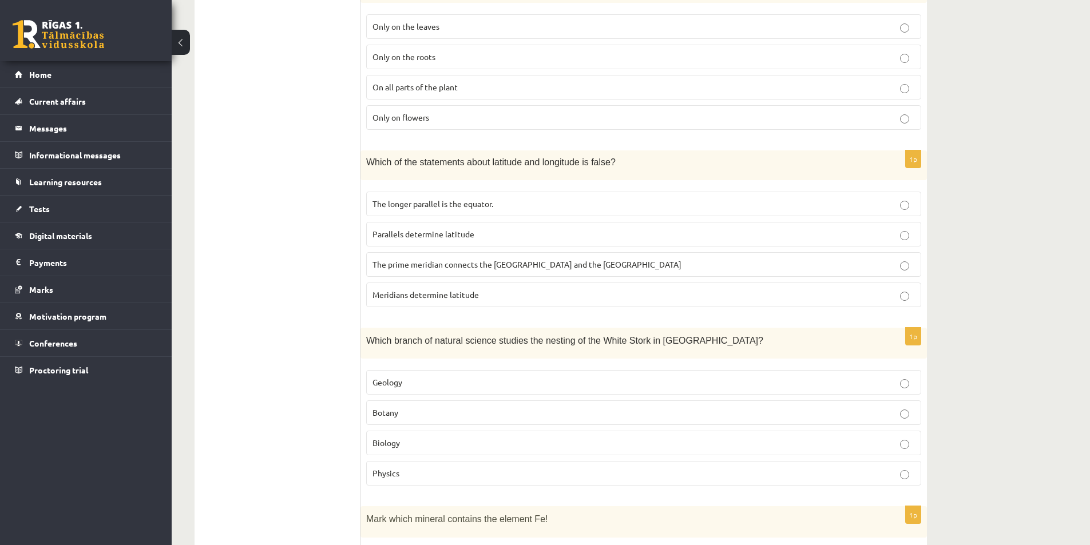
scroll to position [4921, 0]
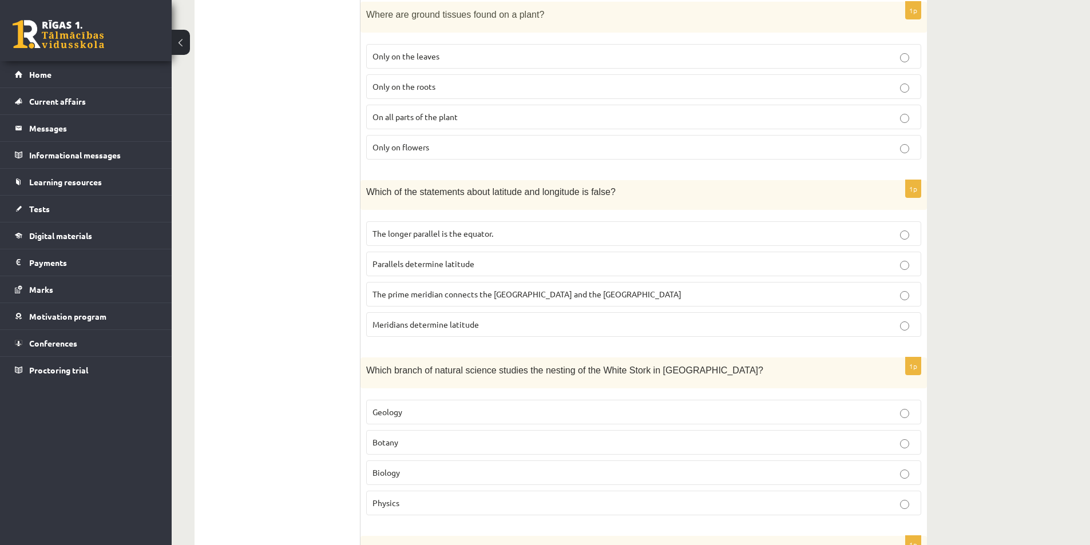
click at [421, 329] on p "Meridians determine latitude" at bounding box center [644, 325] width 542 height 12
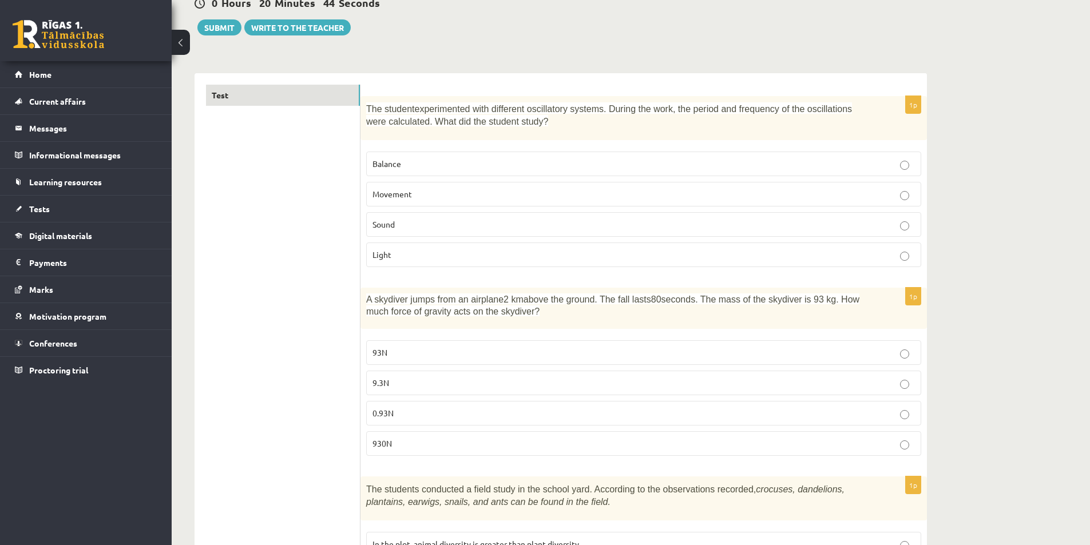
scroll to position [114, 0]
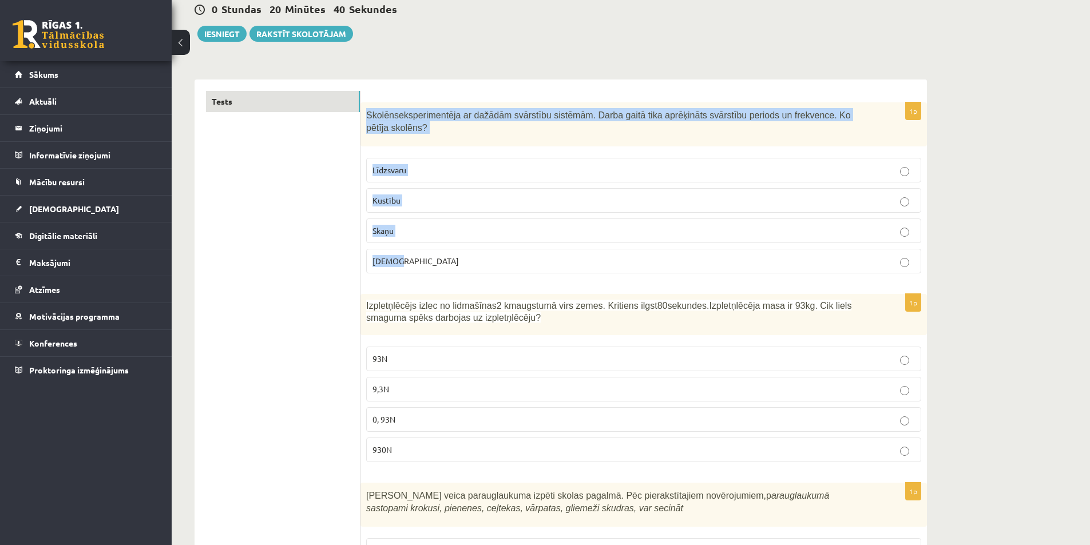
drag, startPoint x: 368, startPoint y: 119, endPoint x: 427, endPoint y: 237, distance: 132.6
click at [427, 237] on div "1p Skolēns eksperimentēja ar dažādām svārstību sistēmām. Darba [PERSON_NAME] ap…" at bounding box center [644, 192] width 567 height 180
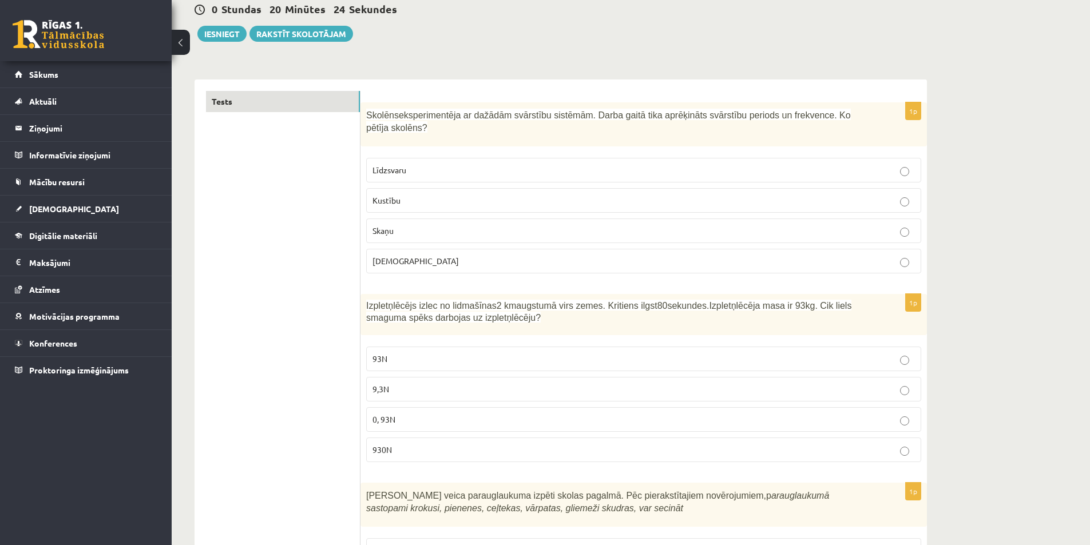
click at [415, 188] on label "Kustību" at bounding box center [643, 200] width 555 height 25
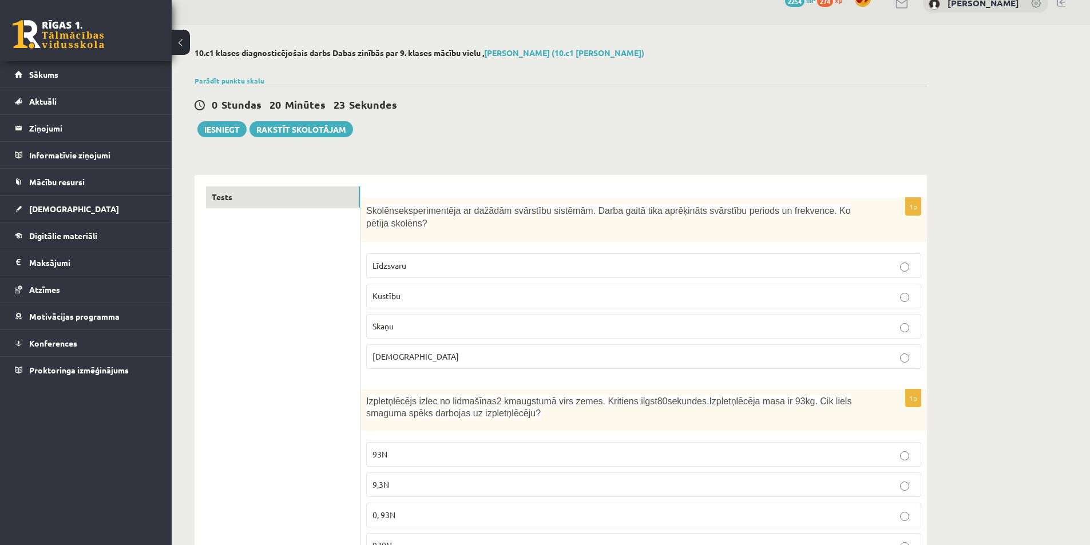
scroll to position [0, 0]
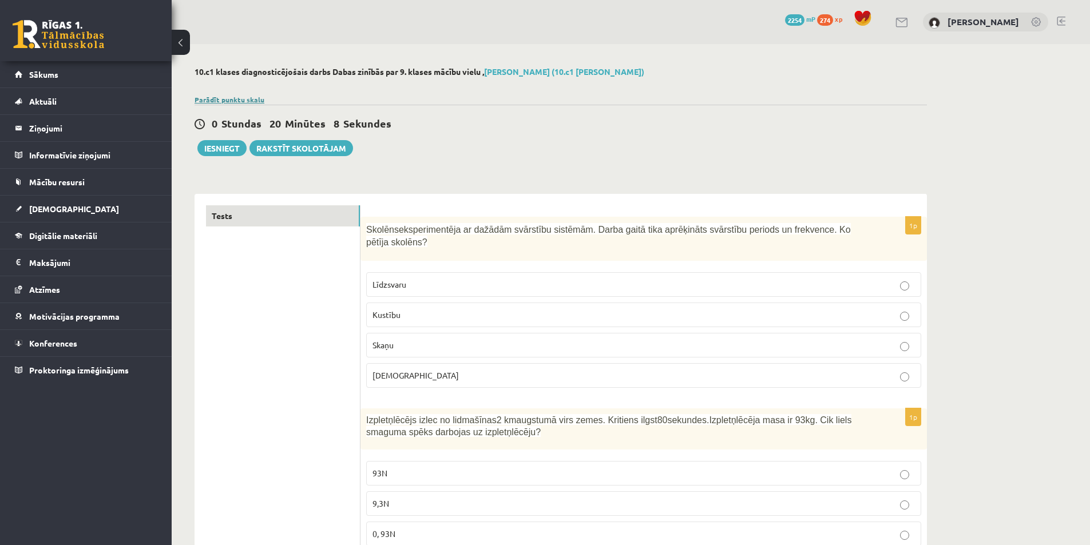
click at [216, 99] on link "Parādīt punktu skalu" at bounding box center [230, 99] width 70 height 9
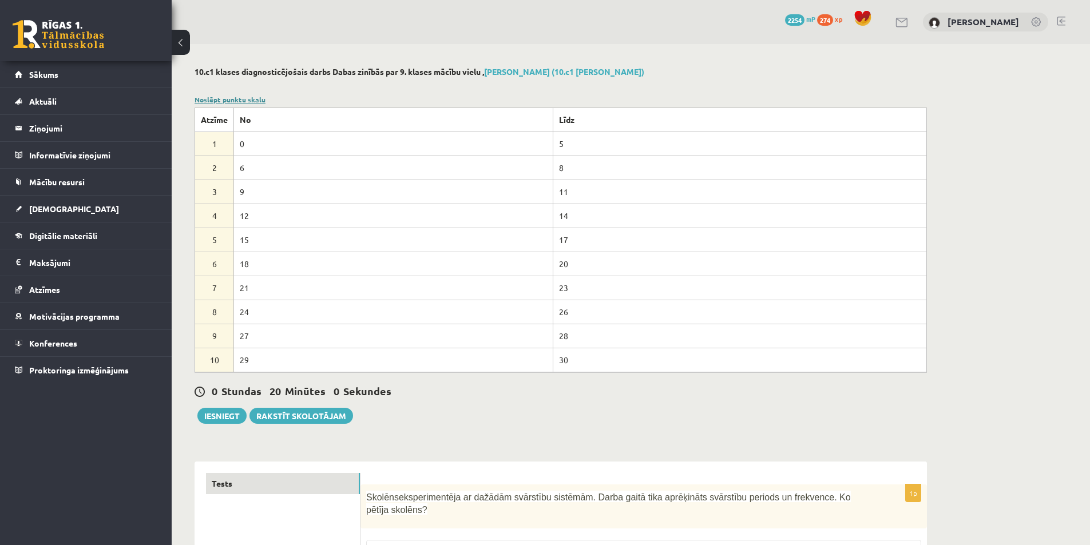
click at [216, 99] on link "Noslēpt punktu skalu" at bounding box center [230, 99] width 71 height 9
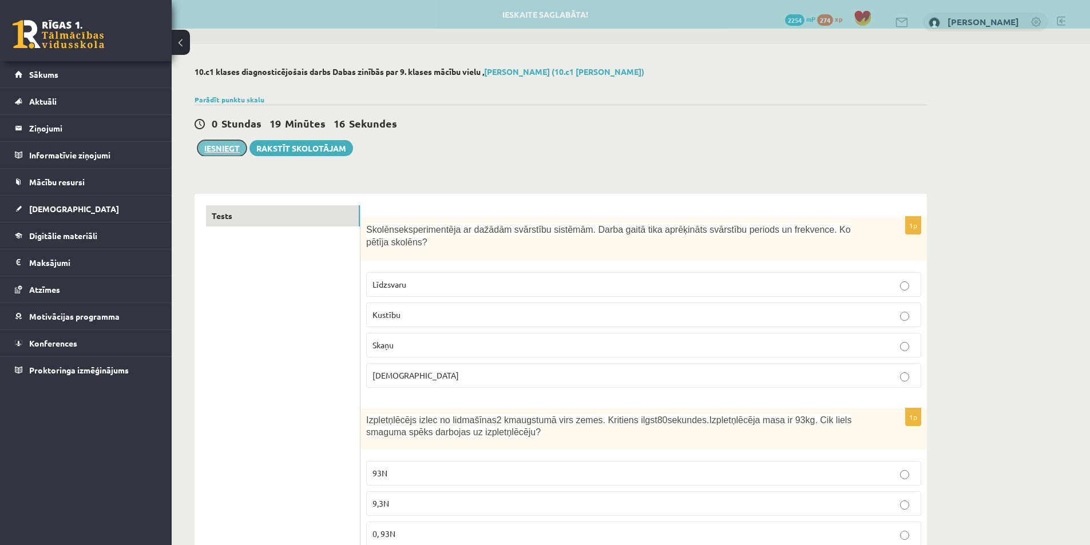
click at [208, 147] on button "Iesniegt" at bounding box center [221, 148] width 49 height 16
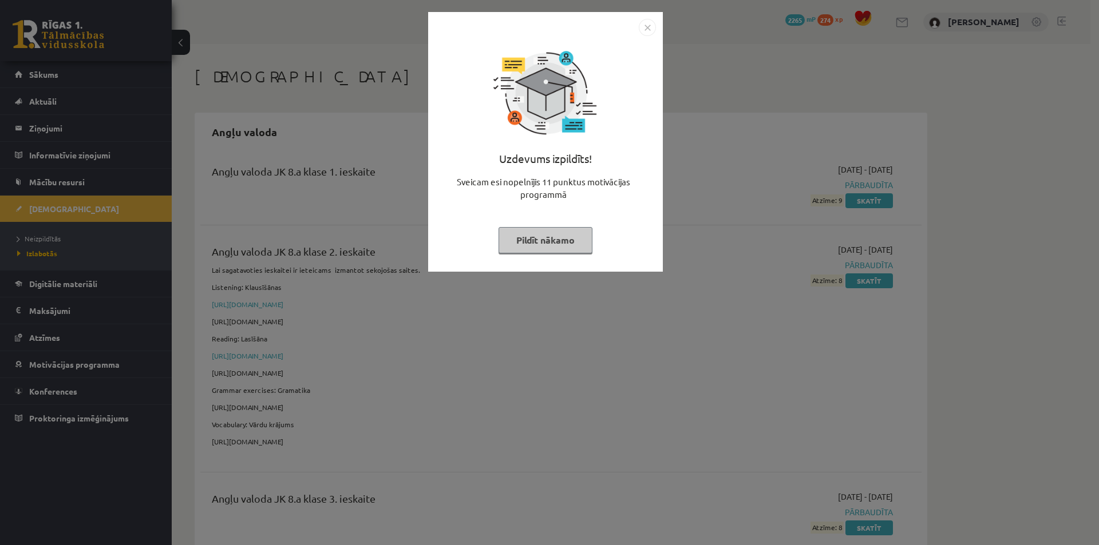
click at [539, 239] on button "Pildīt nākamo" at bounding box center [545, 240] width 94 height 26
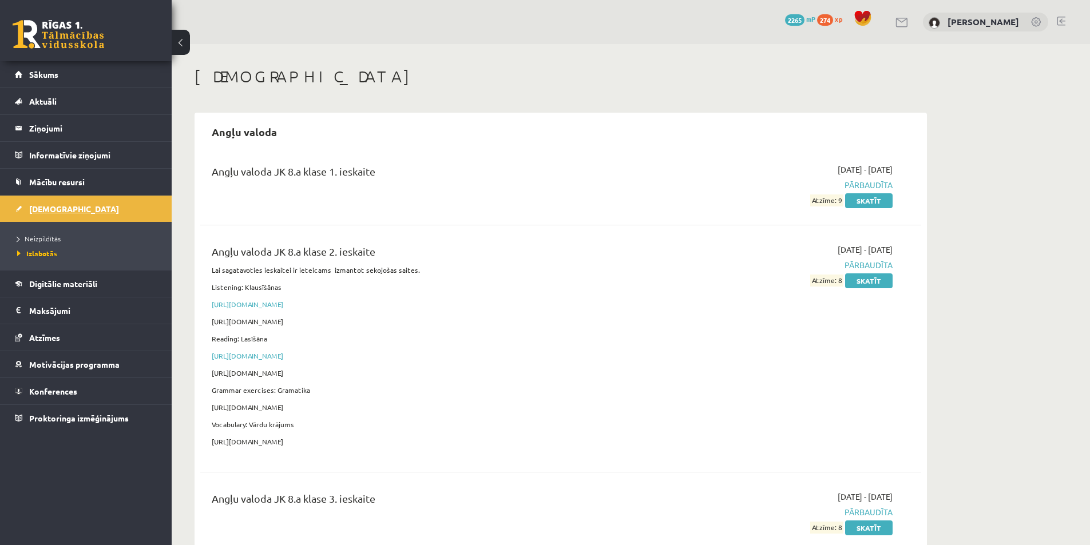
click at [134, 209] on link "[DEMOGRAPHIC_DATA]" at bounding box center [86, 209] width 142 height 26
